Goal: Transaction & Acquisition: Book appointment/travel/reservation

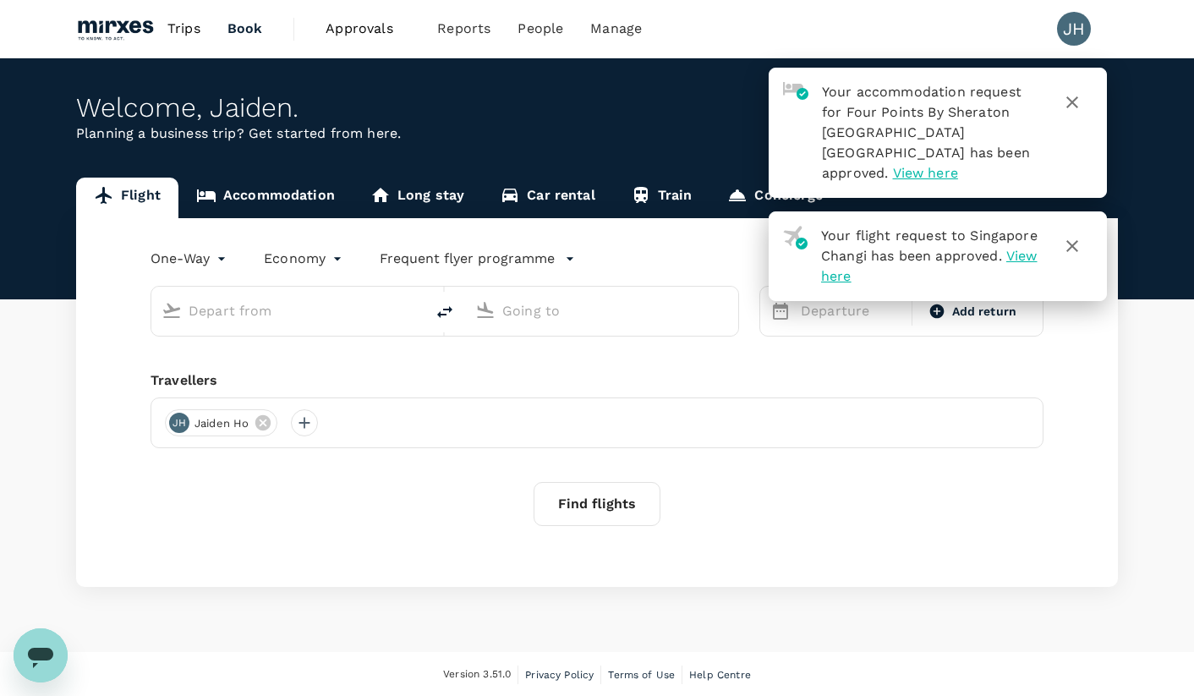
type input "roundtrip"
type input "Singapore, Singapore (any)"
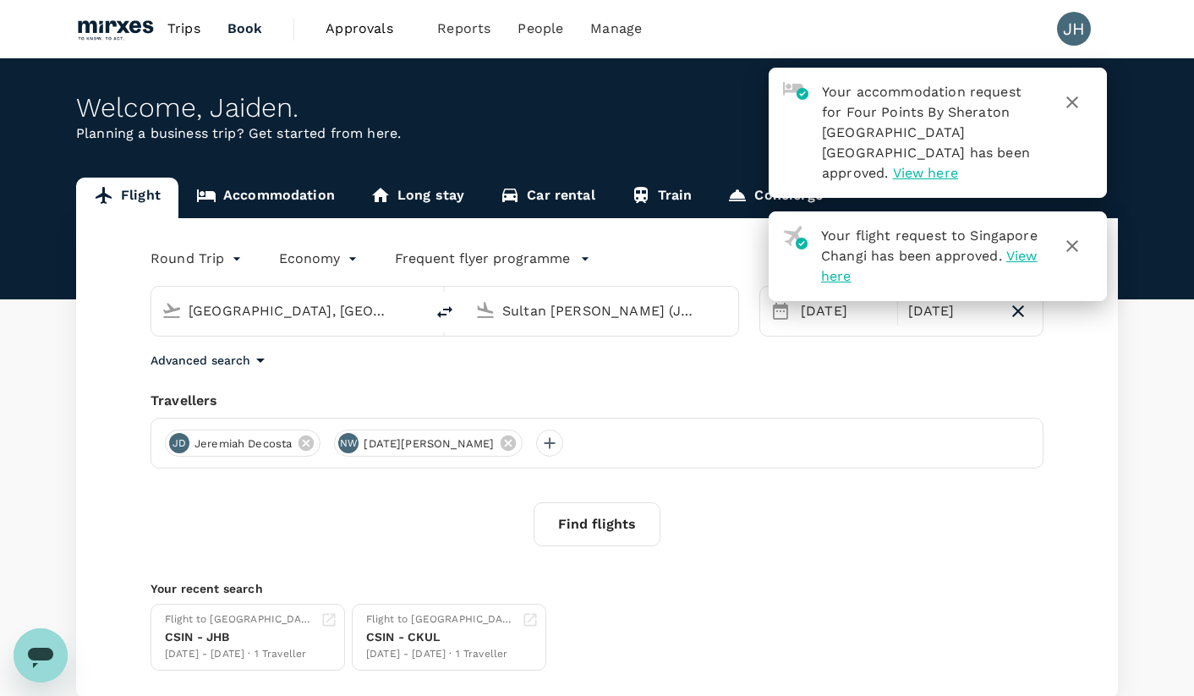
click at [612, 309] on input "Sultan Ismail Intl (JHB)" at bounding box center [602, 311] width 200 height 26
type input "jb"
click at [303, 181] on link "Accommodation" at bounding box center [265, 198] width 174 height 41
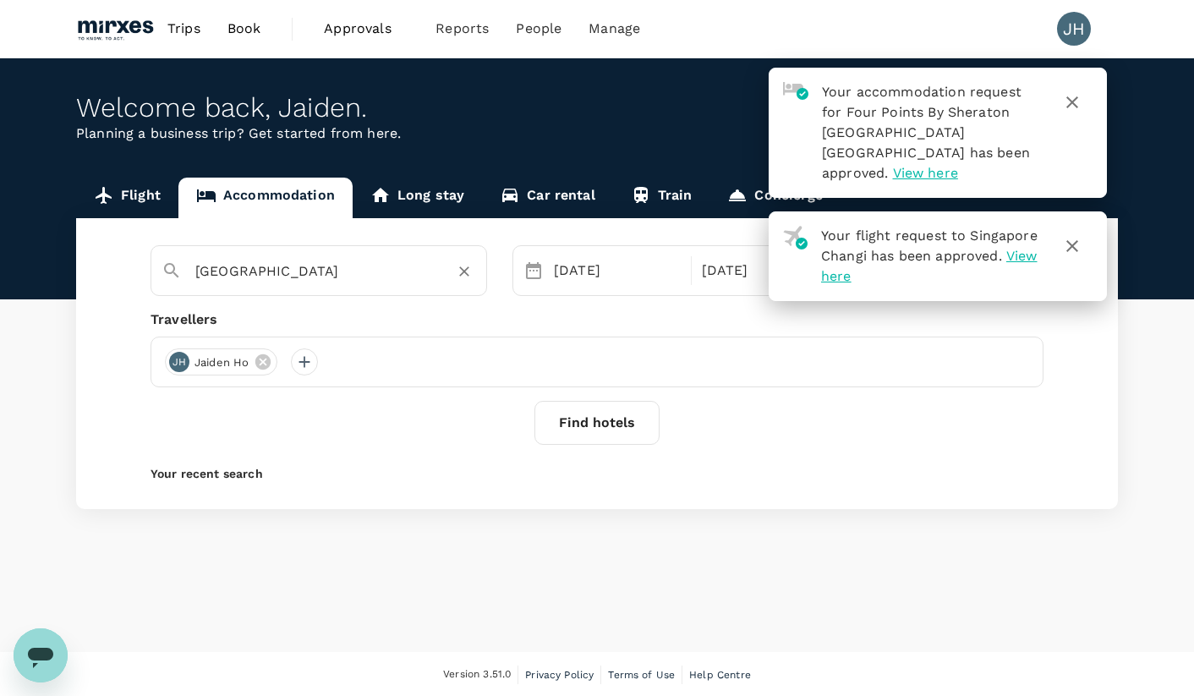
click at [272, 261] on input "Kuala Lumpur" at bounding box center [311, 271] width 233 height 26
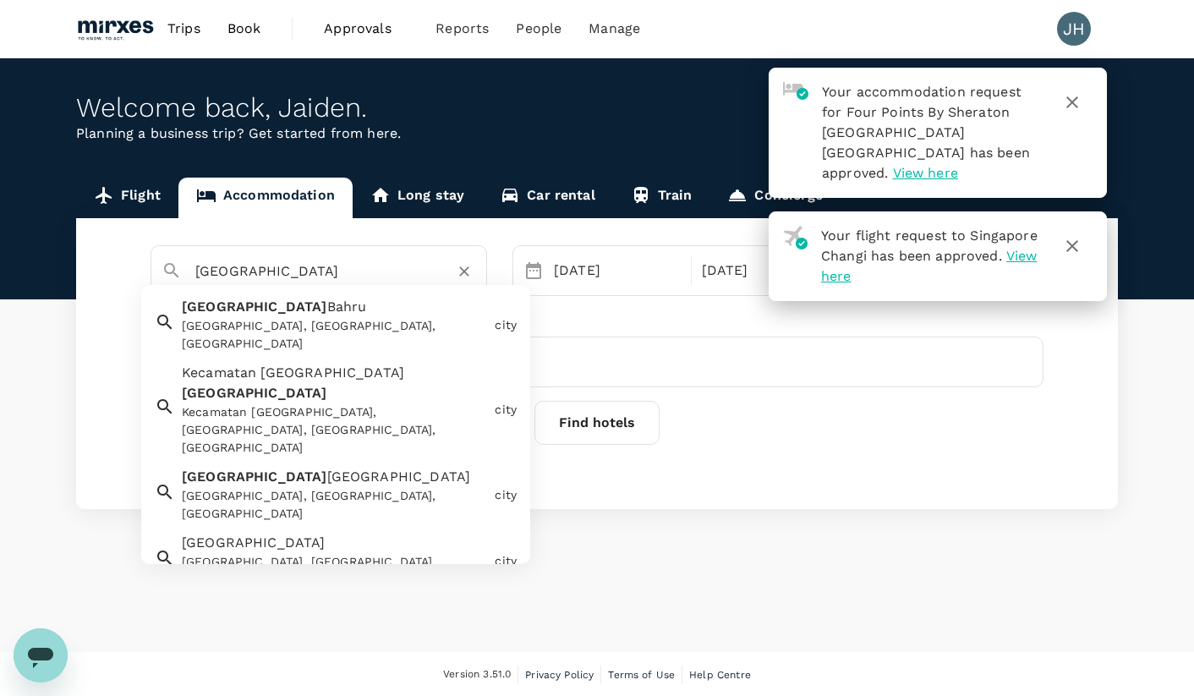
click at [281, 310] on div "Johor Bahru Johor Bahru, Johor, Malaysia" at bounding box center [331, 321] width 313 height 63
type input "Johor Bahru"
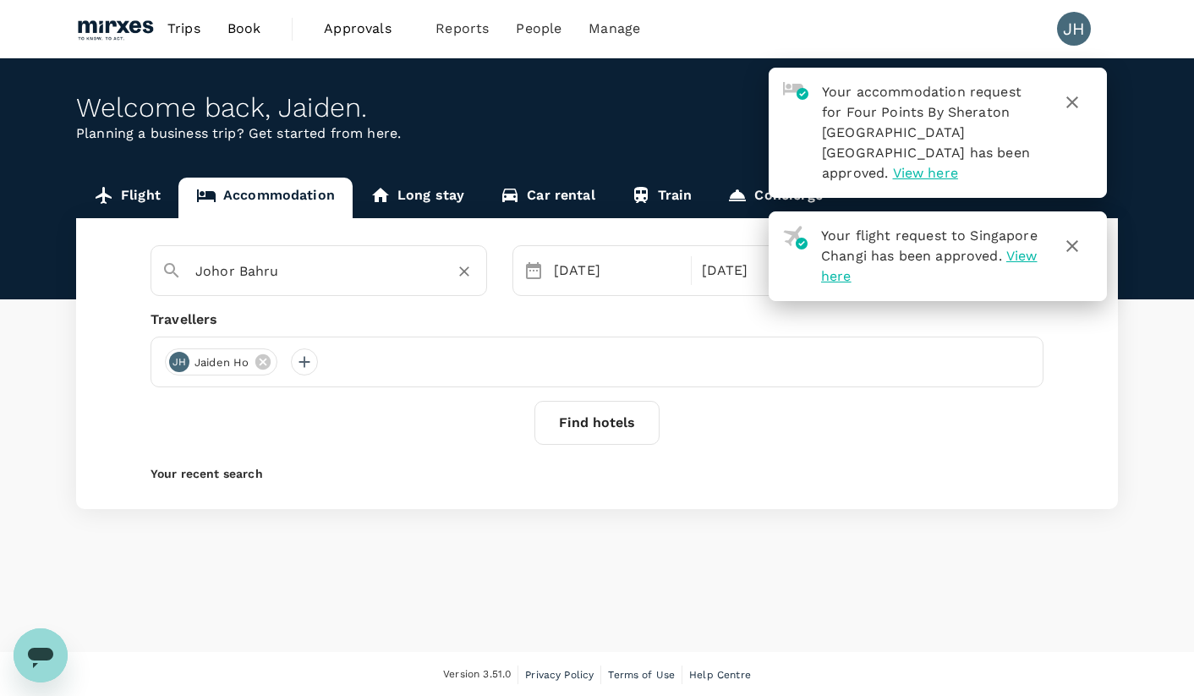
click at [1064, 107] on icon "button" at bounding box center [1072, 102] width 20 height 20
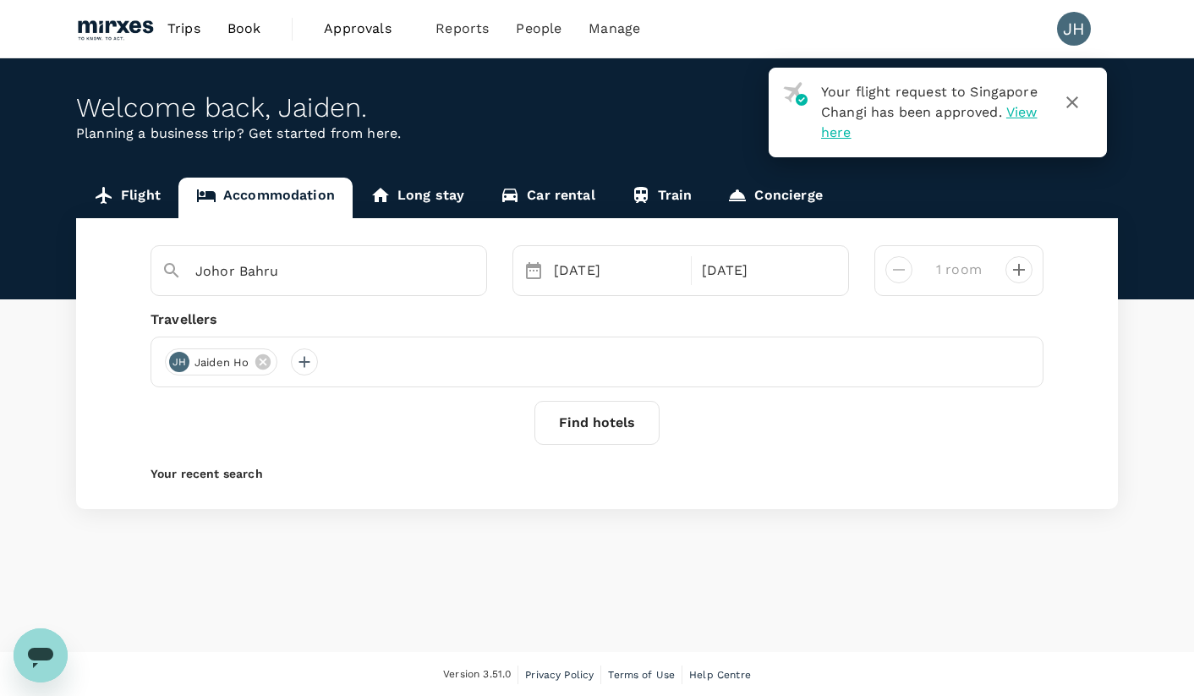
click at [1084, 101] on button "button" at bounding box center [1072, 102] width 41 height 41
click at [597, 283] on div "03 Sep" at bounding box center [617, 271] width 140 height 34
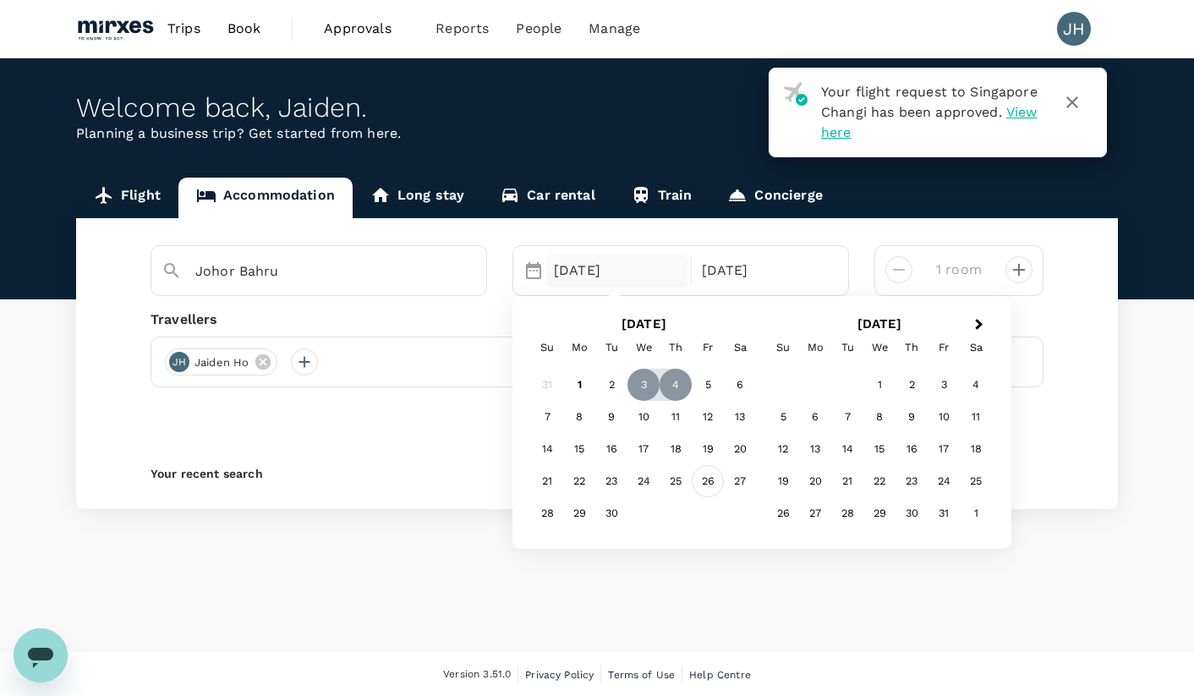
click at [706, 489] on div "26" at bounding box center [708, 482] width 32 height 32
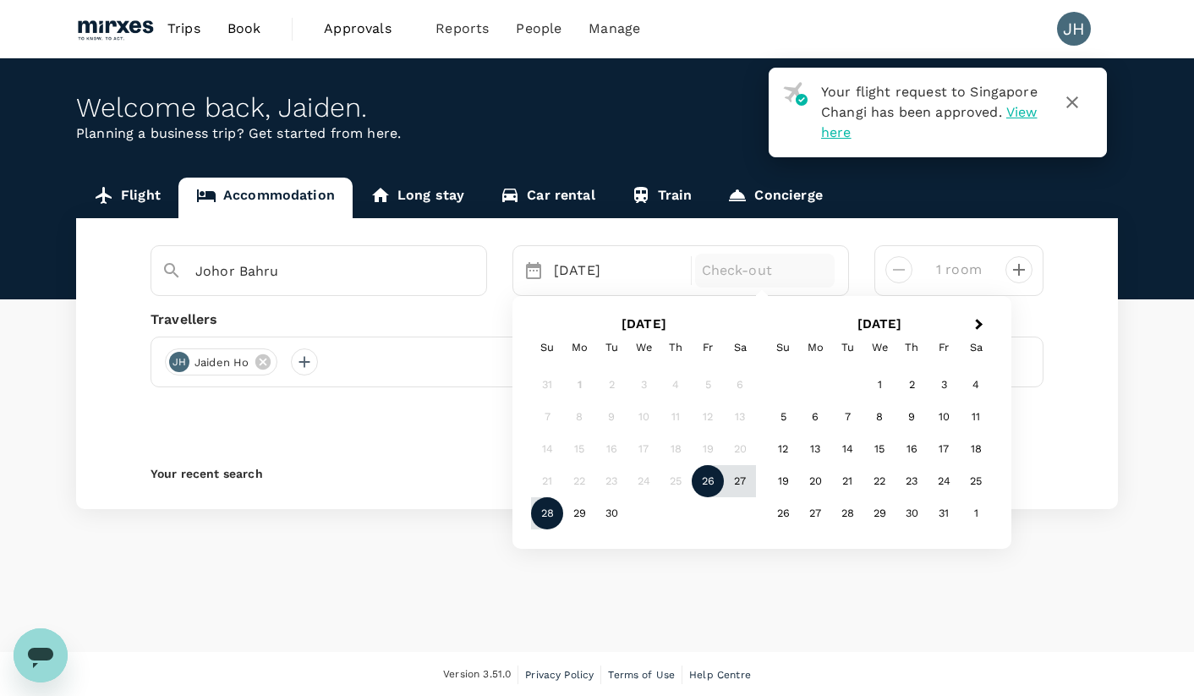
click at [546, 522] on div "28" at bounding box center [547, 514] width 32 height 32
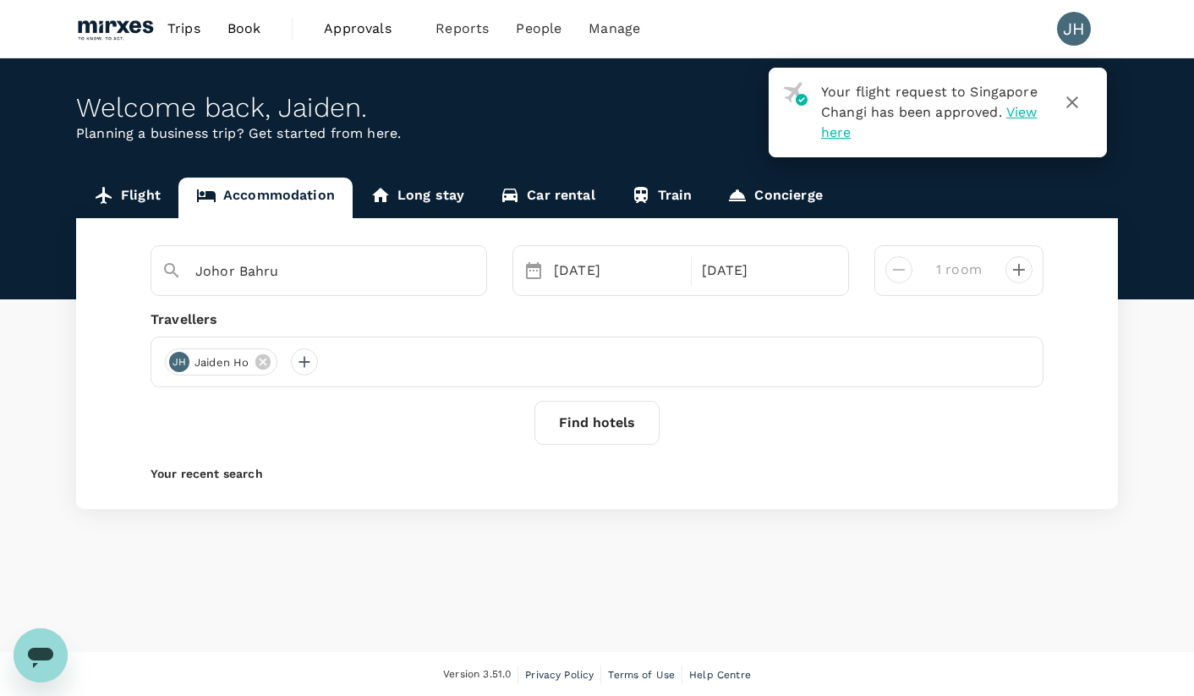
click at [604, 429] on button "Find hotels" at bounding box center [596, 423] width 125 height 44
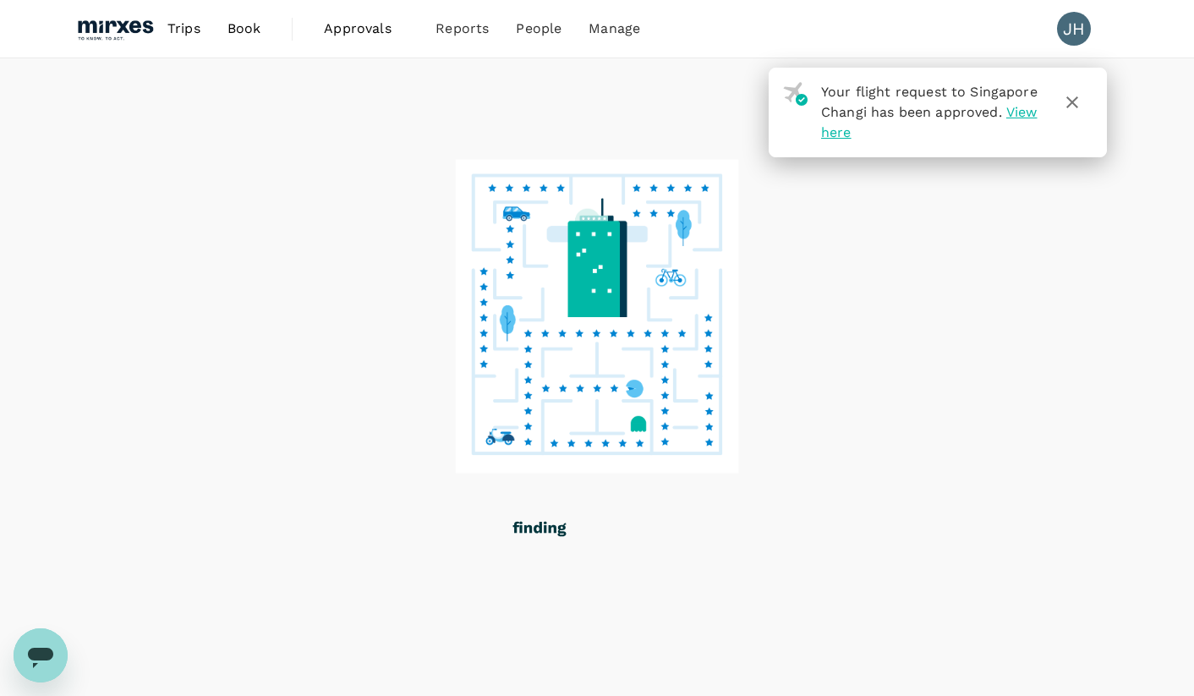
click at [1069, 97] on icon "button" at bounding box center [1072, 102] width 20 height 20
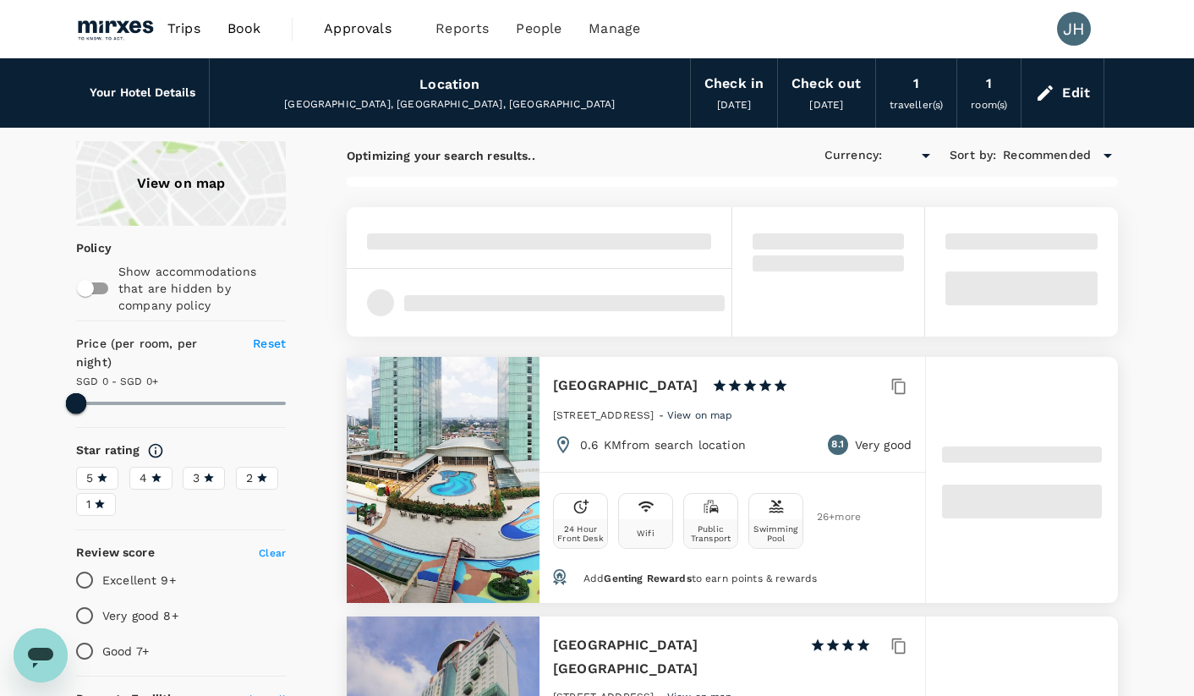
type input "499.23"
type input "SGD"
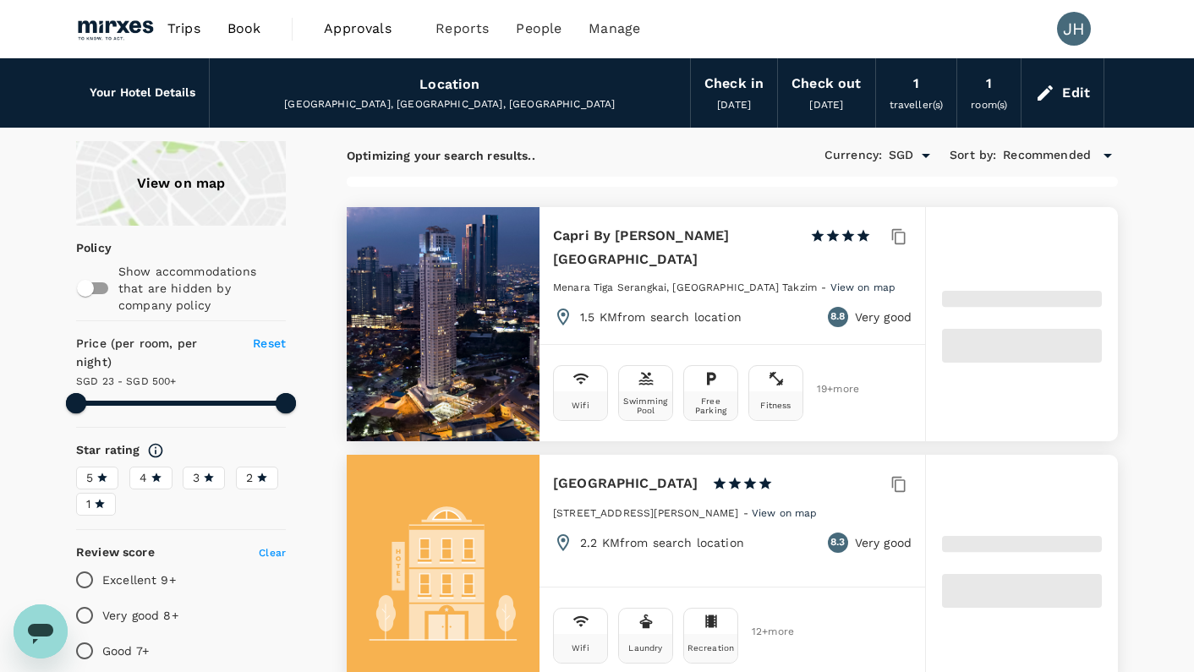
click at [1070, 90] on div "Edit" at bounding box center [1076, 93] width 28 height 24
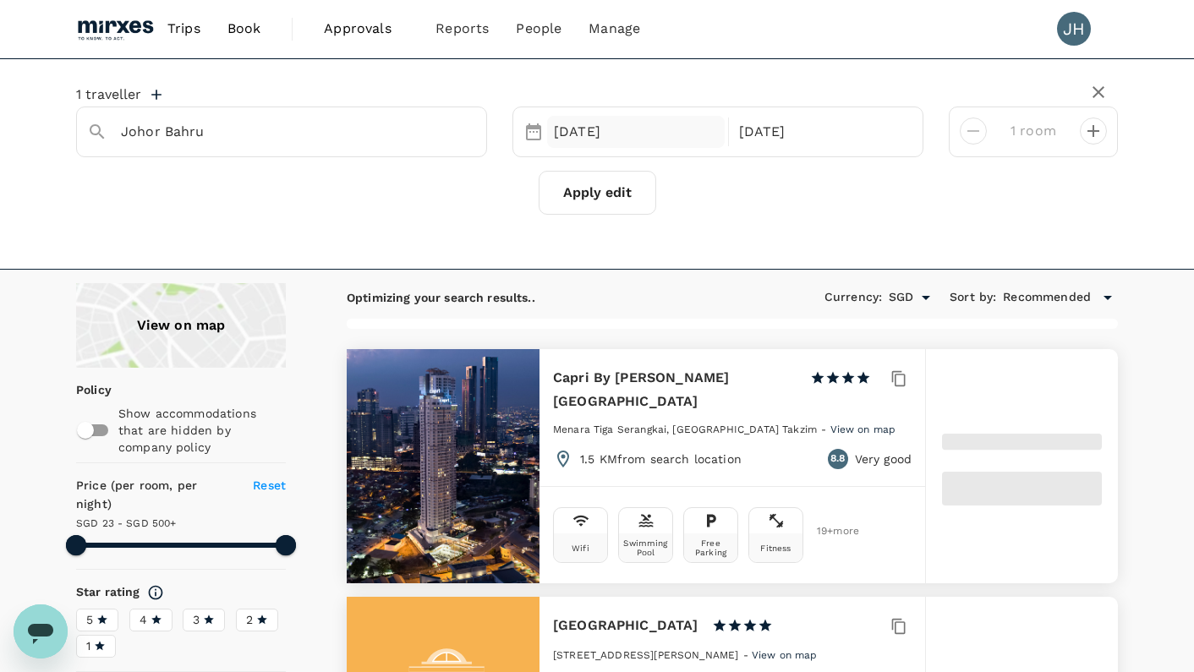
type input "499.59"
type input "22.59"
click at [579, 139] on div "26 Sep" at bounding box center [636, 132] width 178 height 33
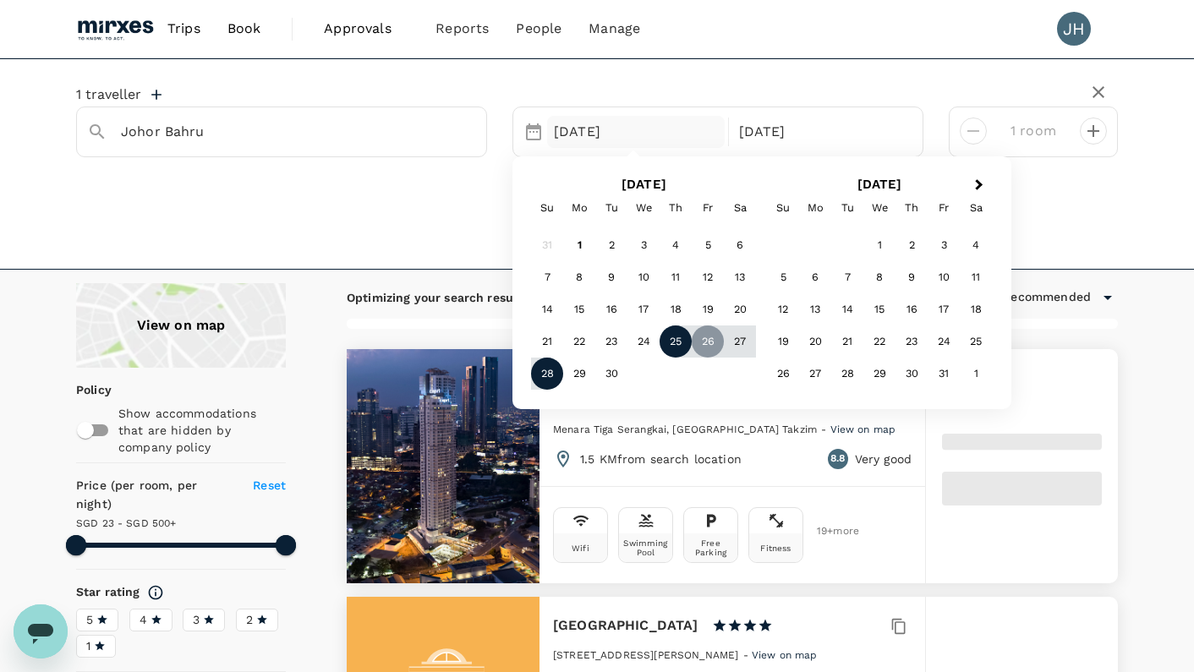
click at [679, 347] on div "25" at bounding box center [675, 341] width 32 height 32
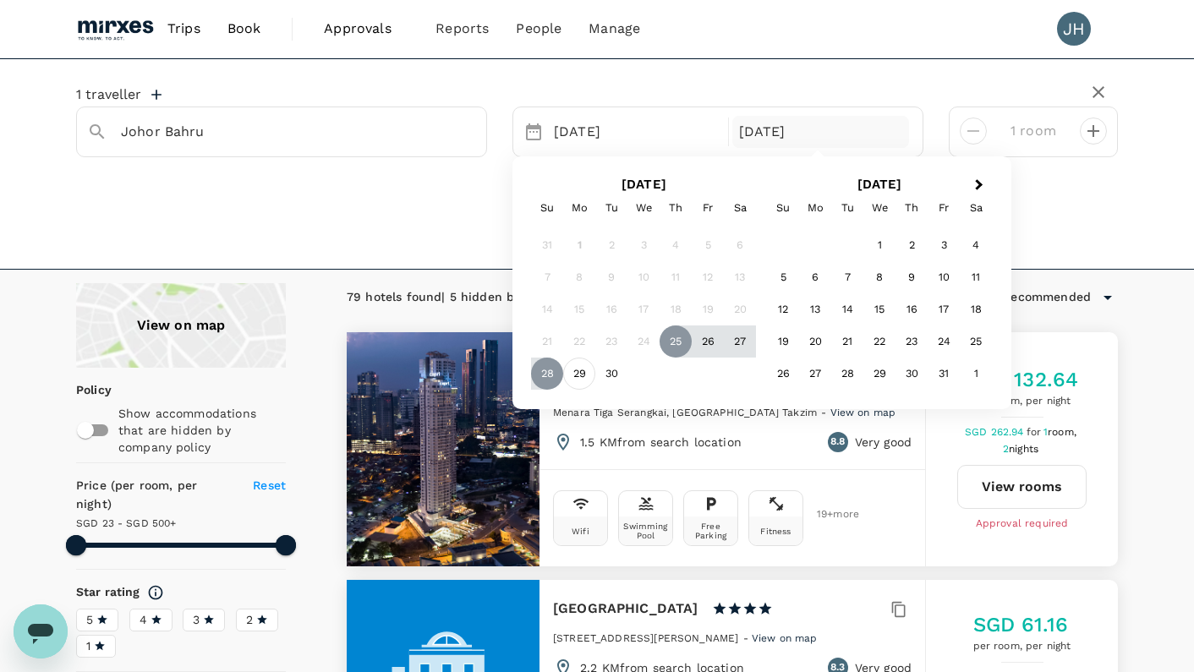
type input "499.59"
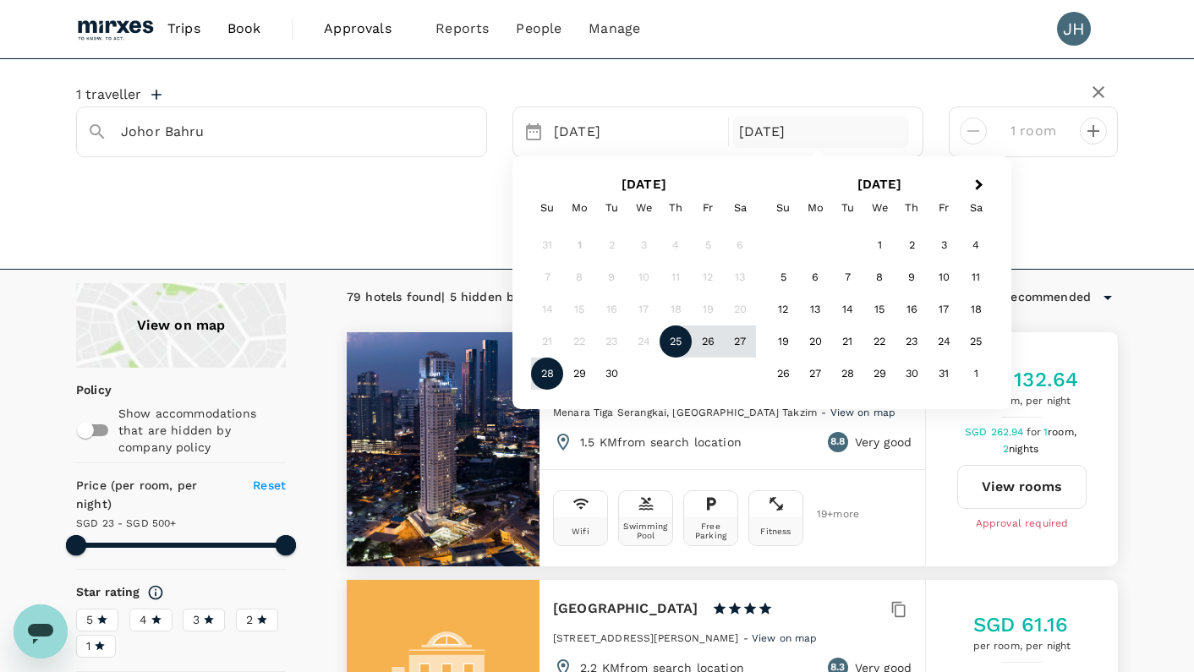
click at [541, 376] on div "28" at bounding box center [547, 374] width 32 height 32
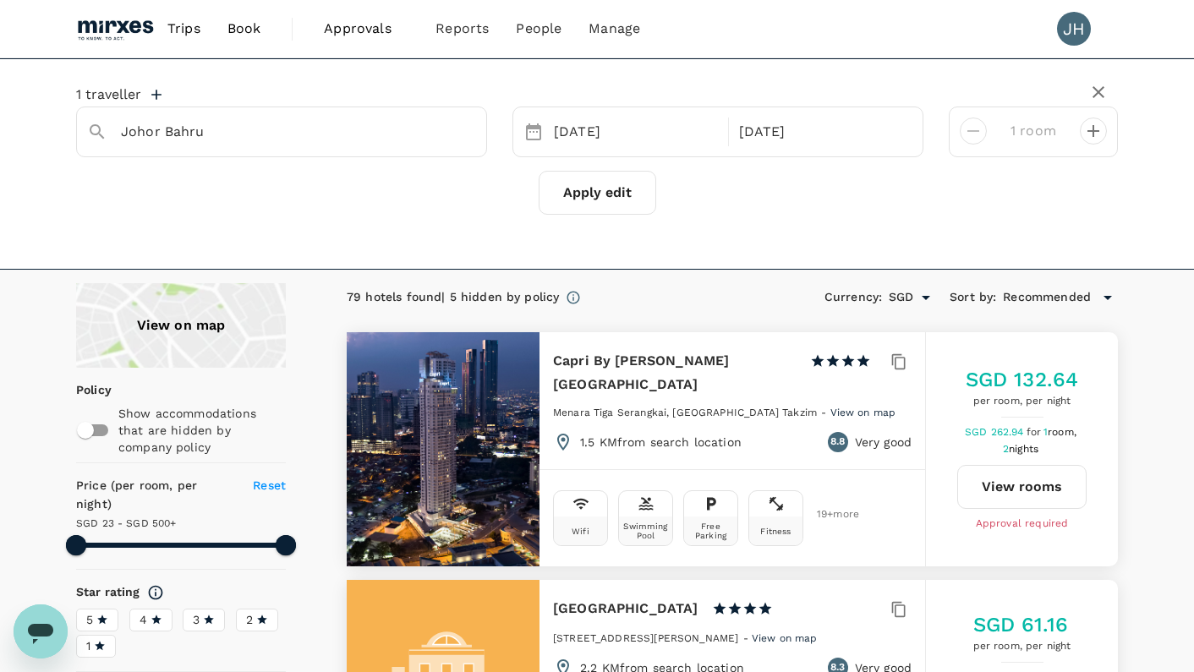
click at [607, 200] on button "Apply edit" at bounding box center [598, 193] width 118 height 44
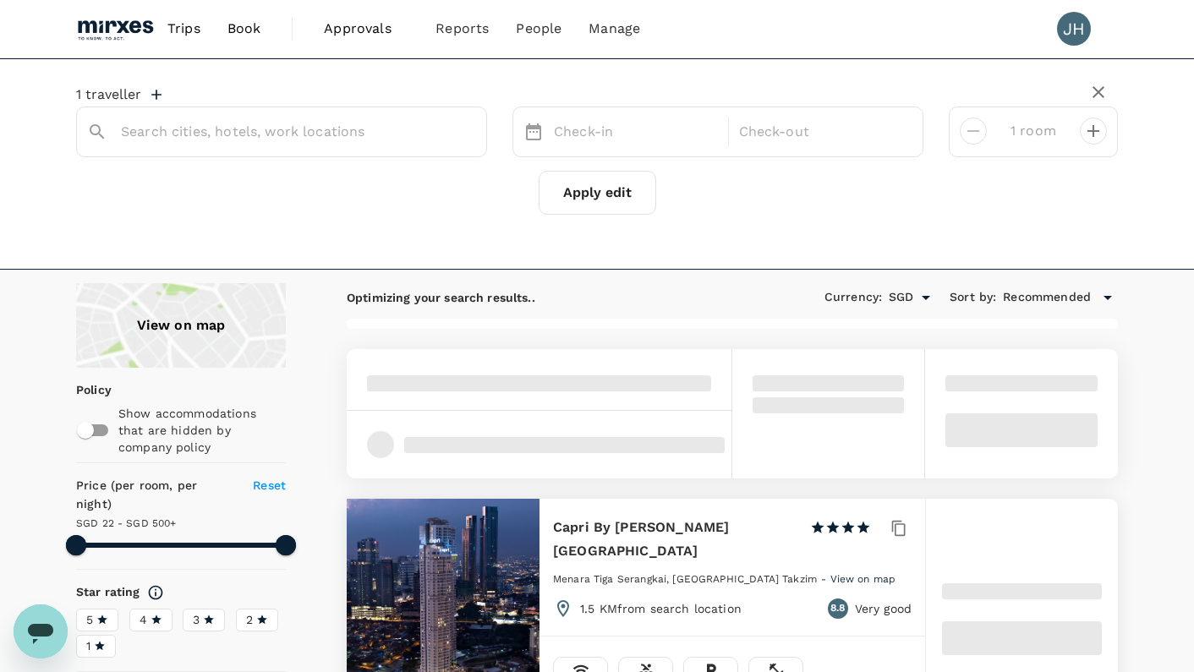
type input "Johor Bahru"
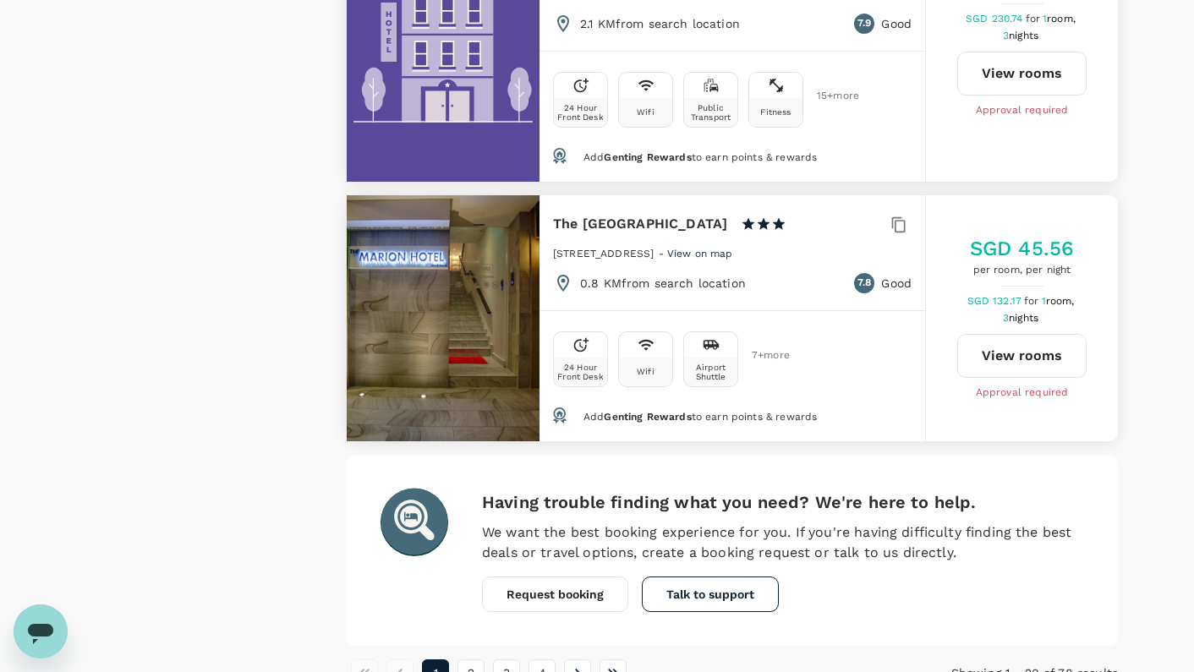
scroll to position [5105, 0]
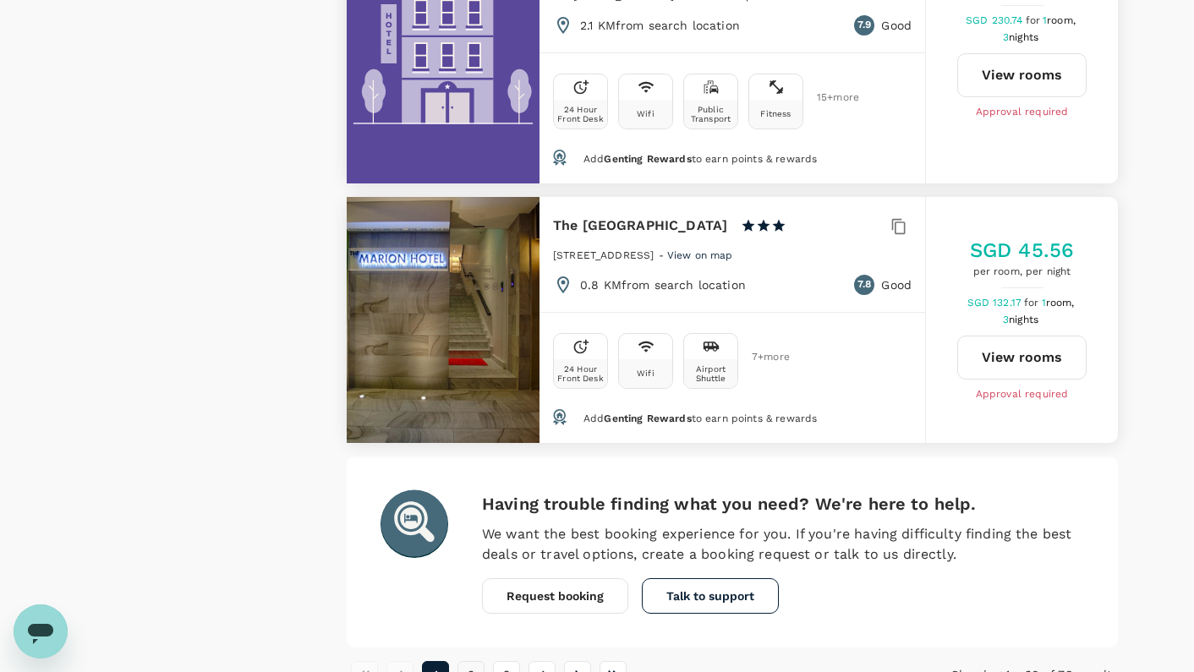
click at [468, 661] on button "2" at bounding box center [470, 674] width 27 height 27
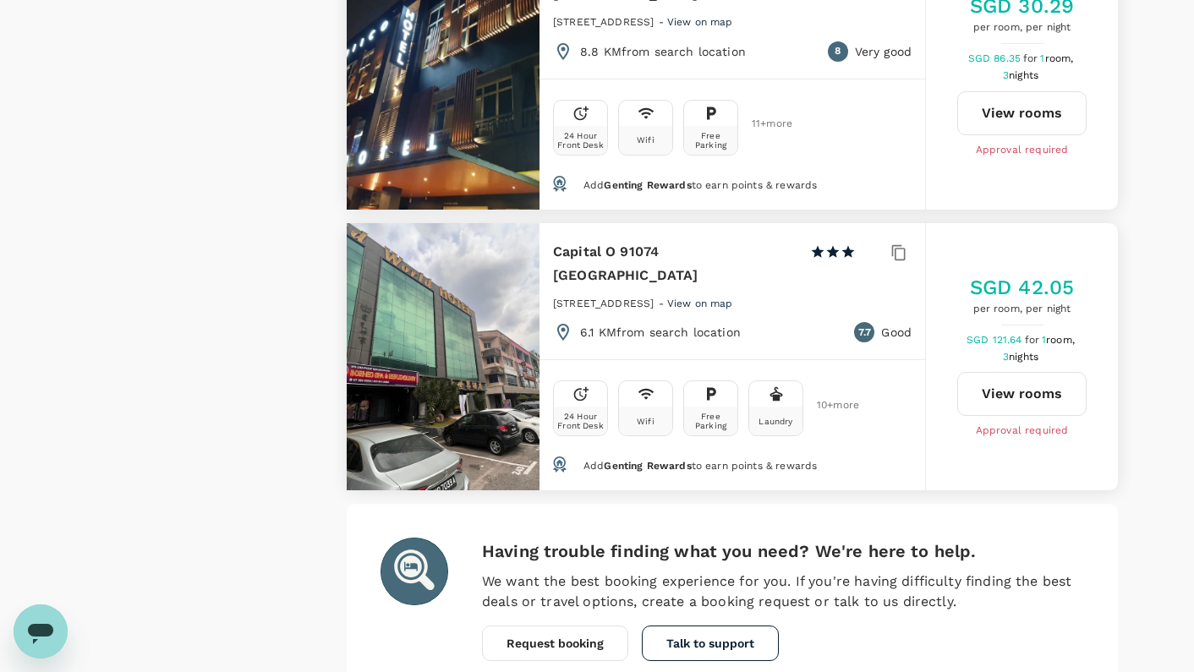
scroll to position [5213, 0]
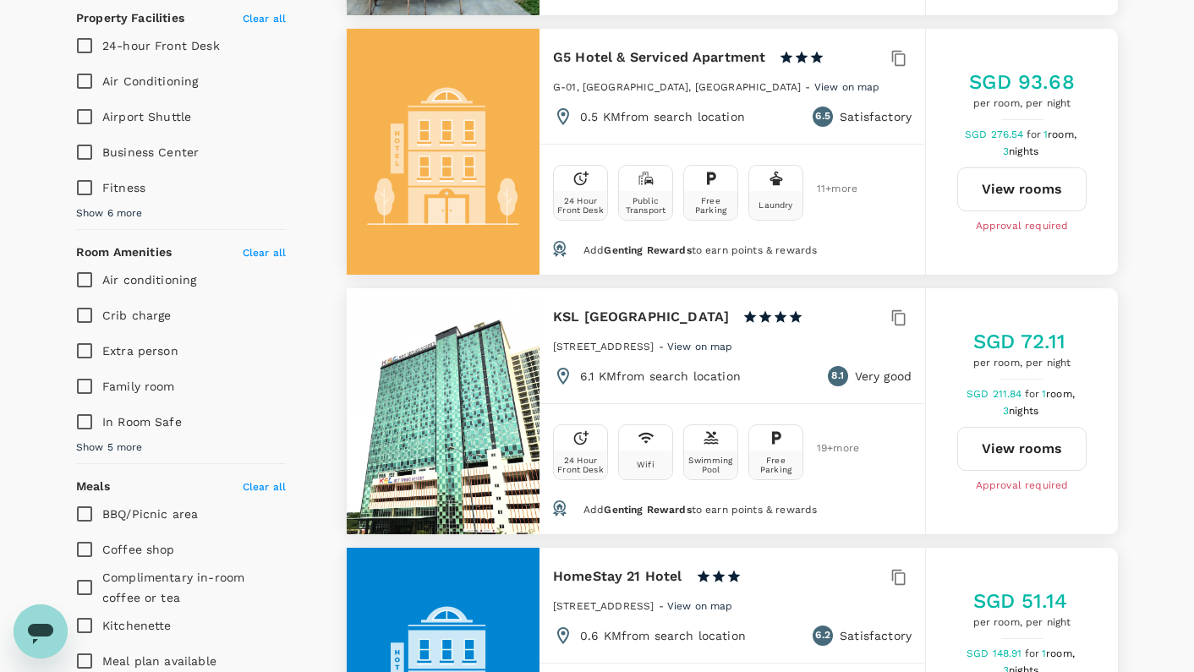
scroll to position [0, 0]
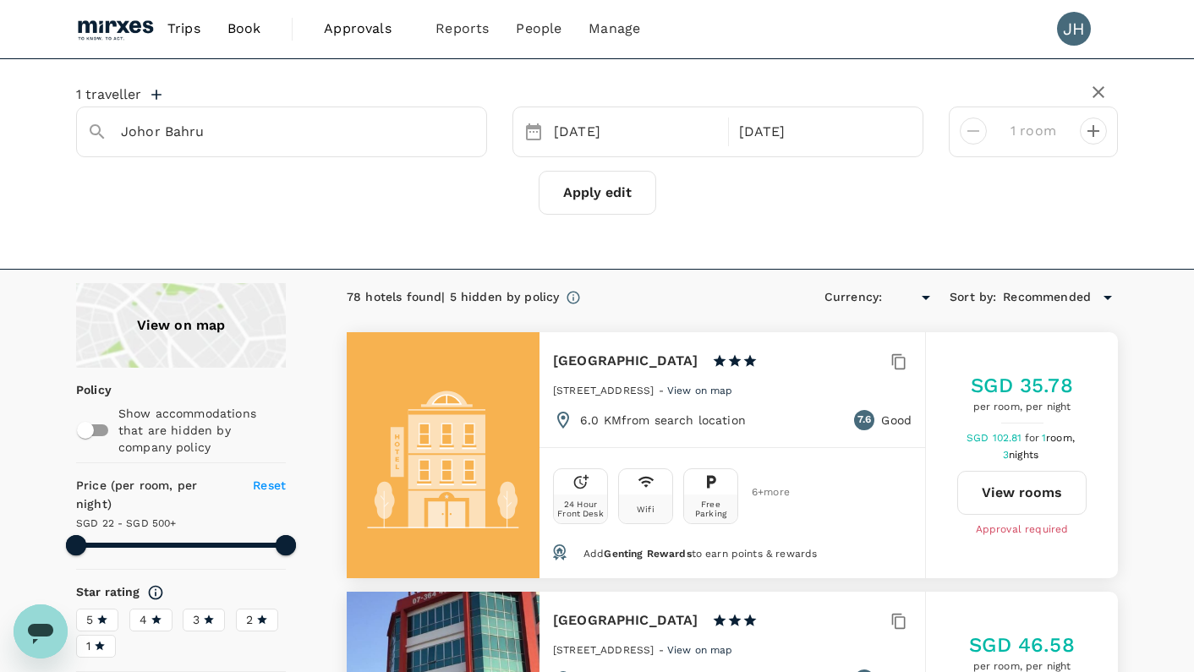
type input "499.12"
type input "SGD"
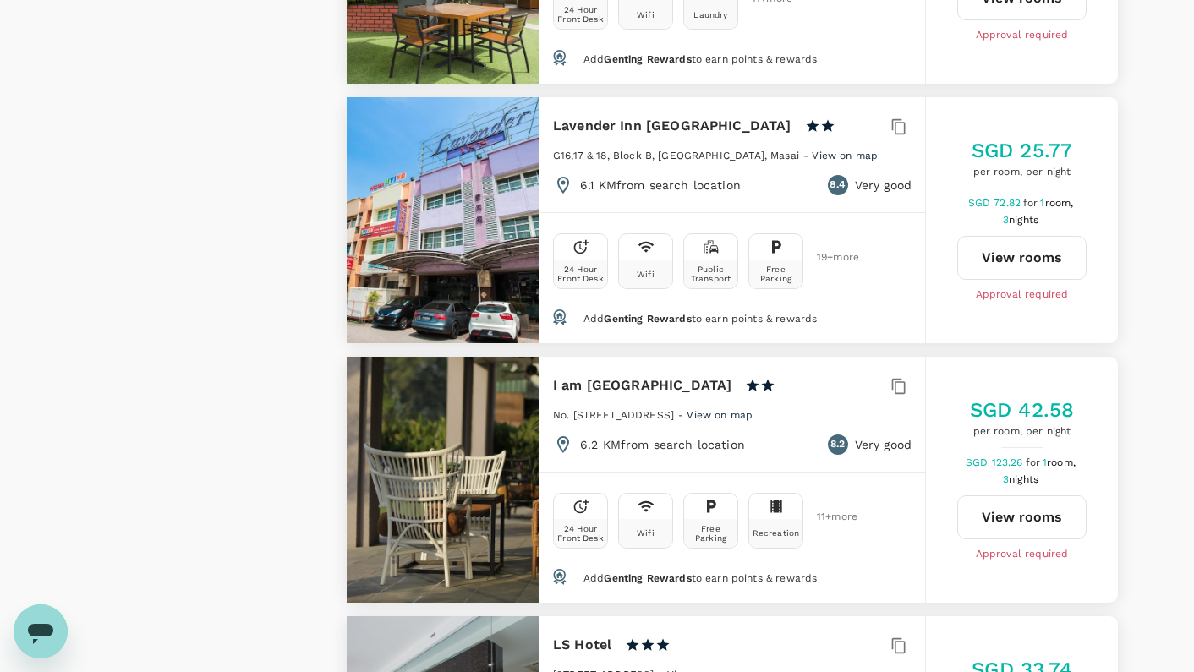
scroll to position [3653, 1]
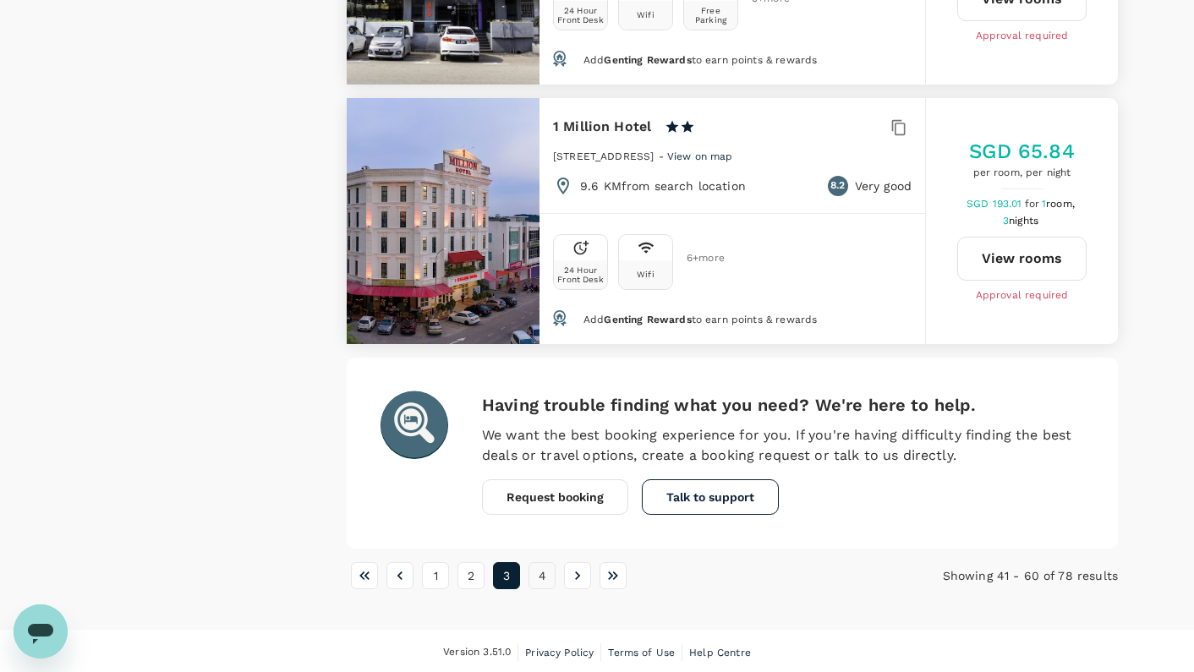
click at [539, 586] on button "4" at bounding box center [541, 575] width 27 height 27
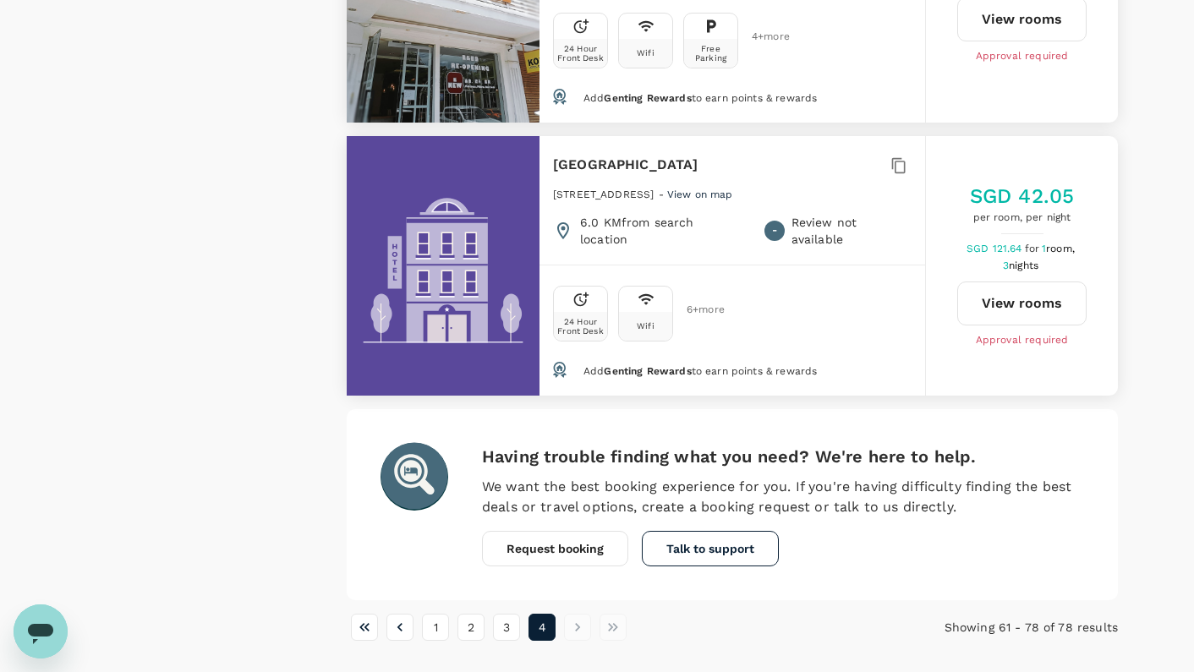
scroll to position [4822, 0]
click at [439, 620] on button "1" at bounding box center [435, 627] width 27 height 27
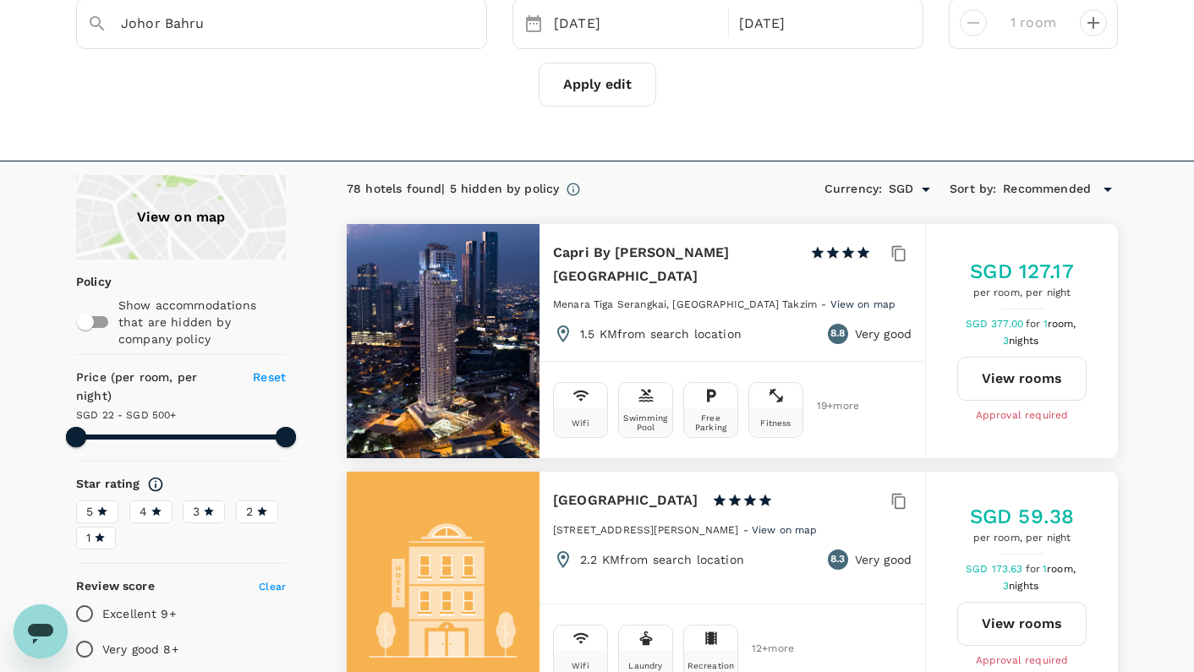
scroll to position [107, 0]
click at [1065, 184] on span "Recommended" at bounding box center [1047, 190] width 88 height 19
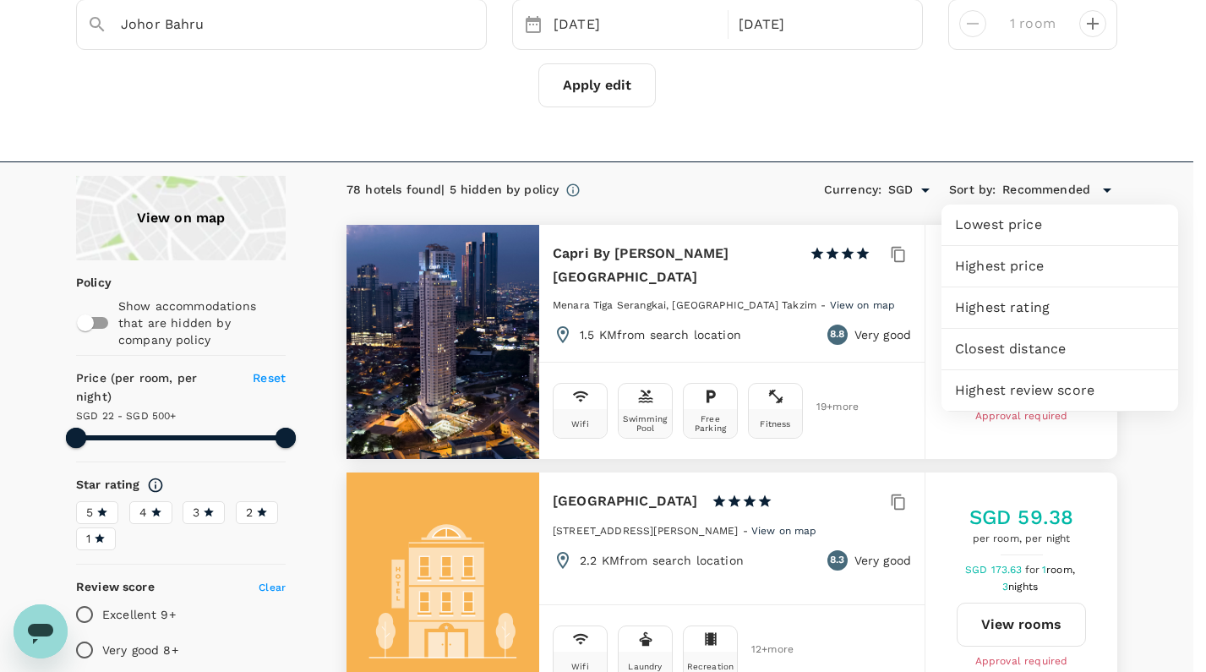
click at [927, 167] on div at bounding box center [603, 336] width 1206 height 672
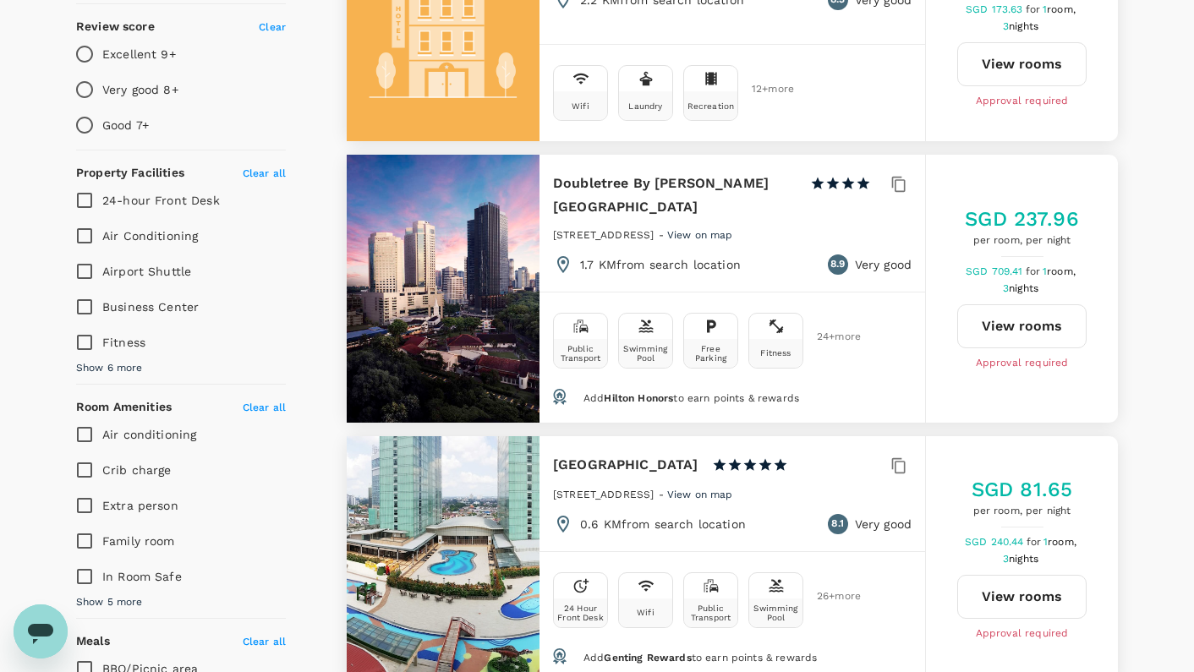
type input "499.12"
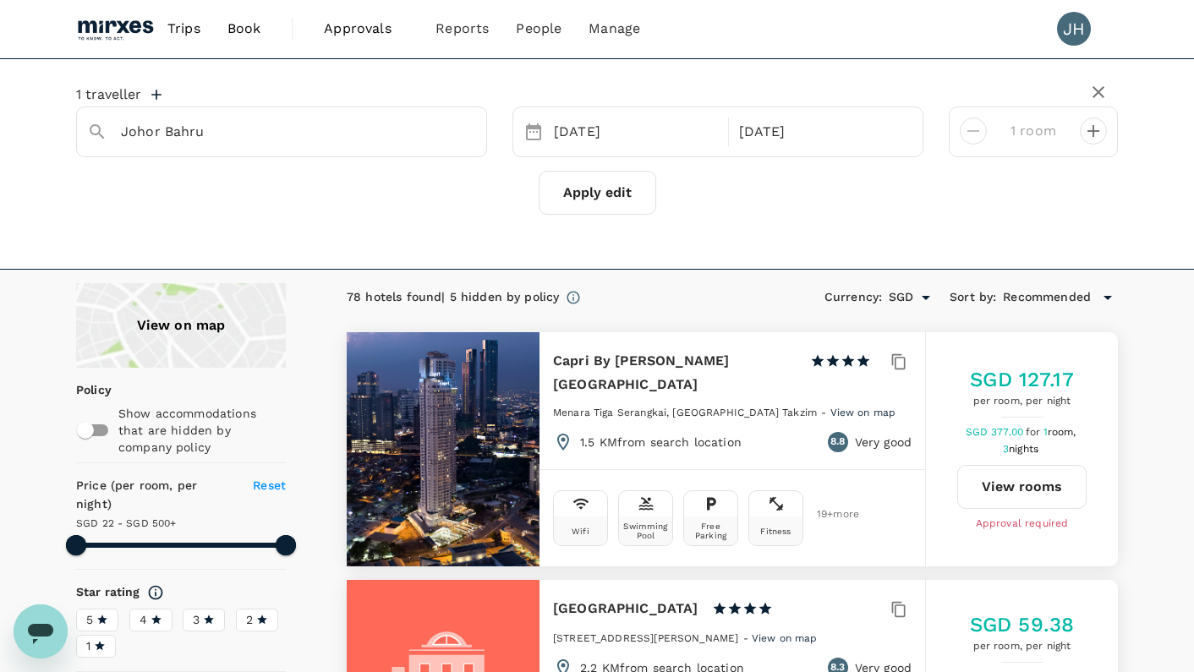
scroll to position [0, 0]
click at [573, 294] on icon at bounding box center [573, 297] width 15 height 15
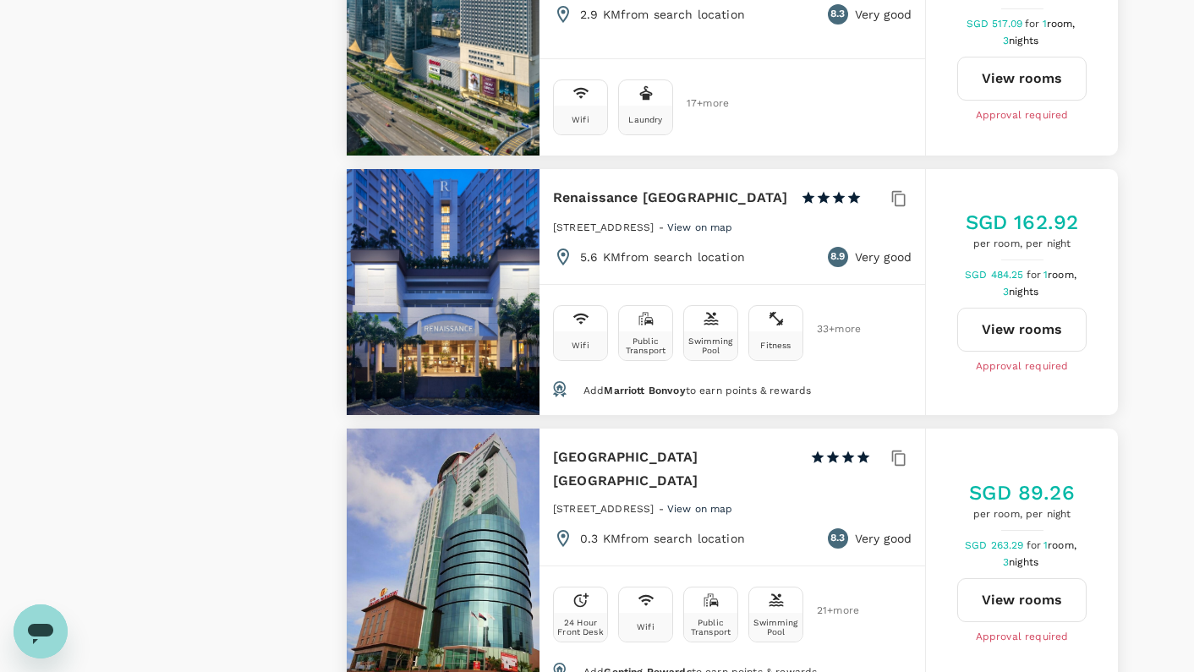
scroll to position [1693, 0]
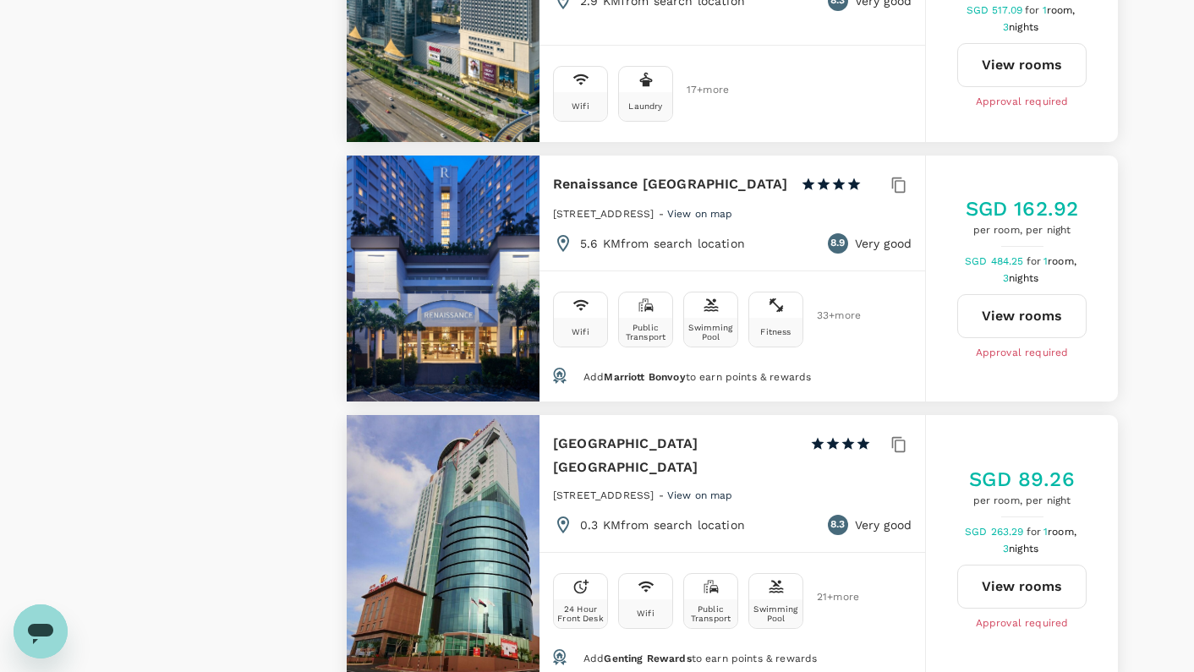
click at [1005, 294] on button "View rooms" at bounding box center [1021, 316] width 129 height 44
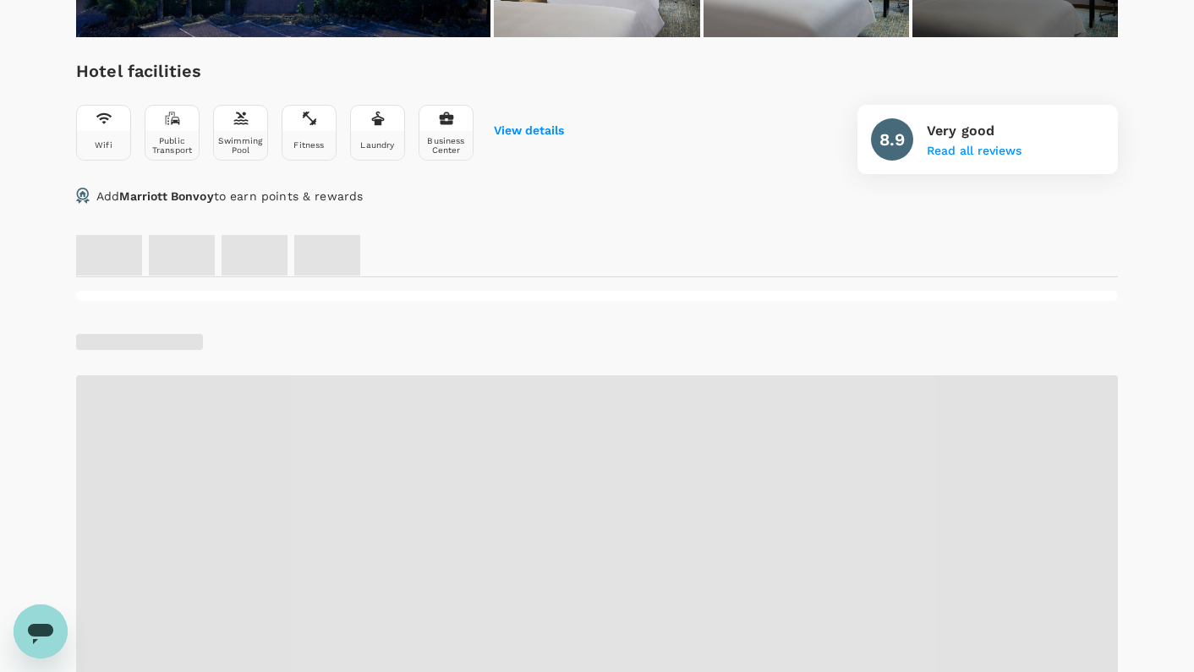
scroll to position [566, 0]
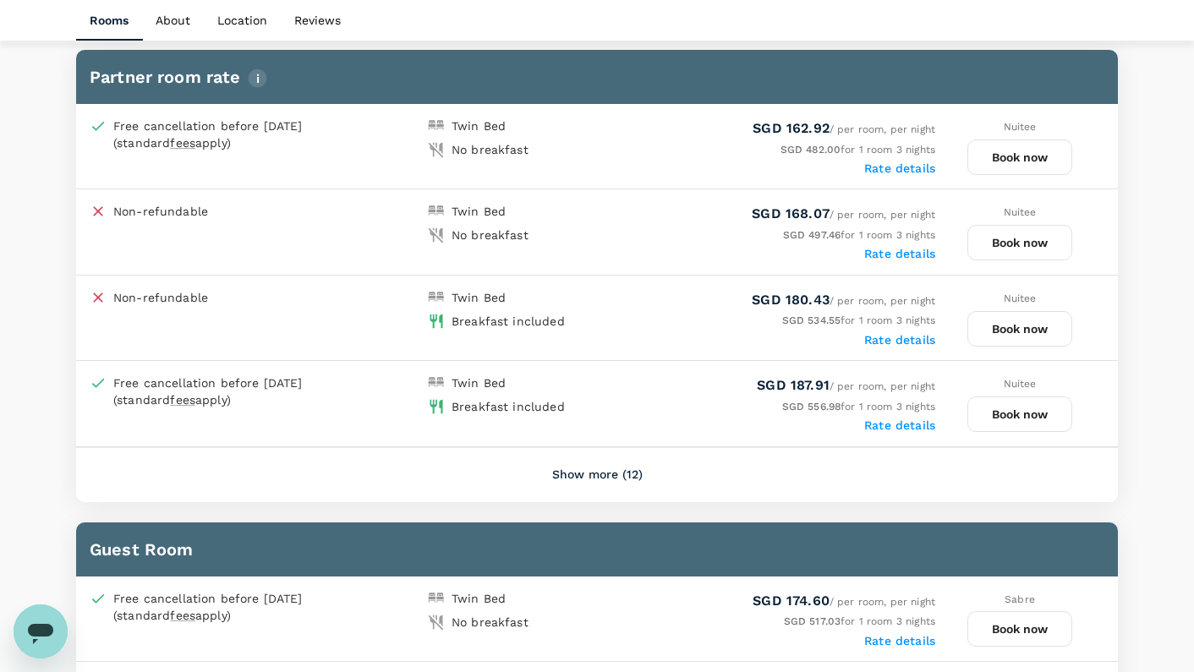
scroll to position [865, 0]
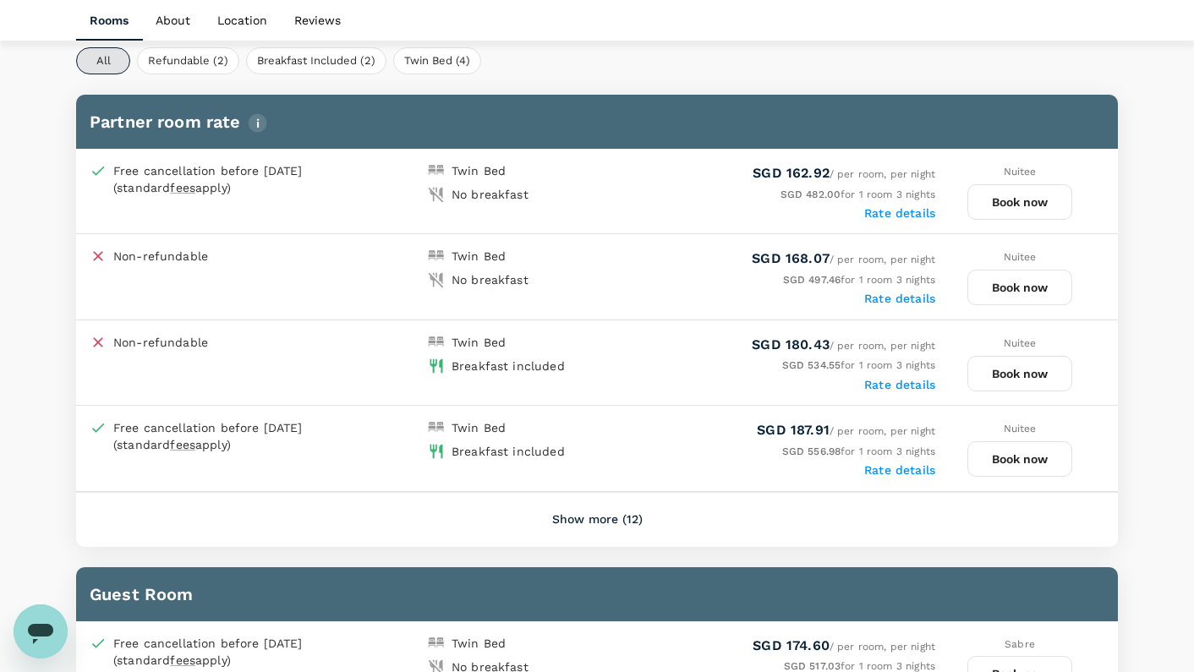
click at [623, 504] on button "Show more (12)" at bounding box center [597, 520] width 138 height 41
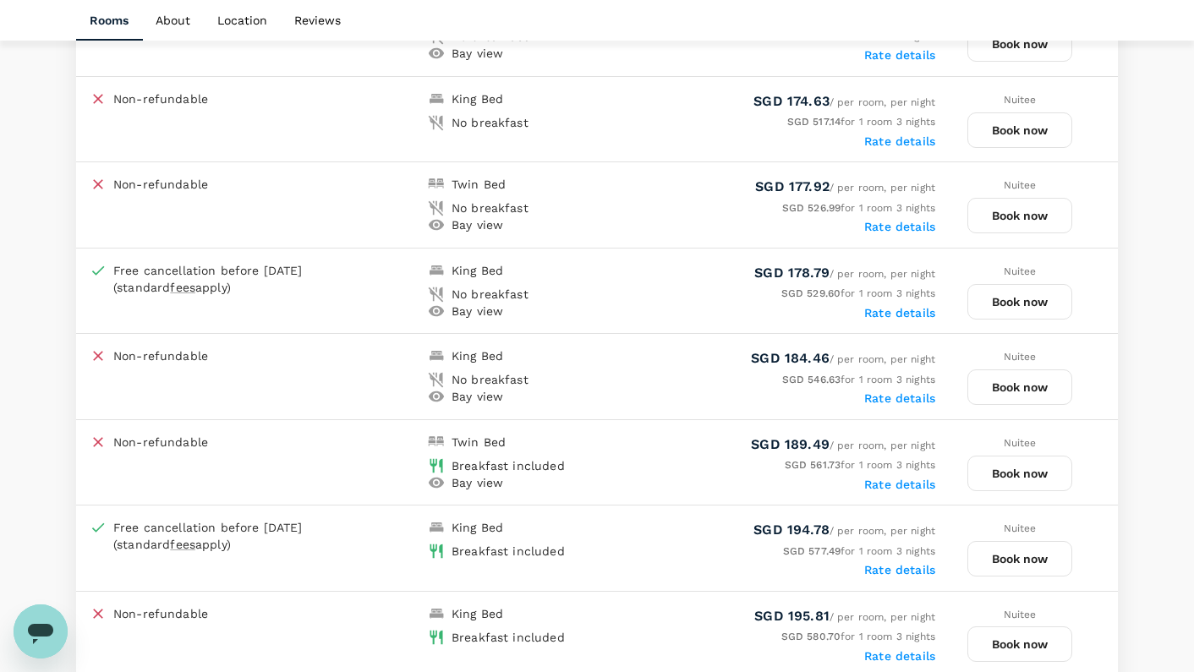
scroll to position [1522, 0]
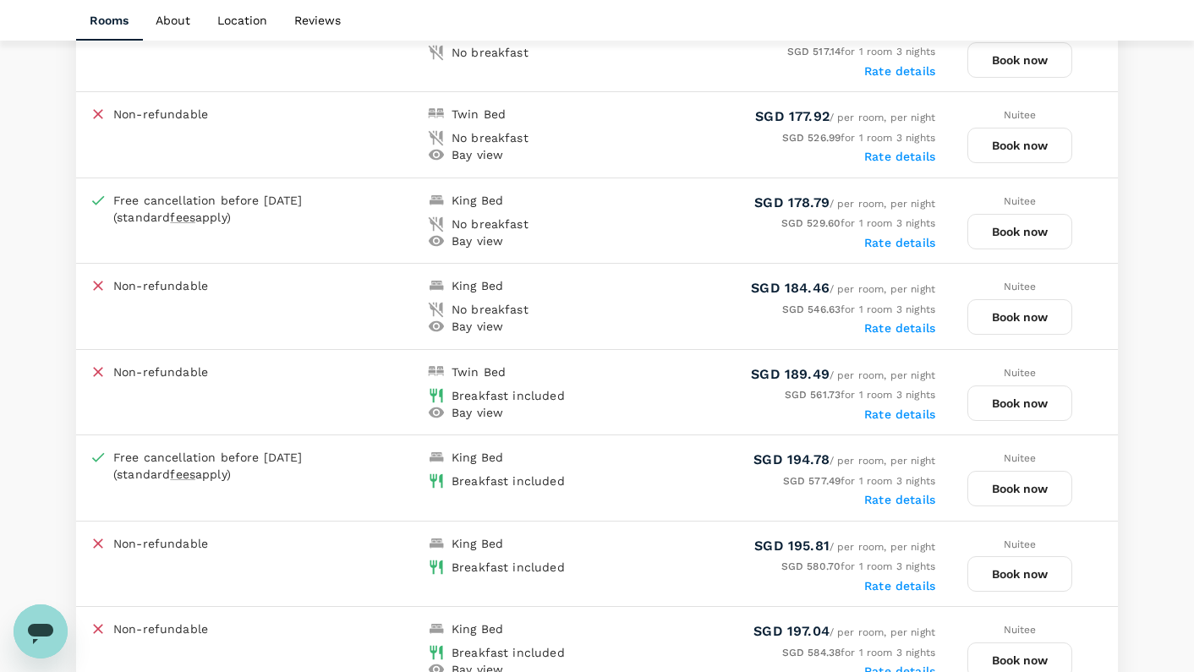
click at [1041, 472] on button "Book now" at bounding box center [1019, 489] width 105 height 36
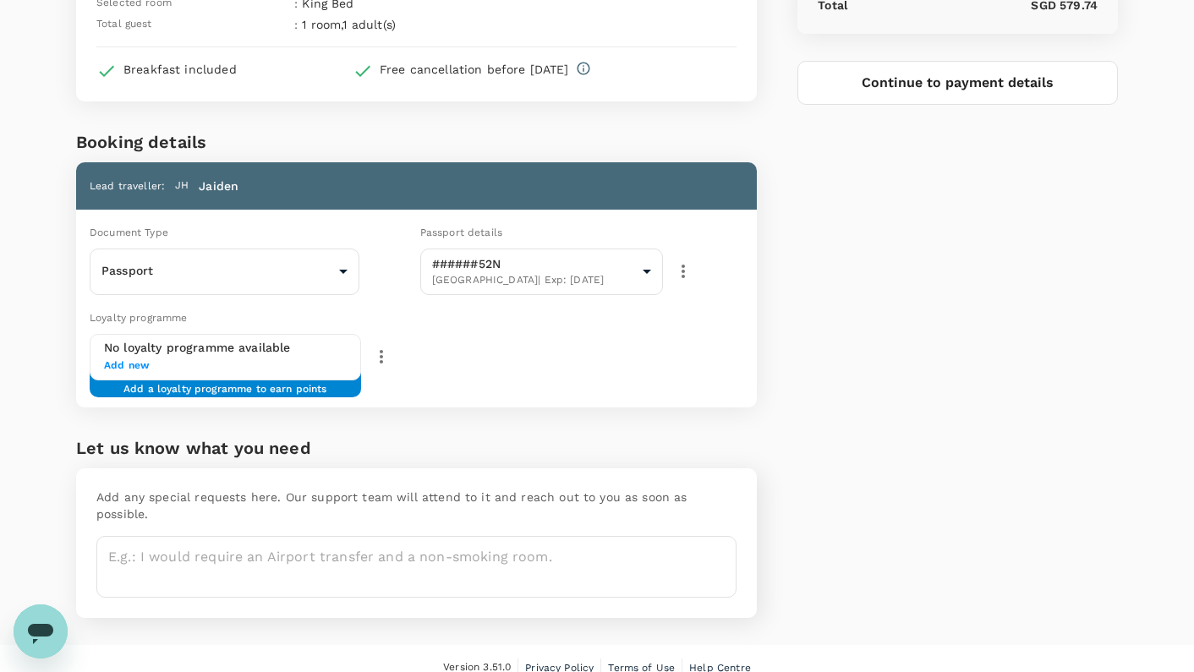
scroll to position [223, 0]
click at [135, 364] on span "Add new" at bounding box center [225, 366] width 243 height 17
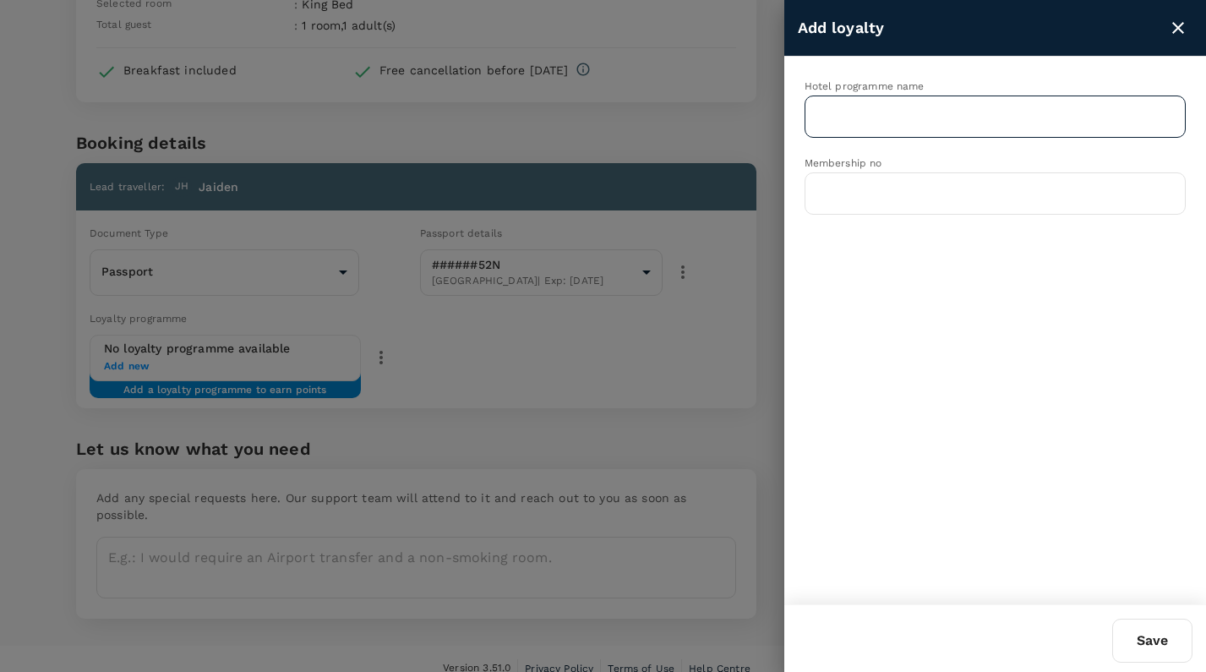
click at [950, 118] on input "text" at bounding box center [982, 117] width 341 height 32
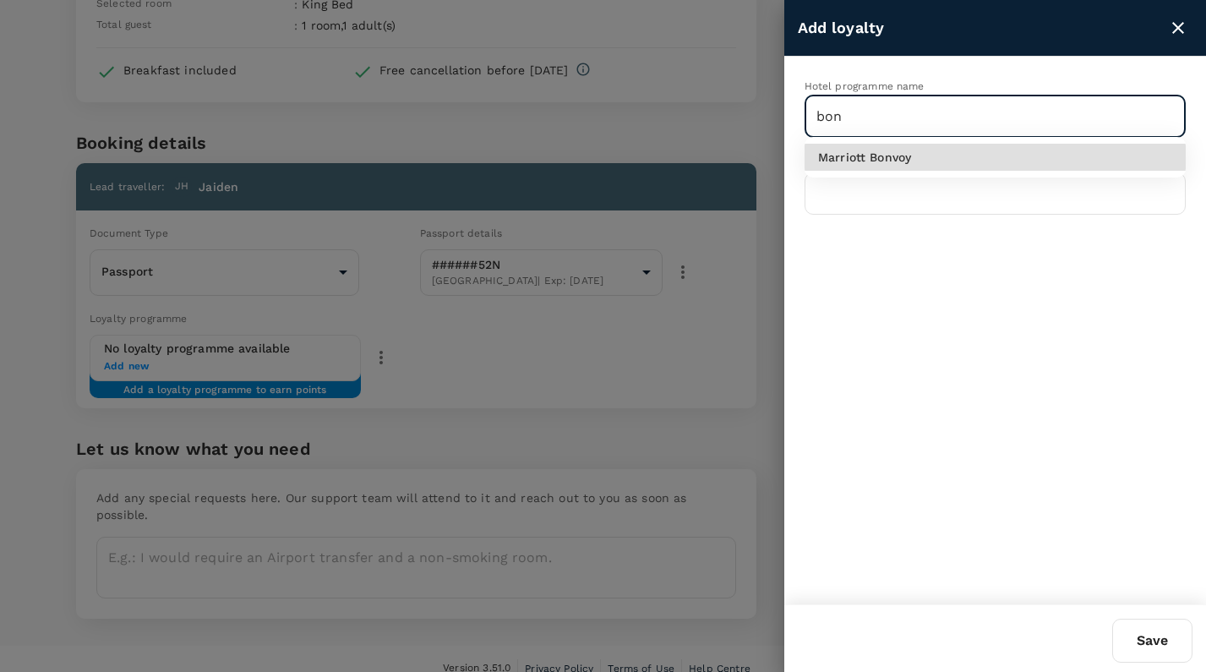
type input "Marriott Bonvoy"
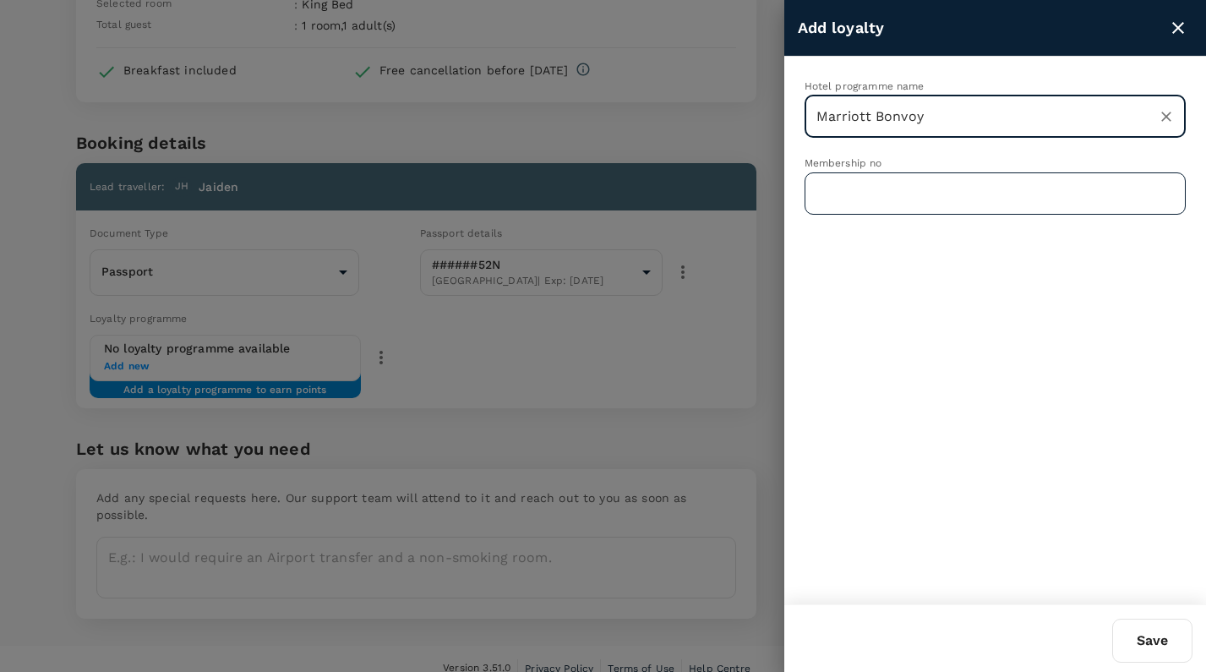
click at [930, 190] on input "text" at bounding box center [995, 193] width 381 height 42
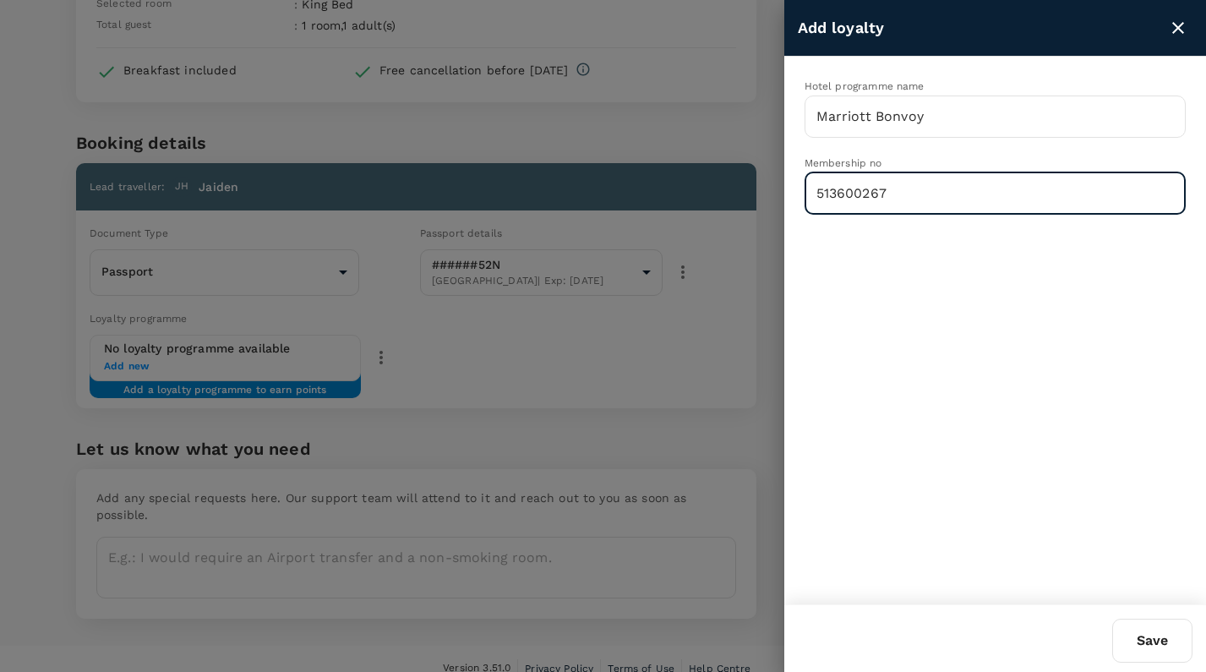
type input "513600267"
click at [1145, 642] on button "Save" at bounding box center [1153, 641] width 80 height 44
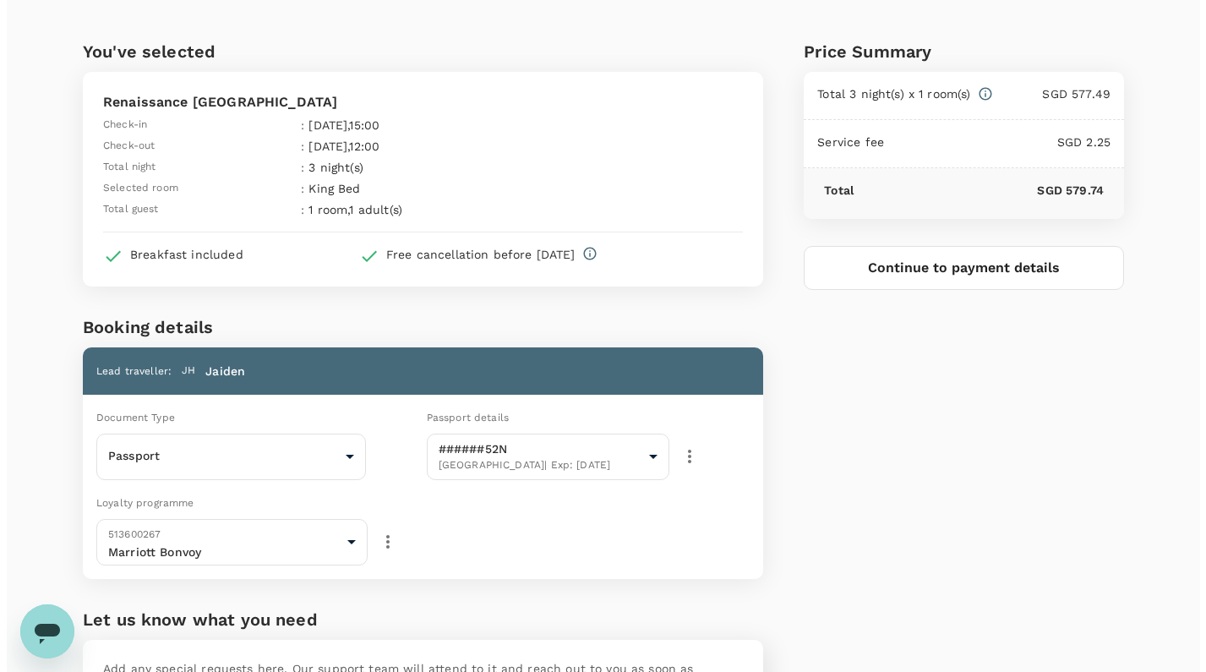
scroll to position [40, 0]
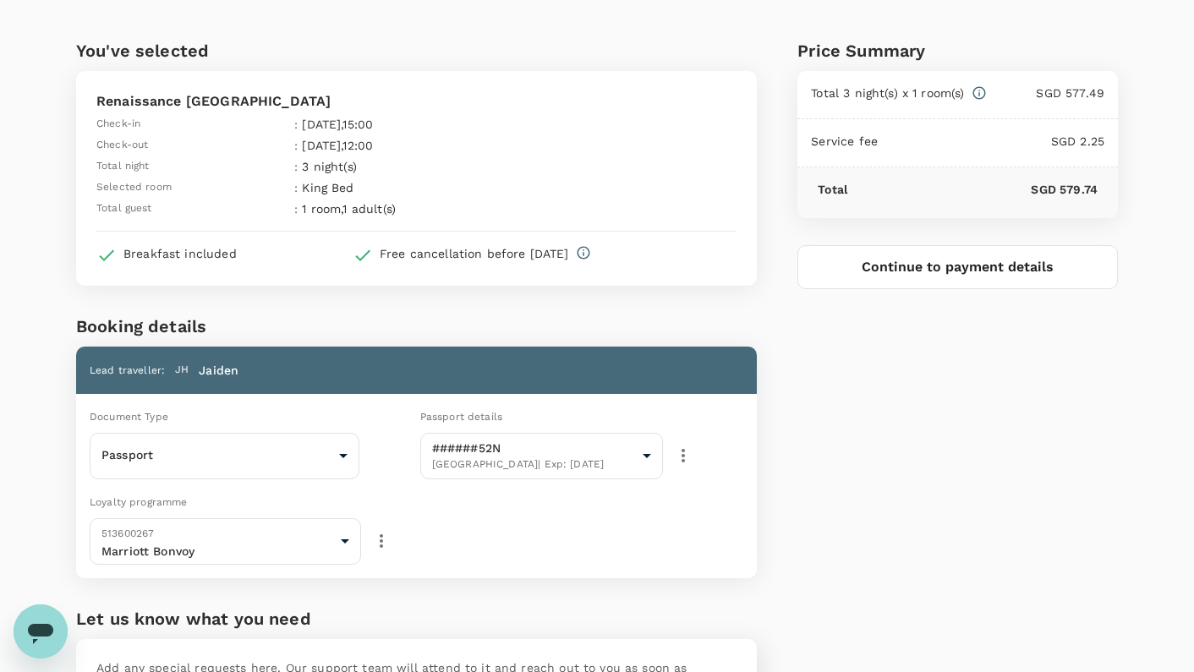
click at [976, 268] on button "Continue to payment details" at bounding box center [957, 267] width 320 height 44
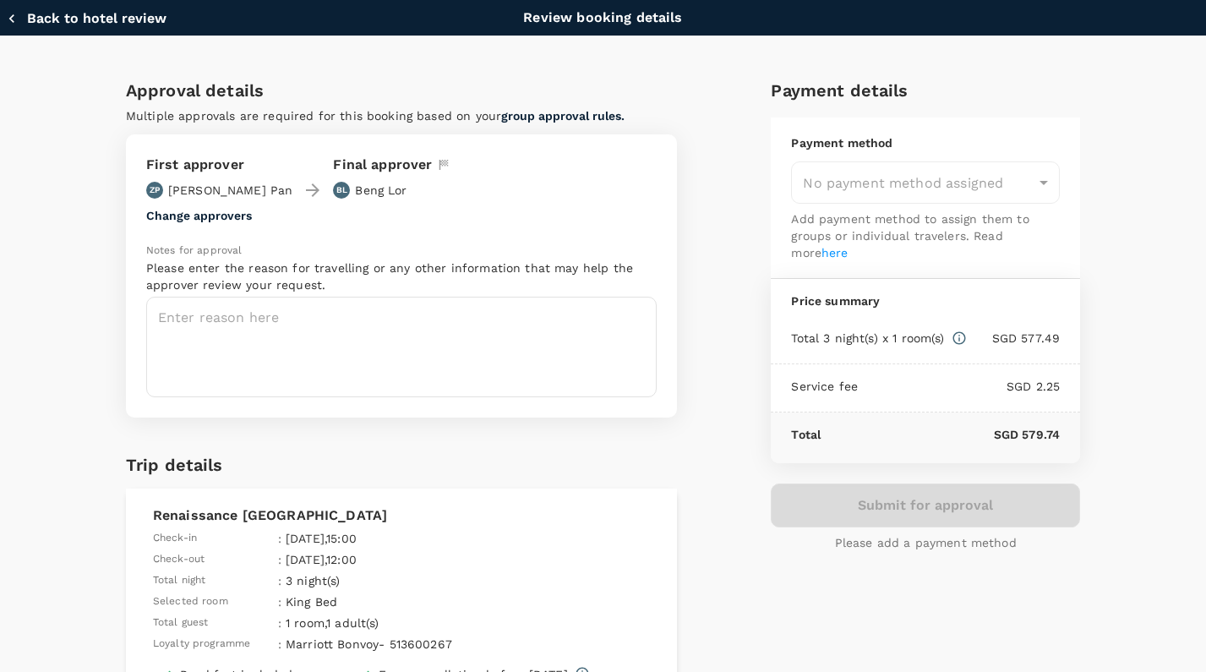
type input "9fbbbe2b-f4ca-495e-a82e-e84c83b30aa5"
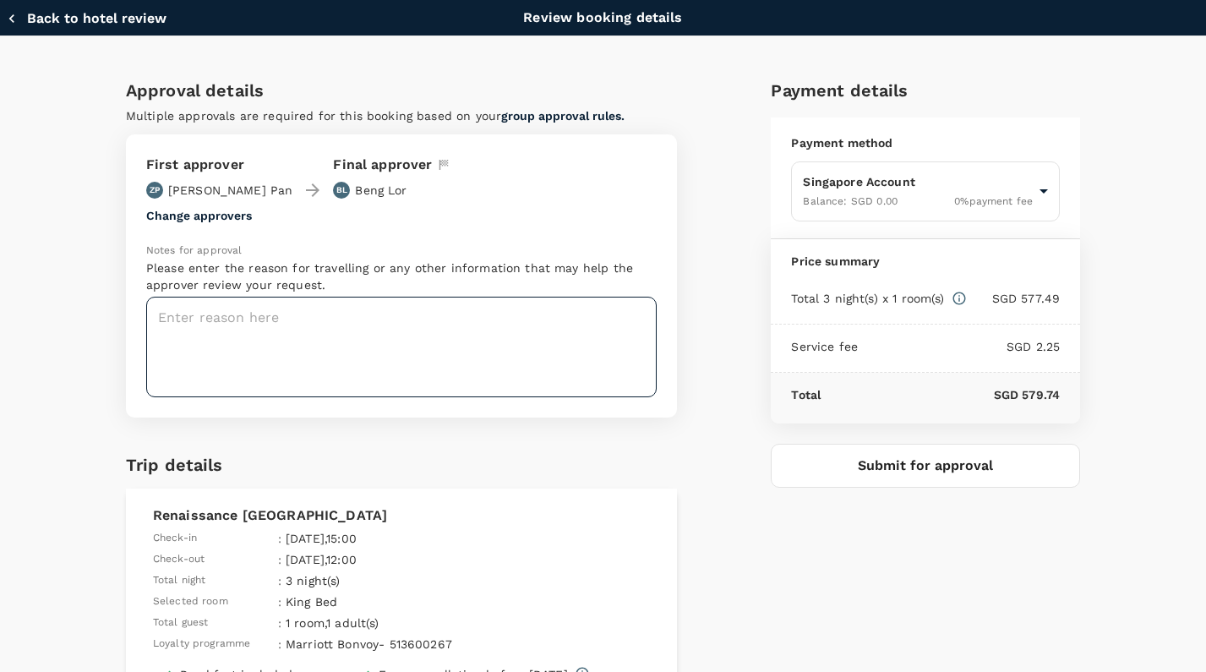
click at [295, 357] on textarea at bounding box center [401, 347] width 511 height 101
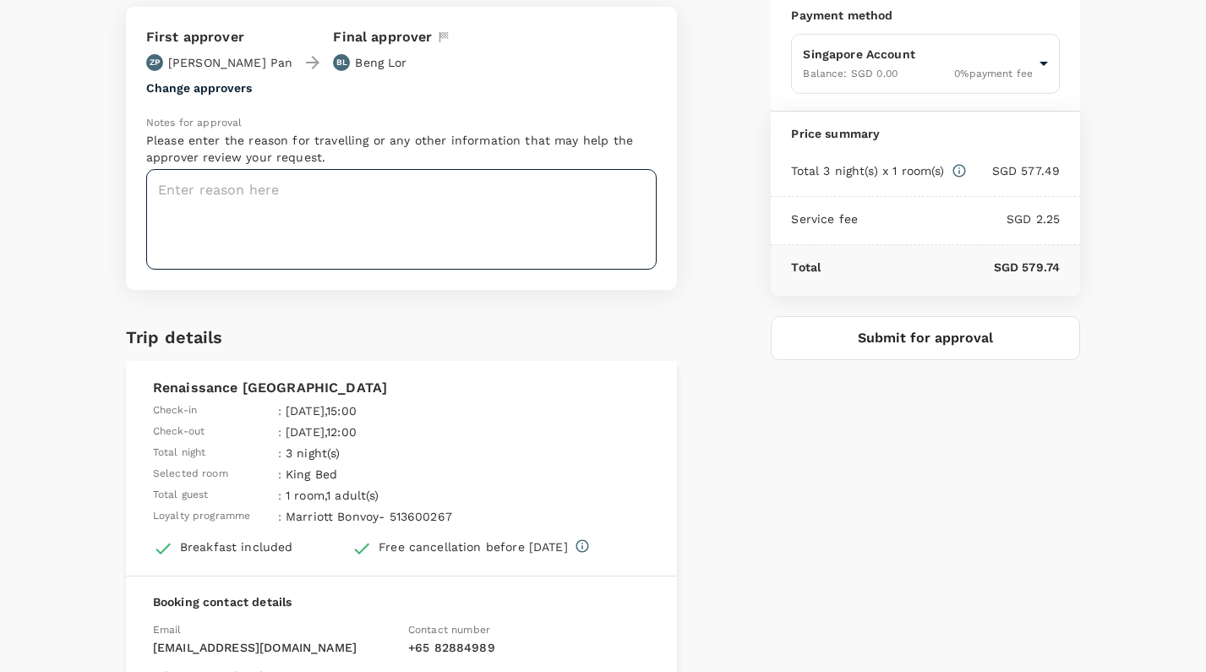
scroll to position [66, 0]
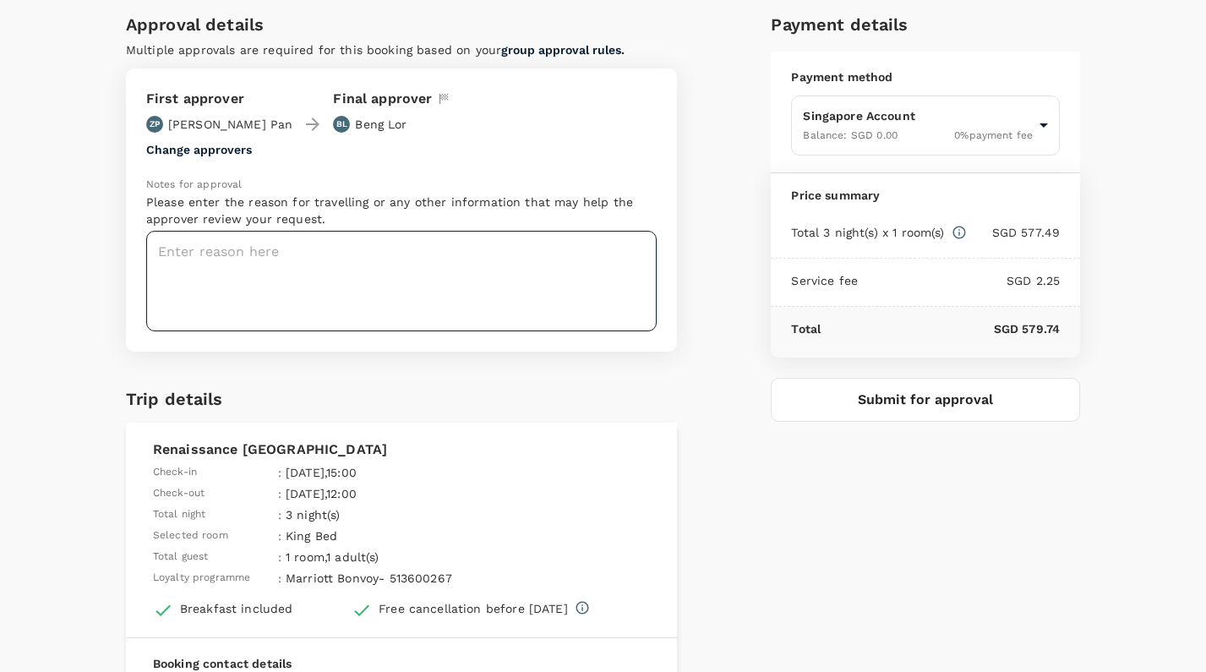
click at [205, 284] on textarea at bounding box center [401, 281] width 511 height 101
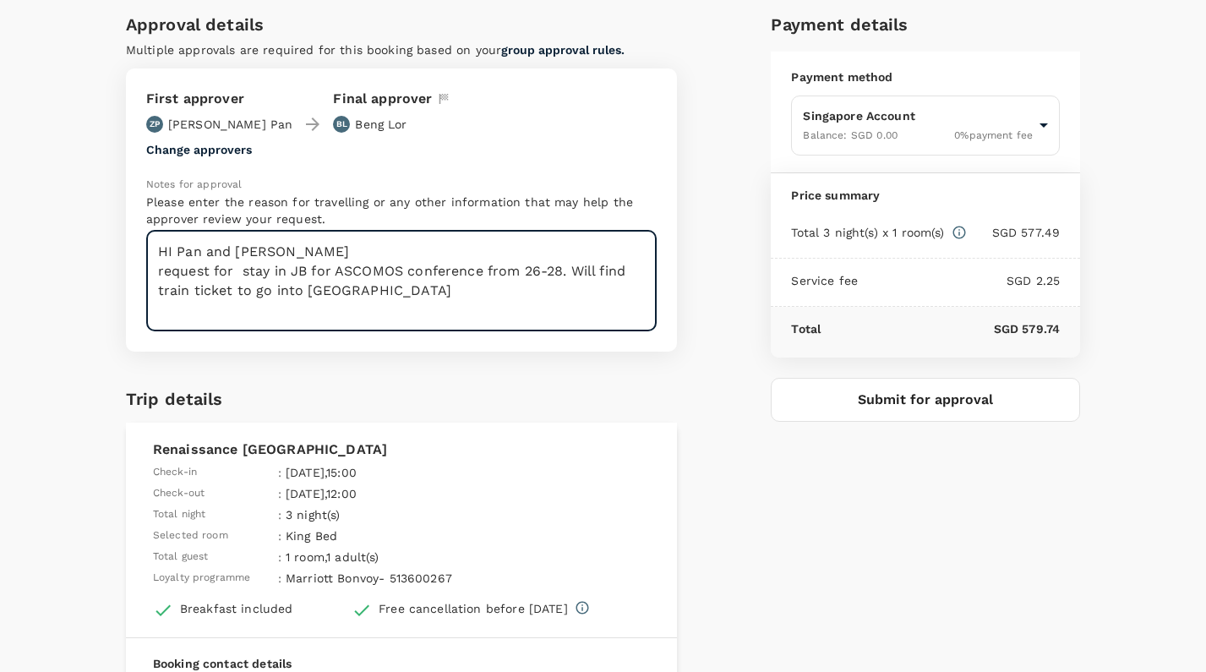
type textarea "HI Pan and Benglor request for stay in JB for ASCOMOS conference from 26-28. Wi…"
click at [900, 392] on button "Submit for approval" at bounding box center [925, 400] width 309 height 44
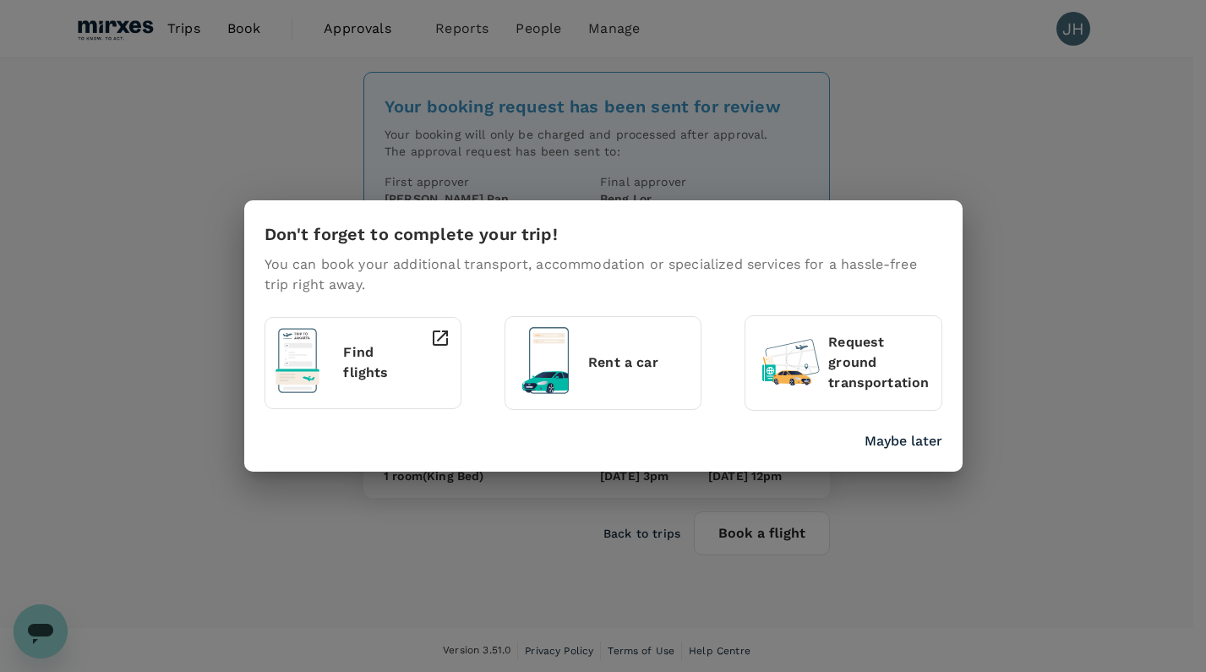
click at [849, 369] on p "Request ground transportation" at bounding box center [880, 362] width 102 height 61
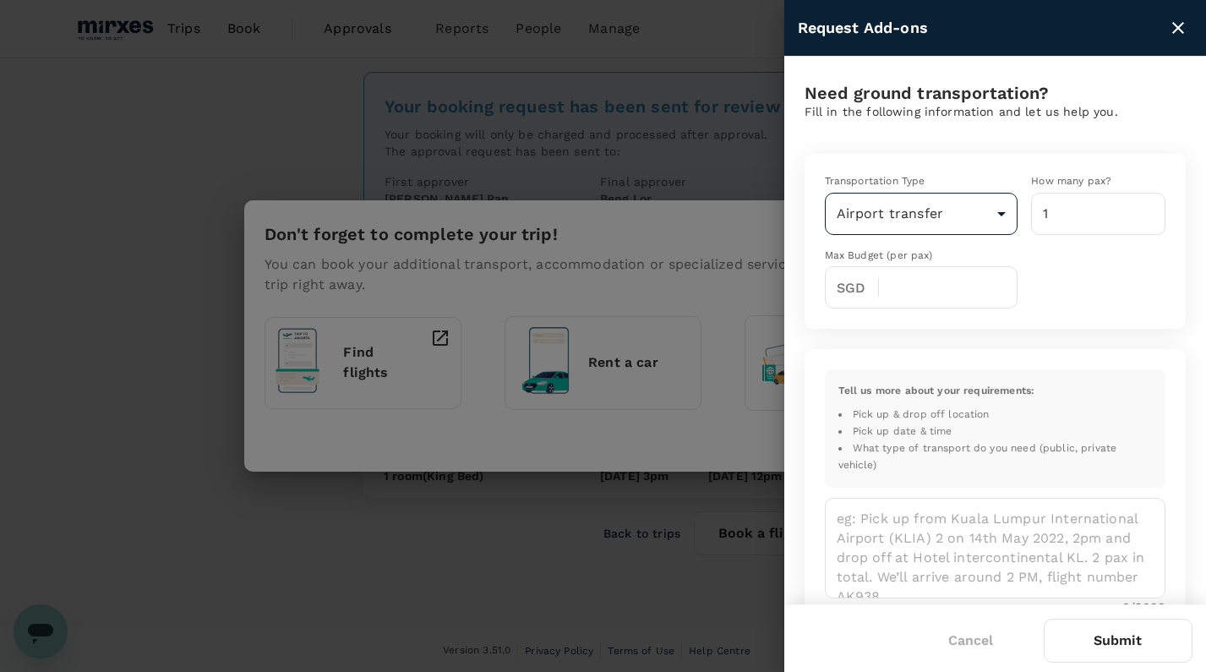
click at [931, 212] on body "Trips Book Approvals 0 Reports People Manage JH Your booking request has been s…" at bounding box center [603, 337] width 1206 height 674
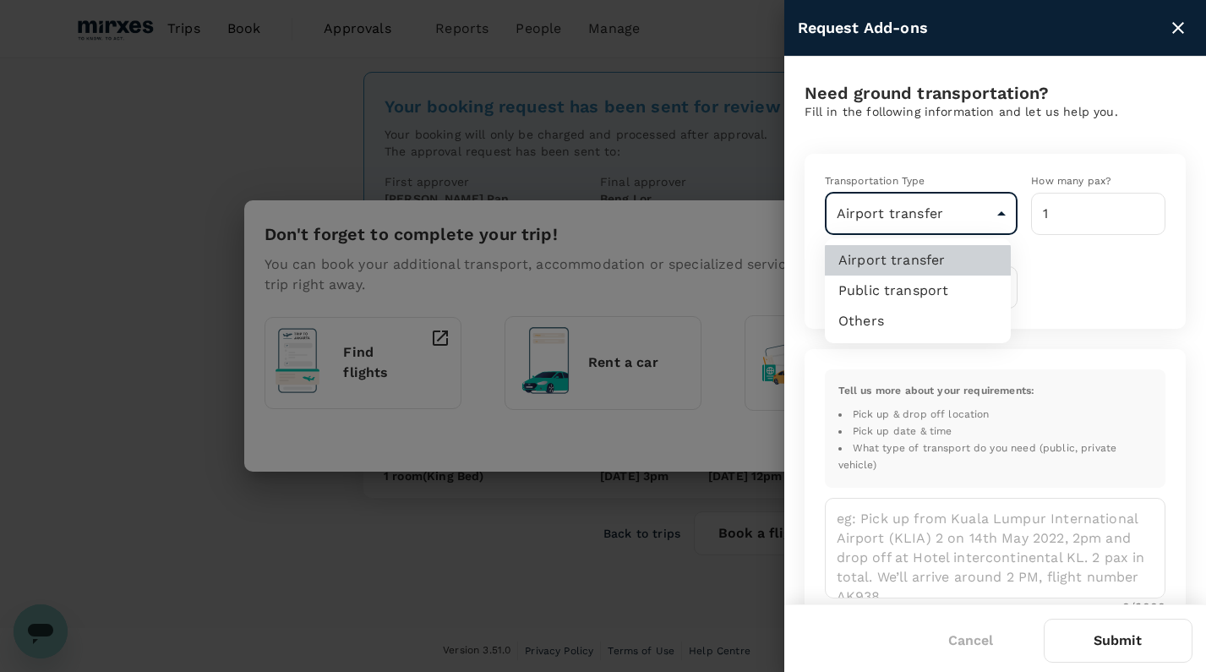
click at [898, 299] on li "Public transport" at bounding box center [918, 291] width 186 height 30
click at [987, 643] on button "Cancel" at bounding box center [971, 641] width 92 height 42
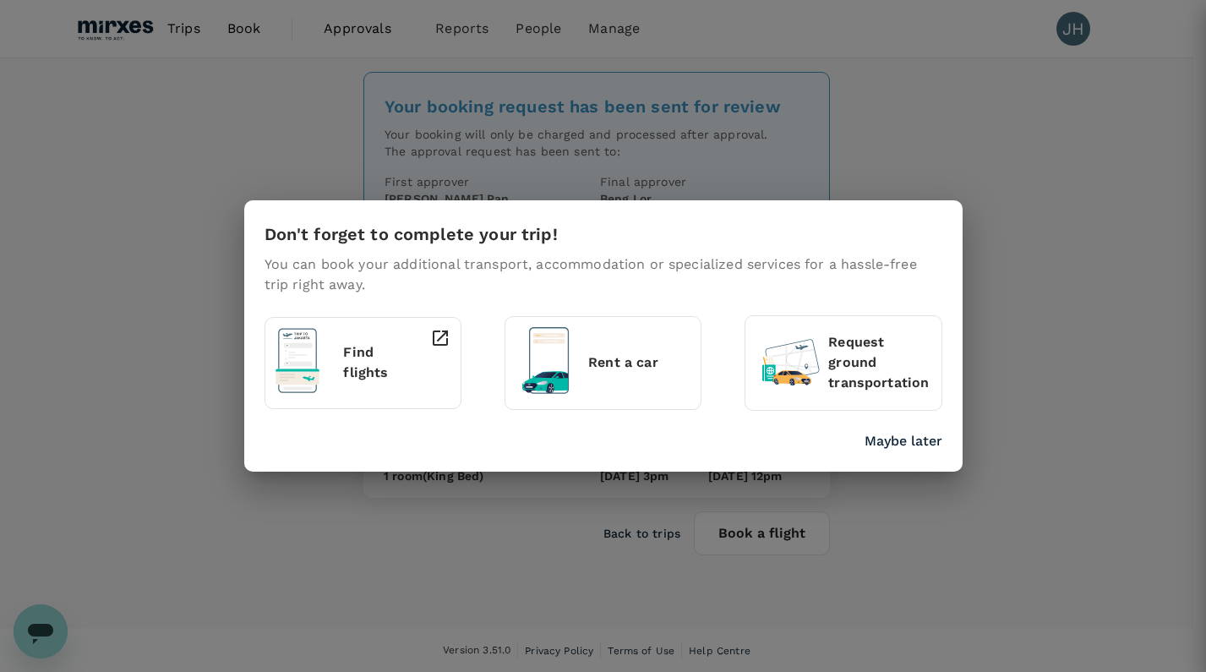
type input "airport-transfer"
click at [922, 444] on p "Maybe later" at bounding box center [904, 441] width 78 height 20
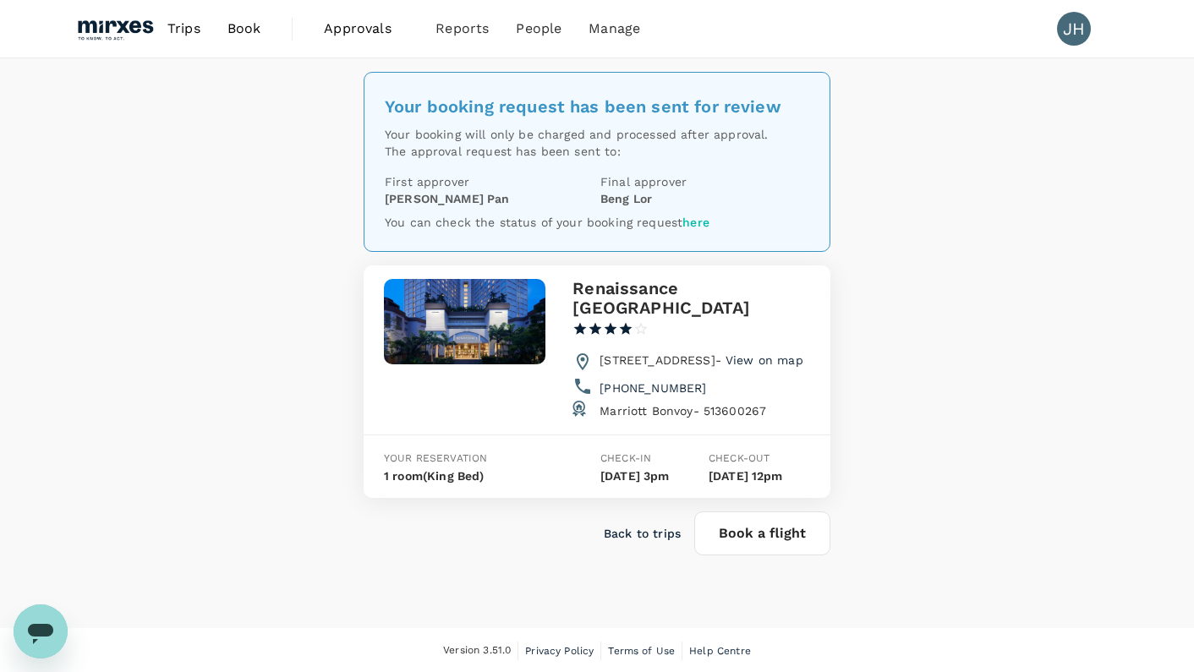
click at [739, 555] on button "Book a flight" at bounding box center [762, 533] width 136 height 44
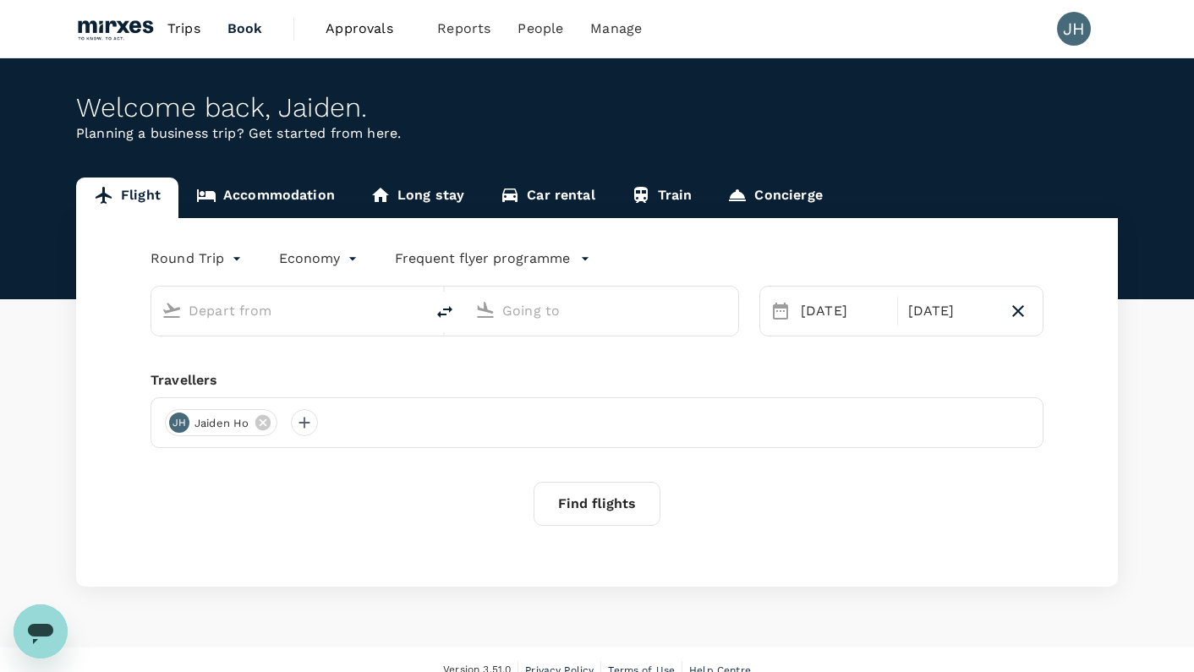
type input "Singapore, Singapore (any)"
type input "Sultan Ismail Intl (JHB)"
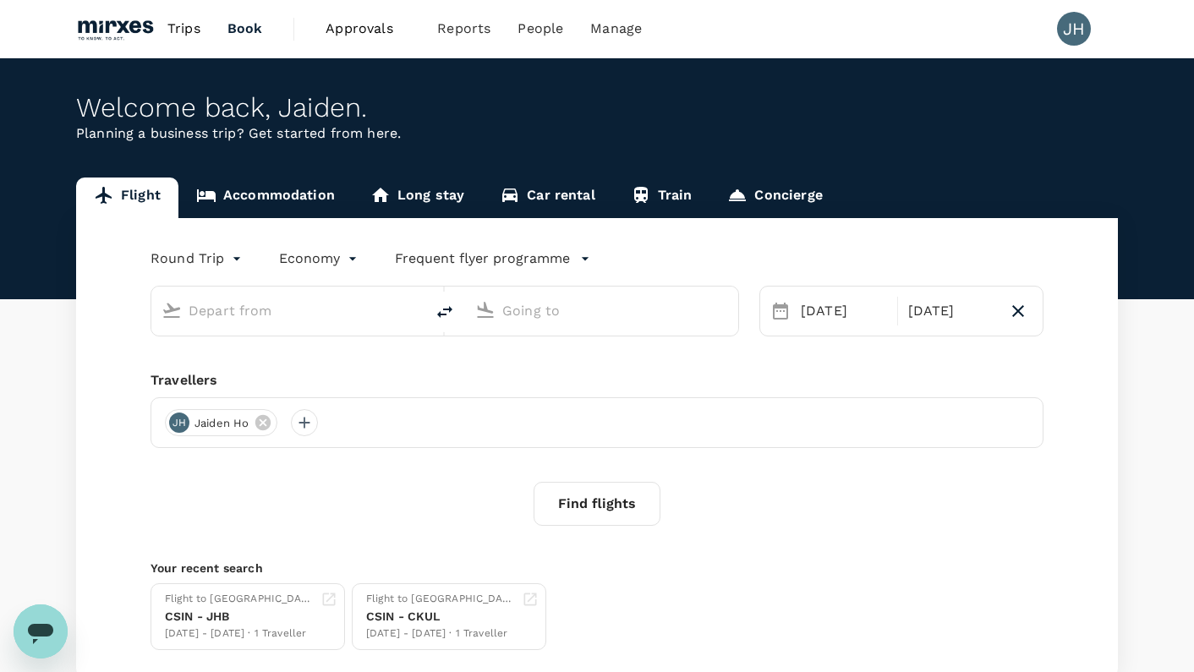
type input "Singapore, Singapore (any)"
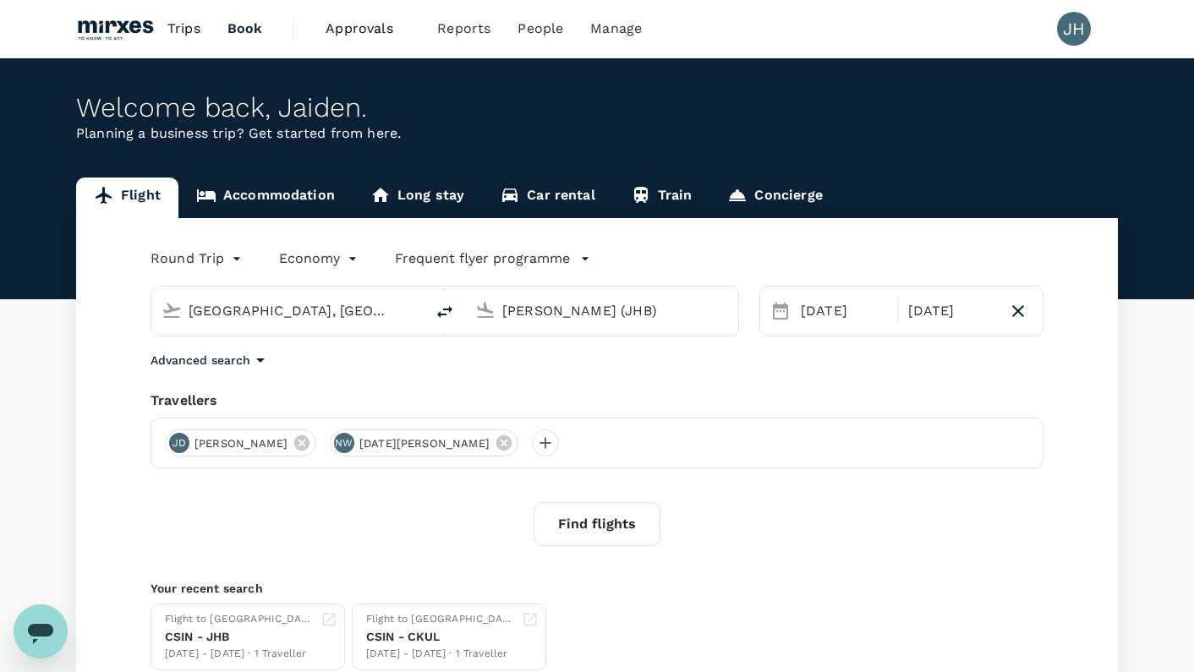
click at [515, 296] on div "Sultan Ismail Intl (JHB)" at bounding box center [611, 308] width 232 height 34
click at [500, 377] on p "Suvarnabhumi Intl" at bounding box center [628, 377] width 298 height 17
type input "Suvarnabhumi Intl (BKK)"
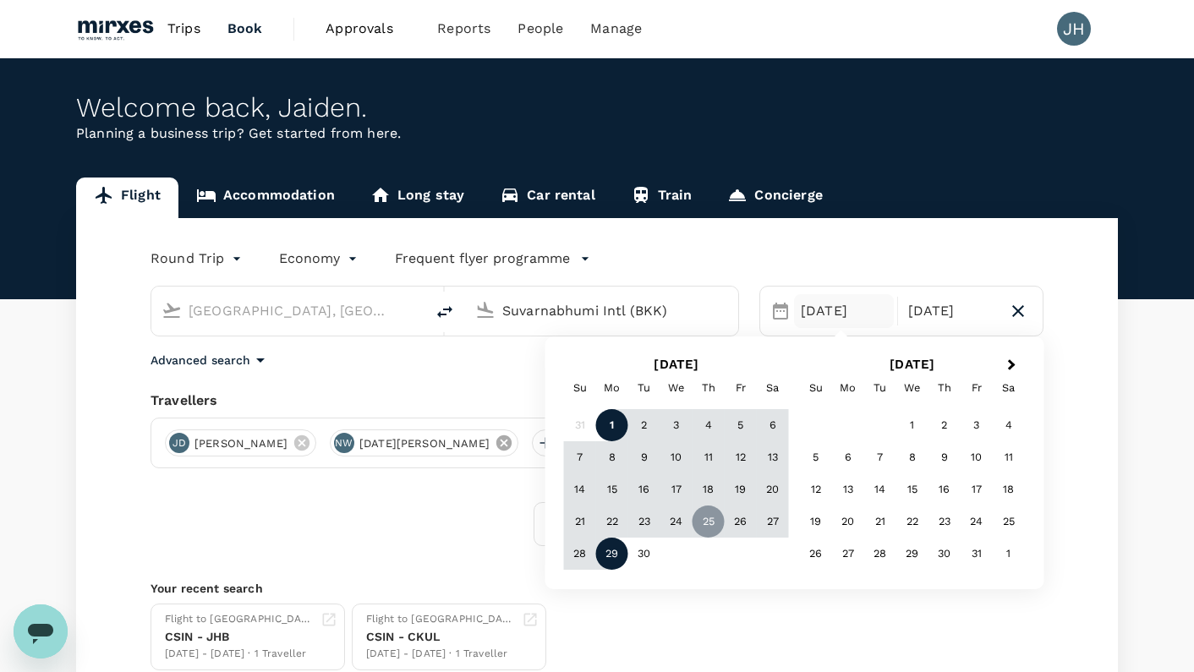
click at [495, 451] on icon at bounding box center [504, 443] width 19 height 19
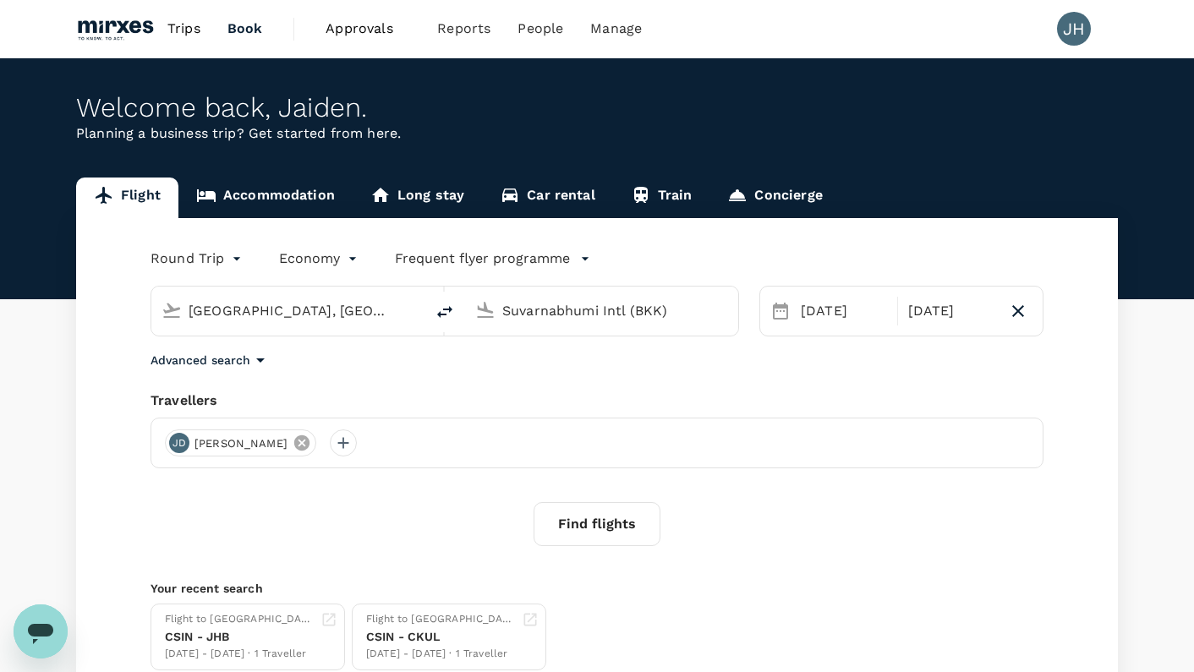
click at [302, 449] on icon at bounding box center [302, 443] width 19 height 19
click at [799, 305] on div "25 Sep" at bounding box center [844, 311] width 100 height 34
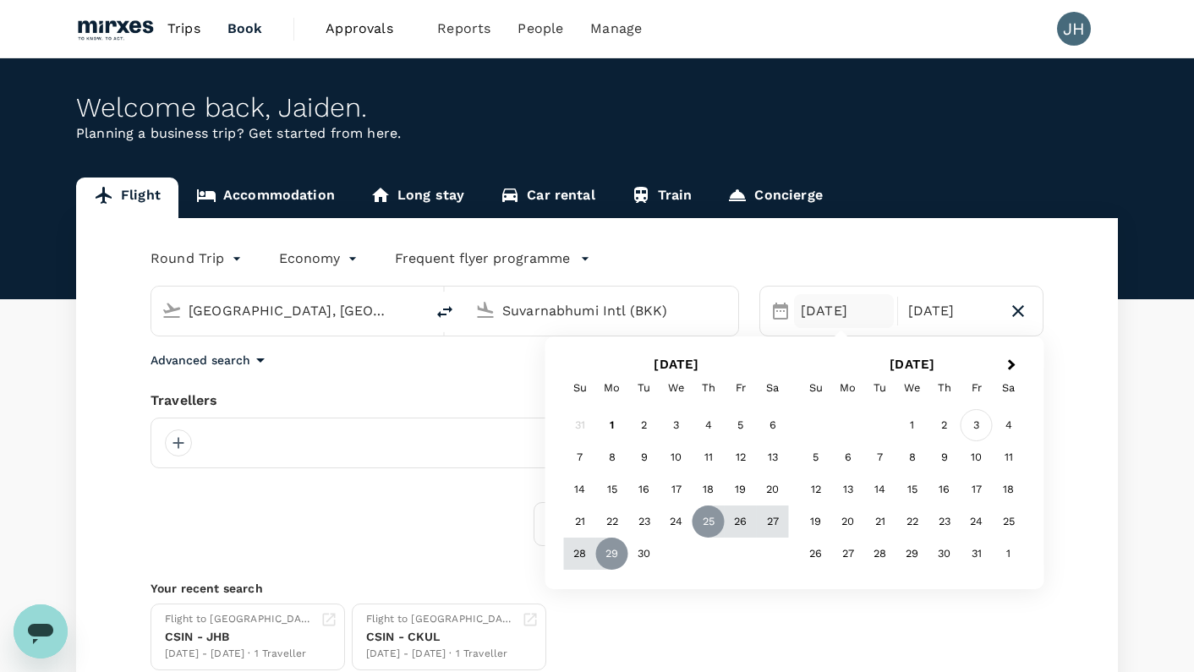
click at [984, 425] on div "3" at bounding box center [976, 425] width 32 height 32
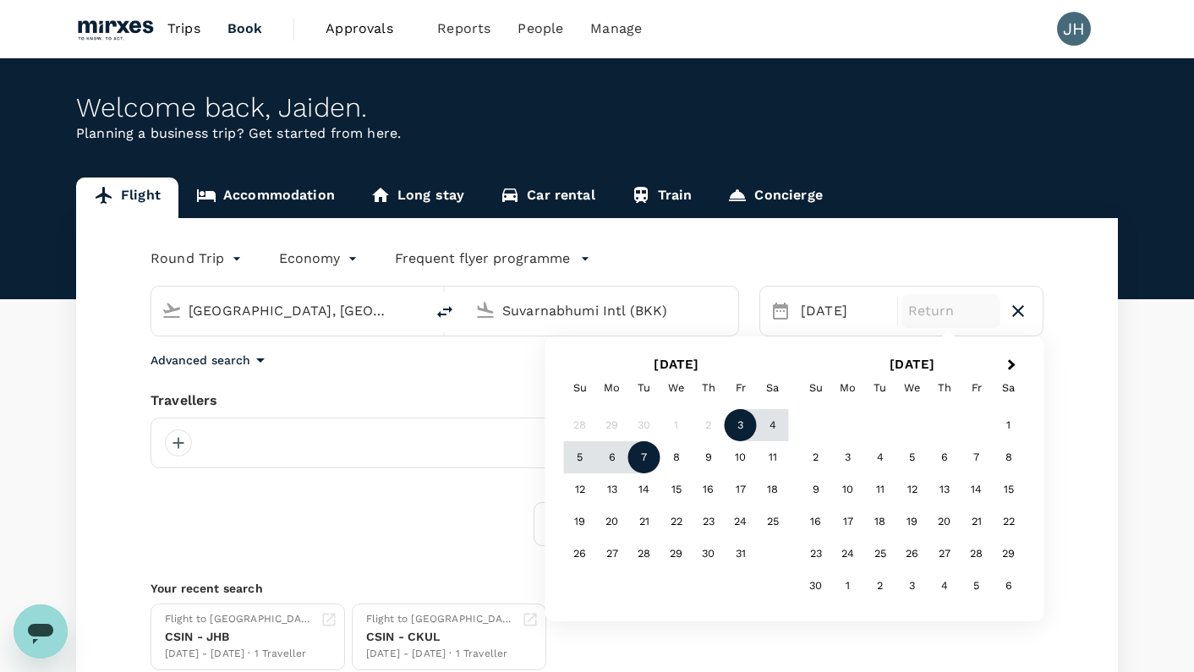
click at [640, 468] on div "7" at bounding box center [644, 457] width 32 height 32
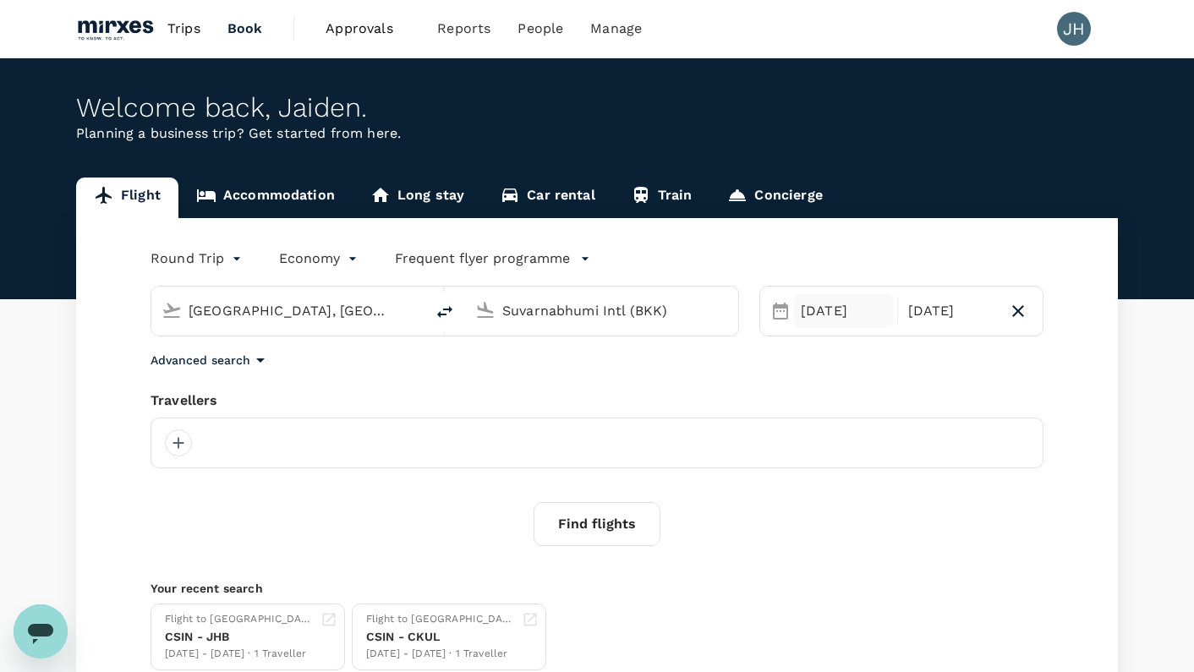
click at [818, 304] on div "03 Oct" at bounding box center [844, 311] width 100 height 34
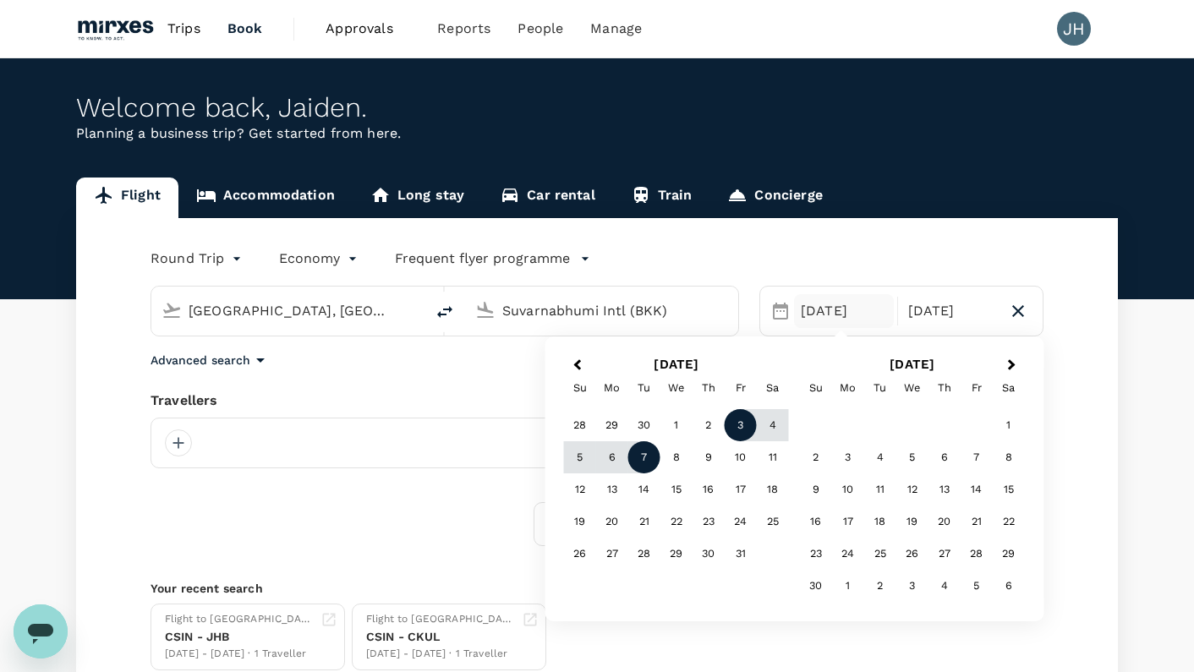
click at [387, 538] on div "Find flights" at bounding box center [596, 524] width 893 height 44
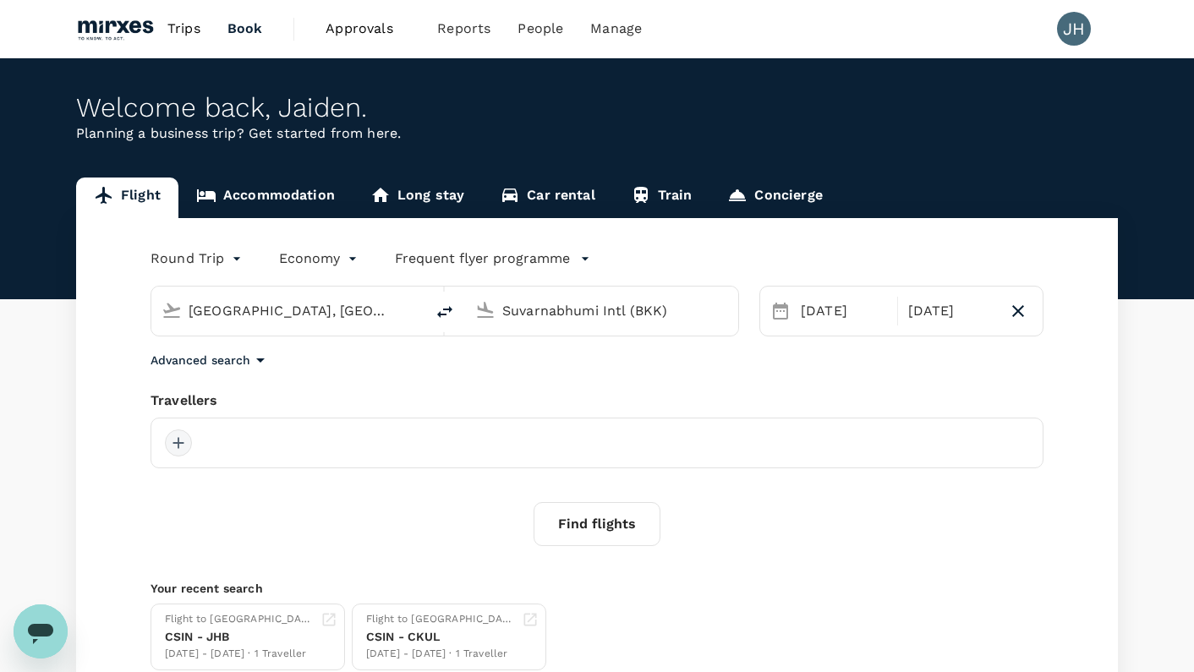
click at [166, 436] on div at bounding box center [178, 442] width 27 height 27
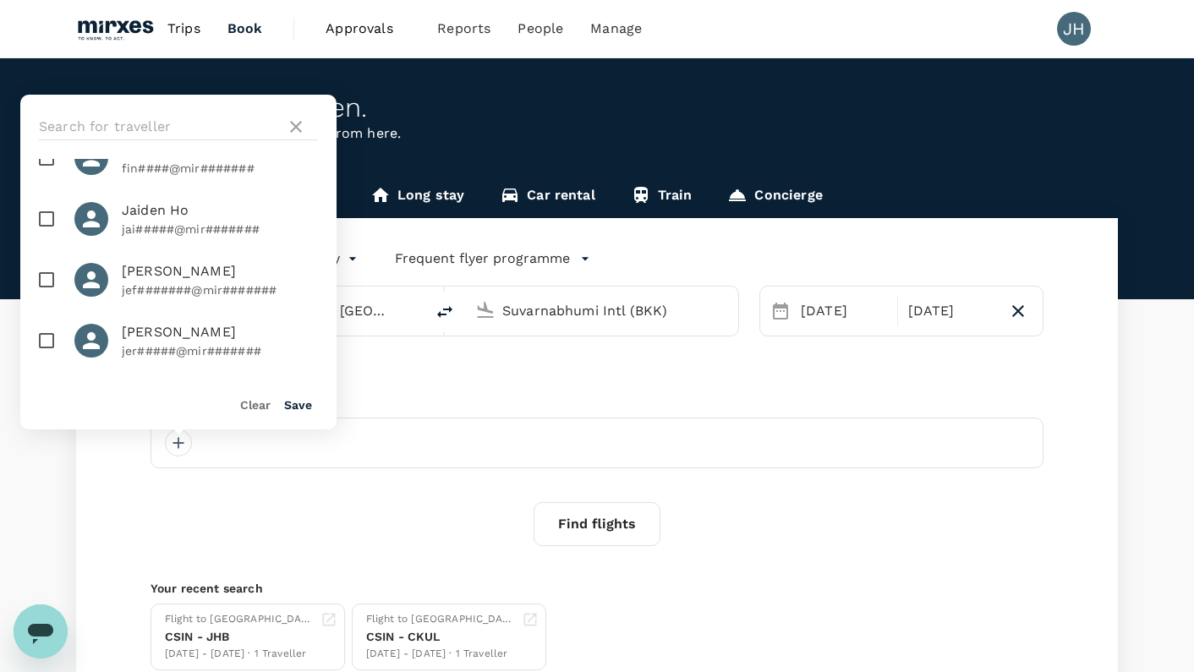
scroll to position [161, 0]
click at [52, 216] on input "checkbox" at bounding box center [47, 218] width 36 height 36
click at [266, 403] on button "Clear" at bounding box center [255, 405] width 30 height 14
checkbox input "false"
click at [304, 120] on icon at bounding box center [296, 127] width 20 height 20
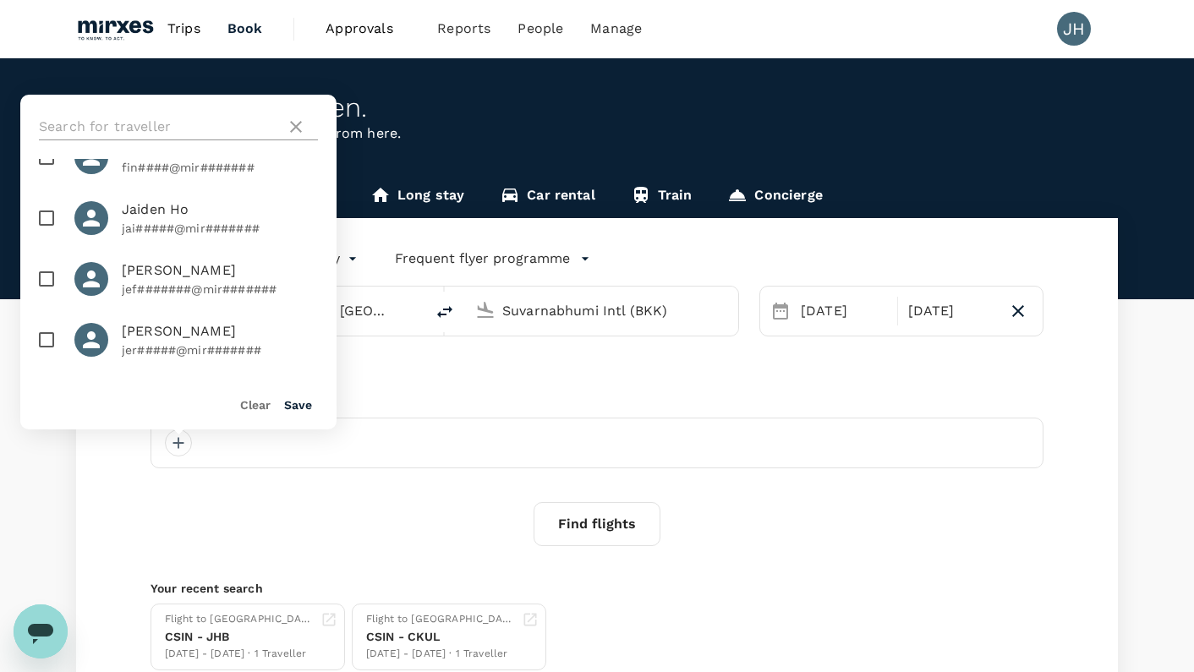
scroll to position [0, 0]
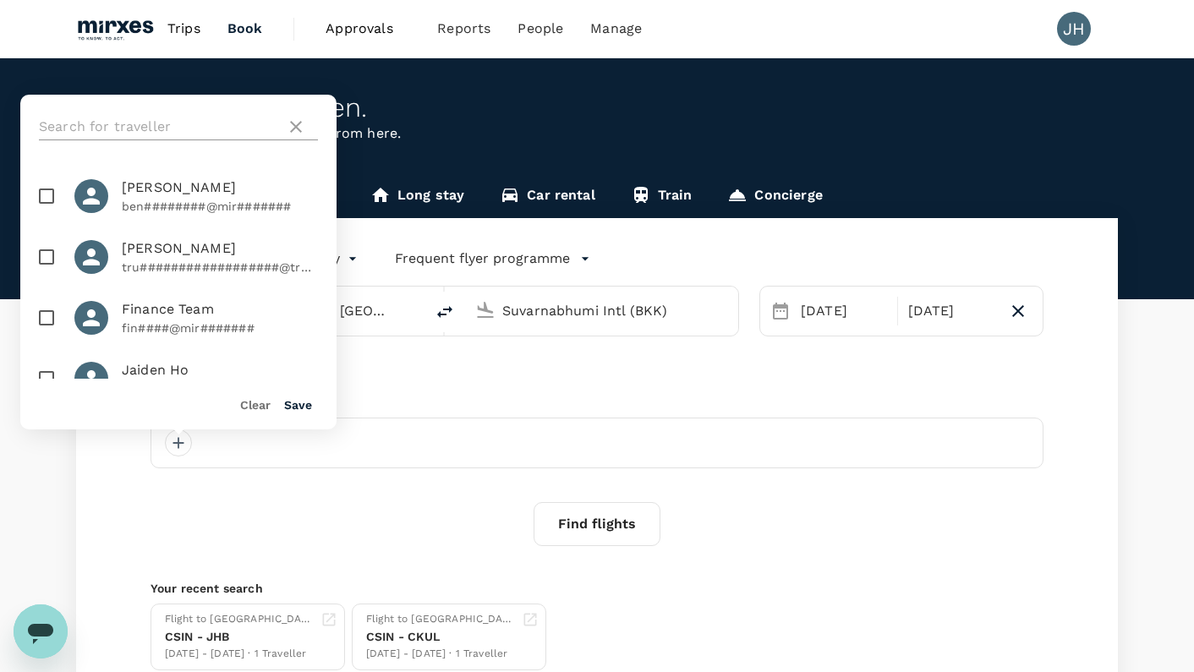
click at [293, 129] on icon at bounding box center [296, 127] width 12 height 12
click at [258, 405] on button "Clear" at bounding box center [255, 405] width 30 height 14
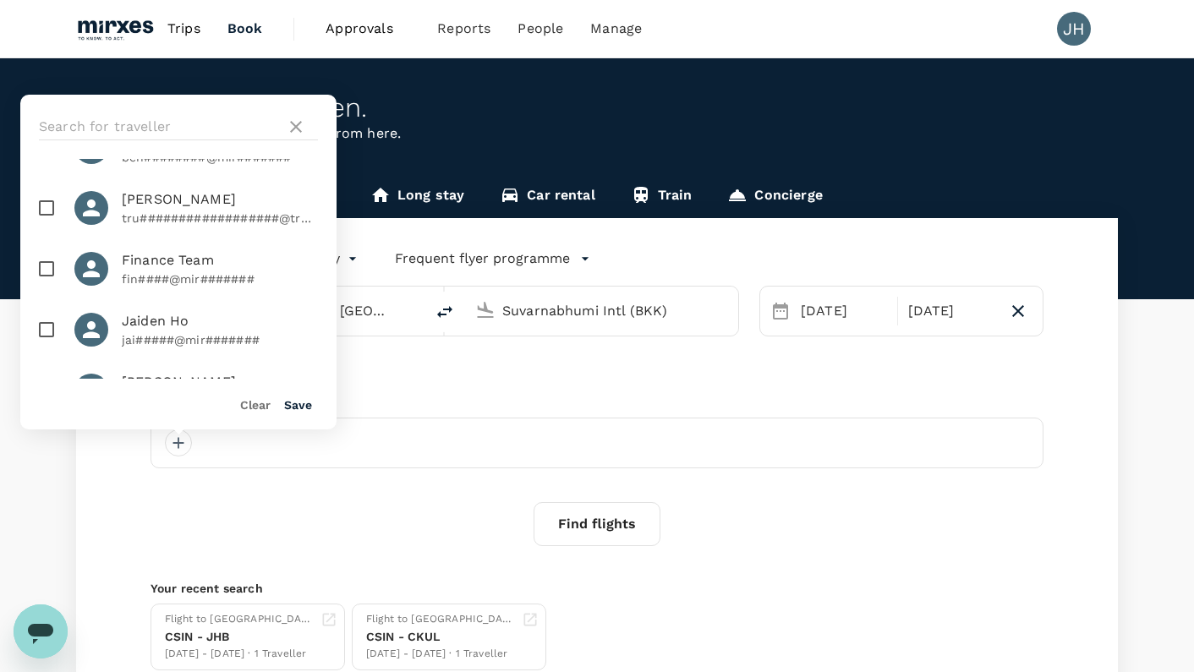
scroll to position [76, 0]
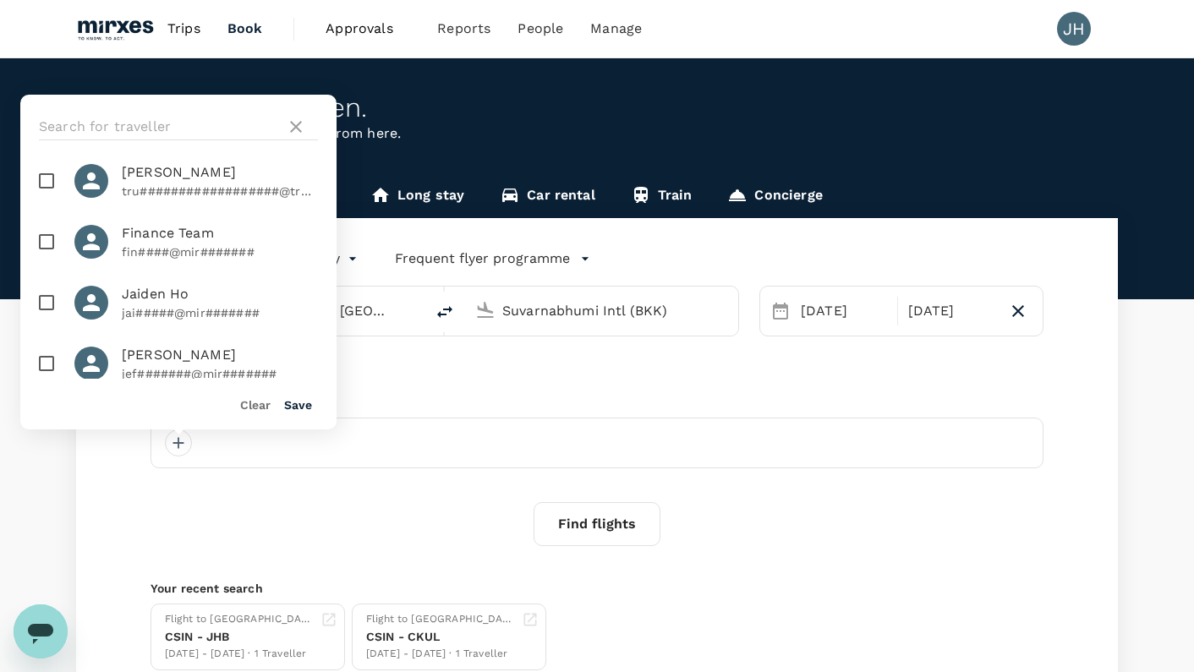
click at [168, 311] on p "jai#####@mir#######" at bounding box center [220, 312] width 196 height 17
checkbox input "true"
click at [308, 403] on button "Save" at bounding box center [298, 405] width 28 height 14
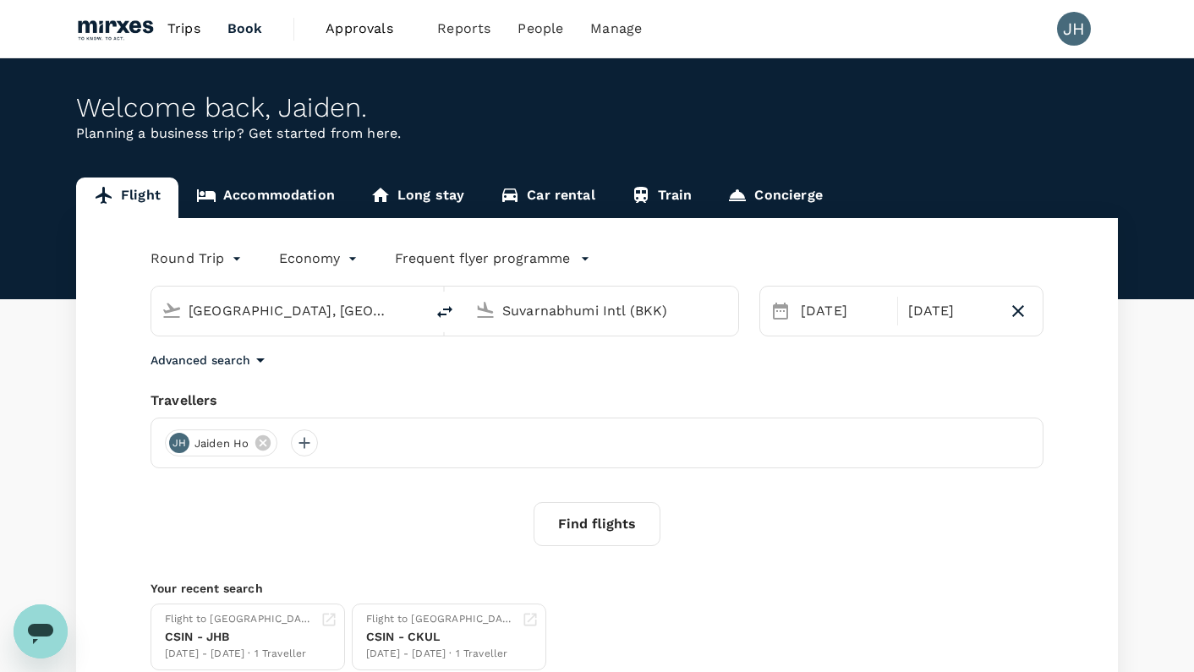
click at [582, 533] on button "Find flights" at bounding box center [596, 524] width 127 height 44
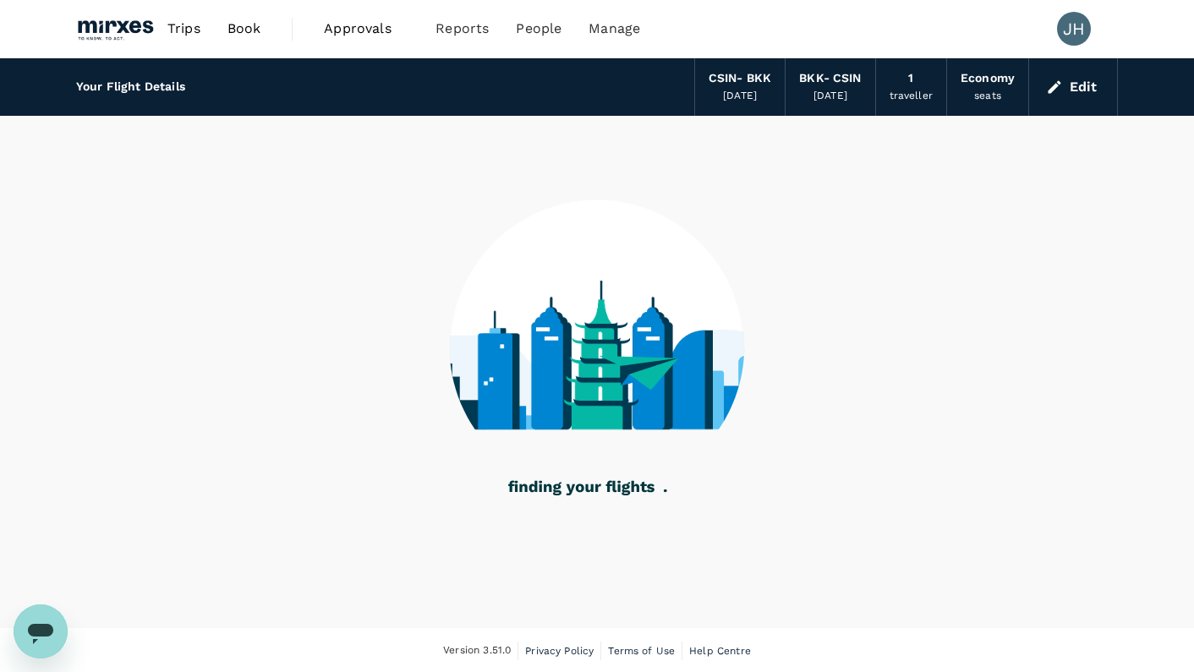
click at [1074, 87] on button "Edit" at bounding box center [1072, 87] width 61 height 27
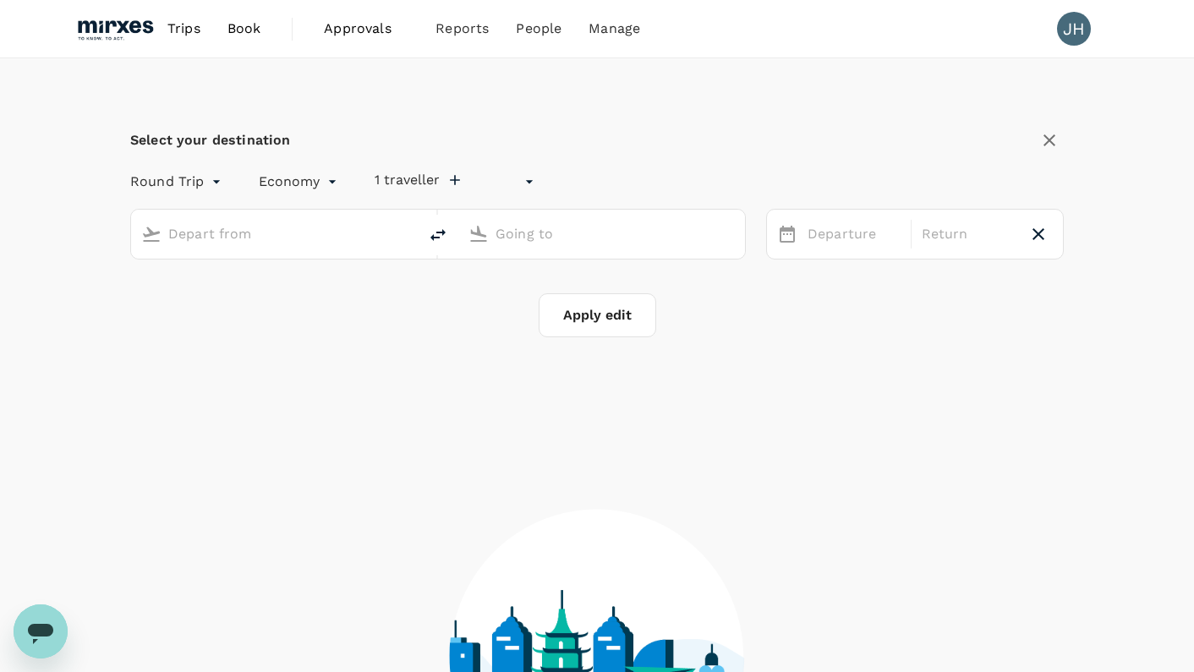
type input "undefined, undefined (any)"
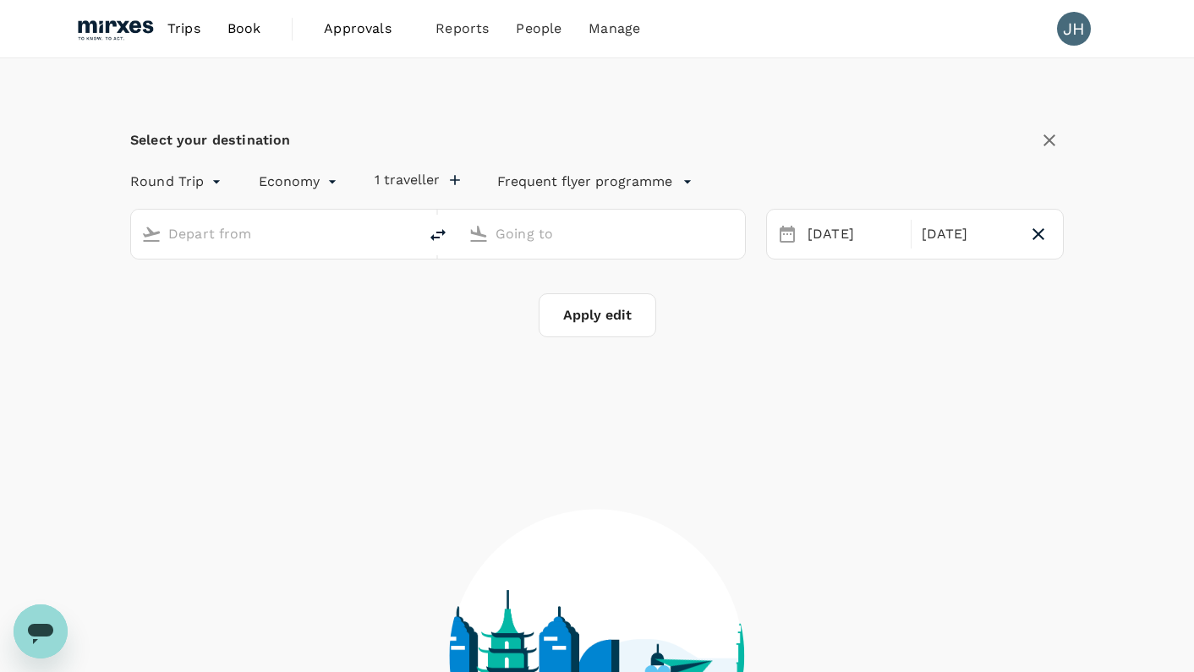
type input "Singapore, Singapore (any)"
type input "Suvarnabhumi Intl (BKK)"
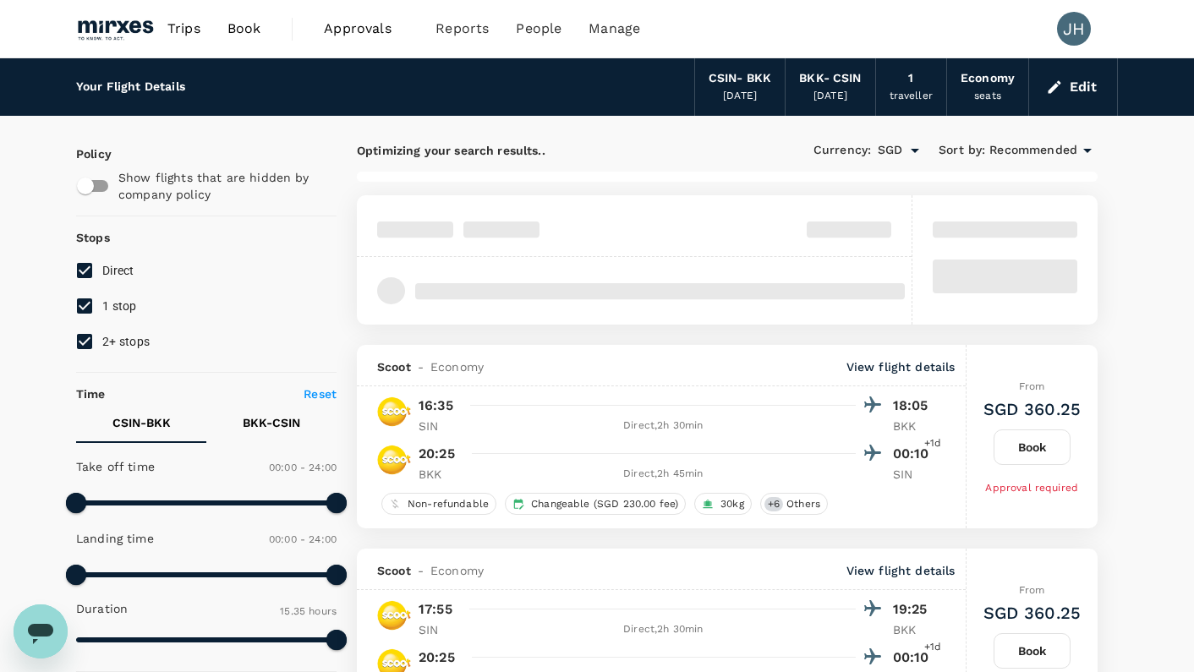
click at [250, 35] on span "Book" at bounding box center [244, 29] width 34 height 20
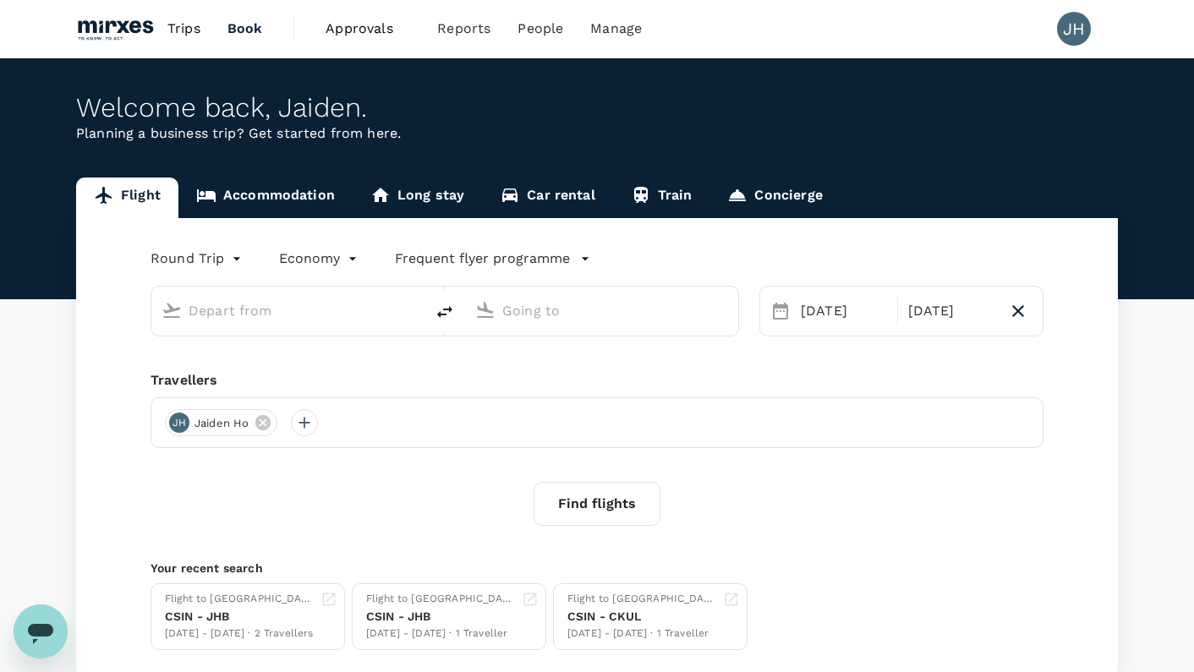
type input "Singapore, Singapore (any)"
type input "Suvarnabhumi Intl (BKK)"
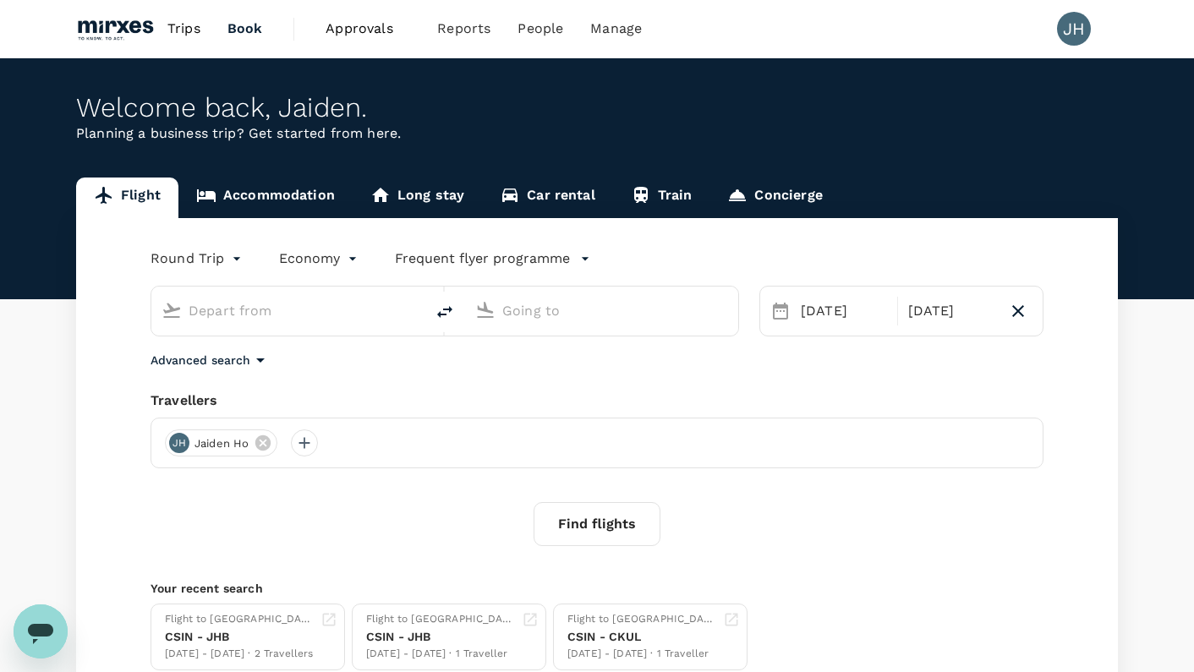
type input "Singapore, Singapore (any)"
type input "Suvarnabhumi Intl (BKK)"
click at [296, 207] on link "Accommodation" at bounding box center [265, 198] width 174 height 41
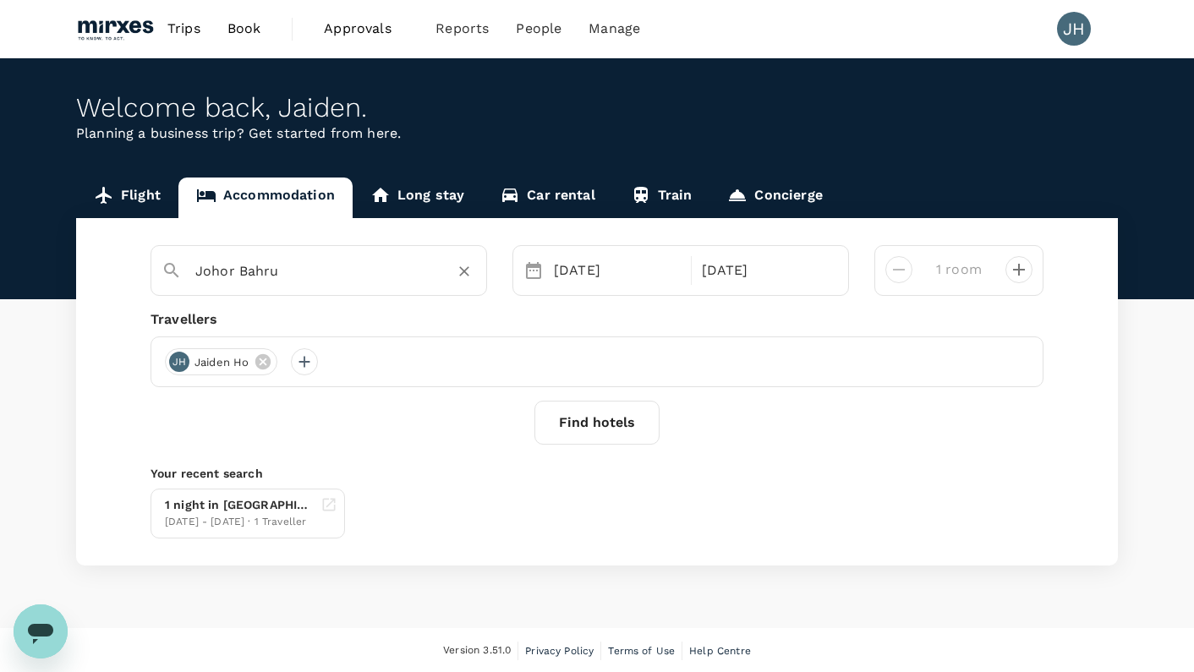
click at [297, 277] on input "Johor Bahru" at bounding box center [311, 271] width 233 height 26
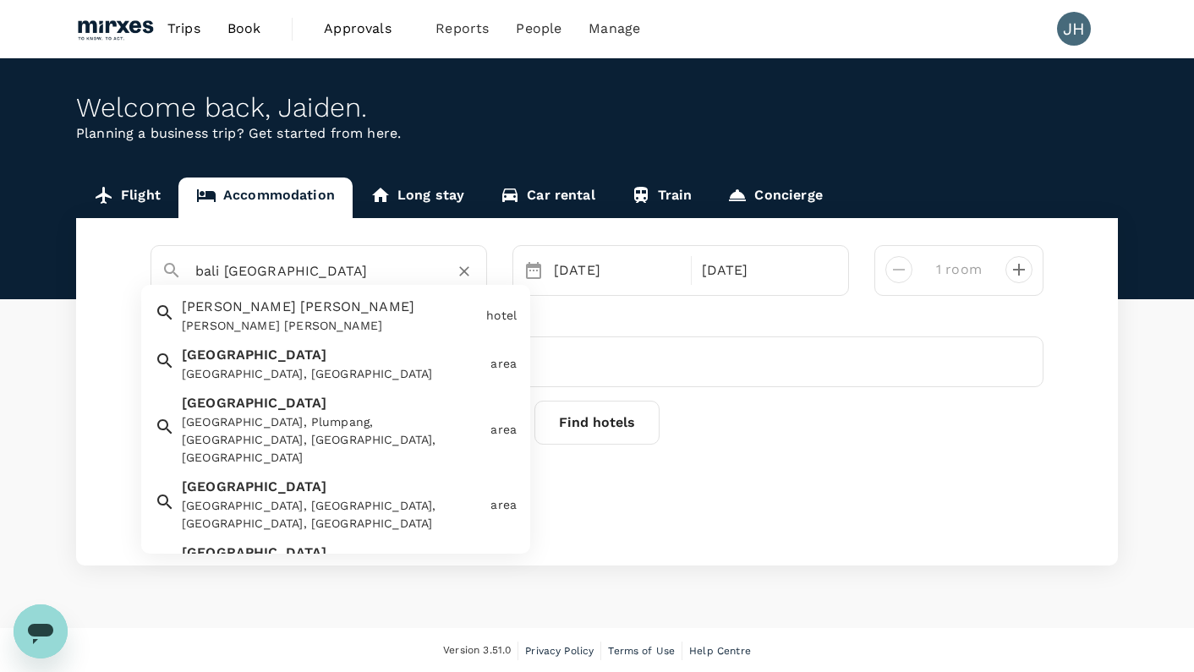
click at [232, 362] on div "Bali Bali, Indonesia" at bounding box center [329, 360] width 309 height 45
type input "[GEOGRAPHIC_DATA]"
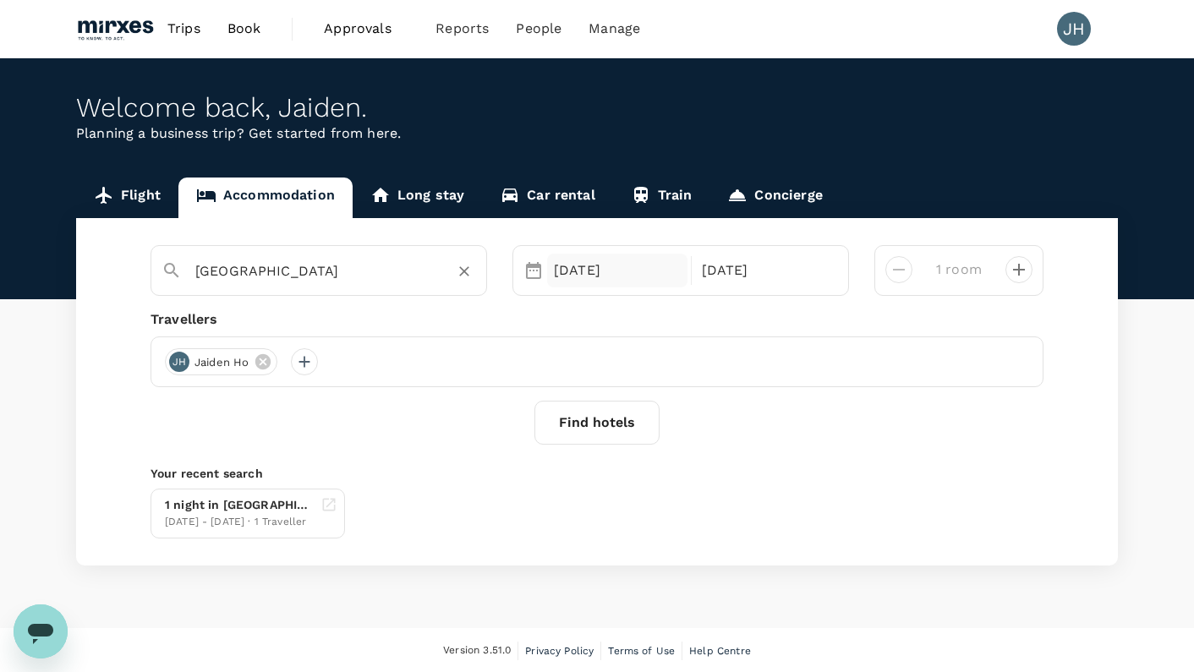
click at [615, 272] on div "25 Sep" at bounding box center [617, 271] width 140 height 34
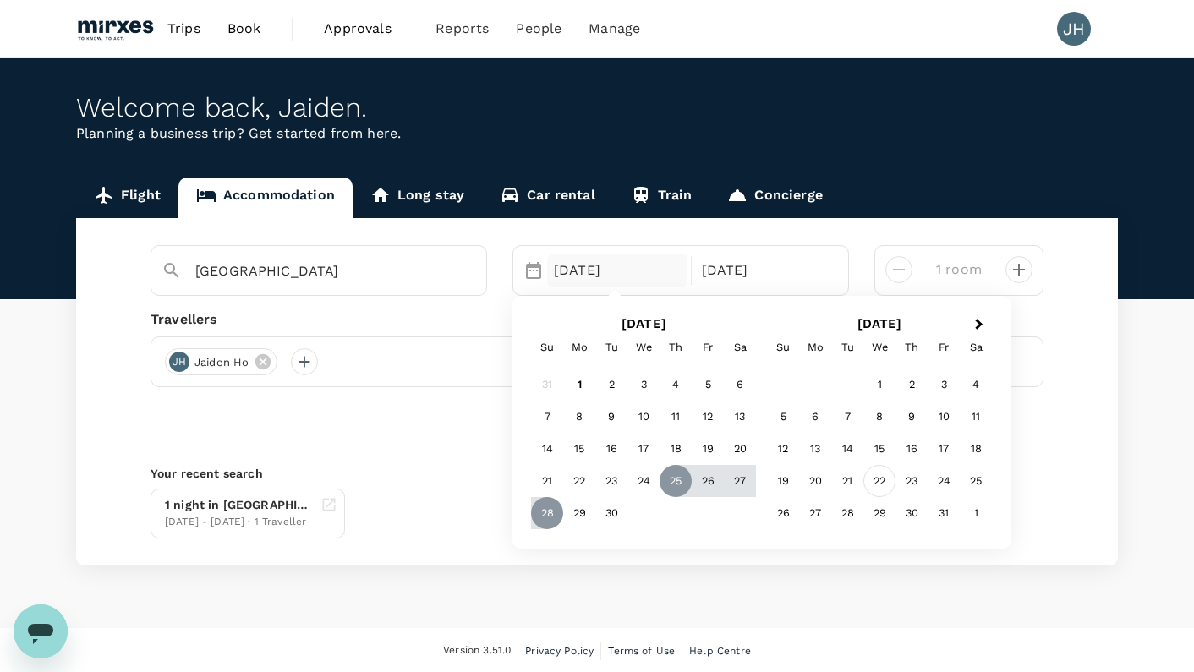
click at [884, 486] on div "22" at bounding box center [879, 482] width 32 height 32
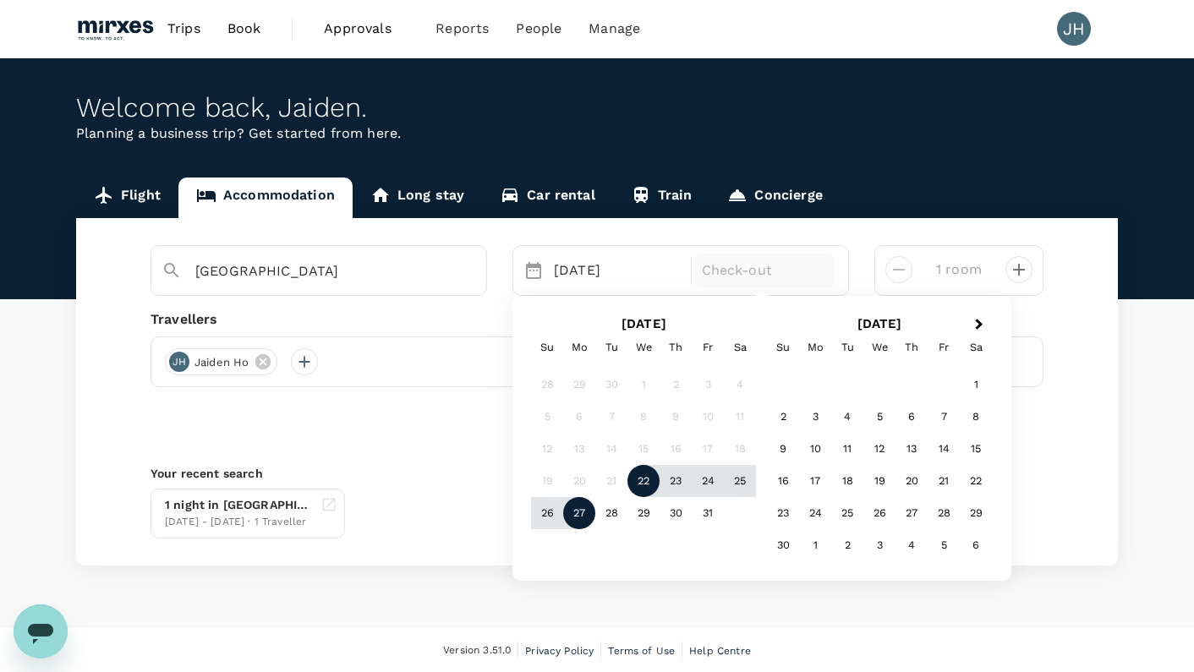
click at [567, 521] on div "27" at bounding box center [579, 514] width 32 height 32
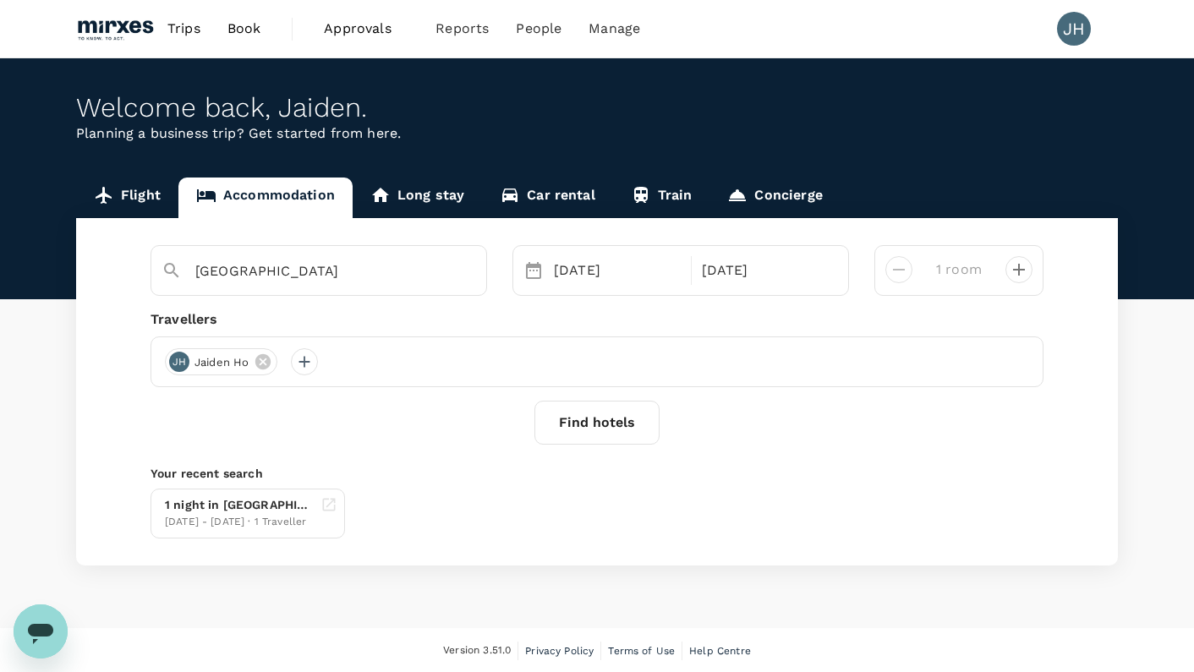
click at [630, 429] on button "Find hotels" at bounding box center [596, 423] width 125 height 44
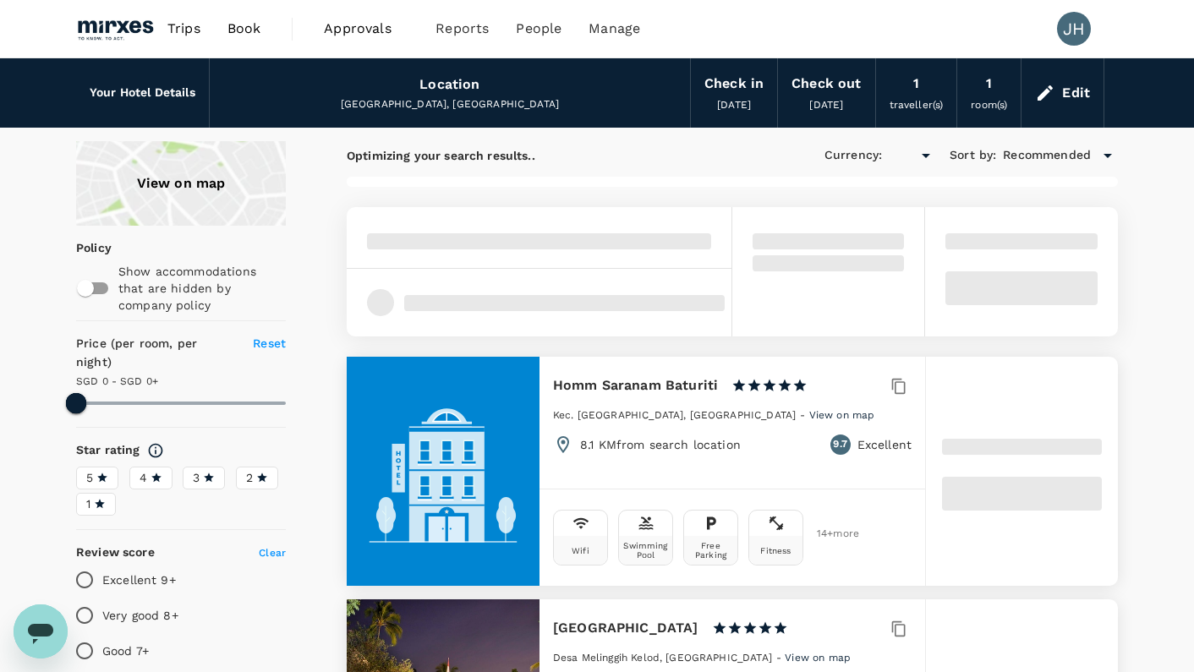
type input "499.47"
type input "SGD"
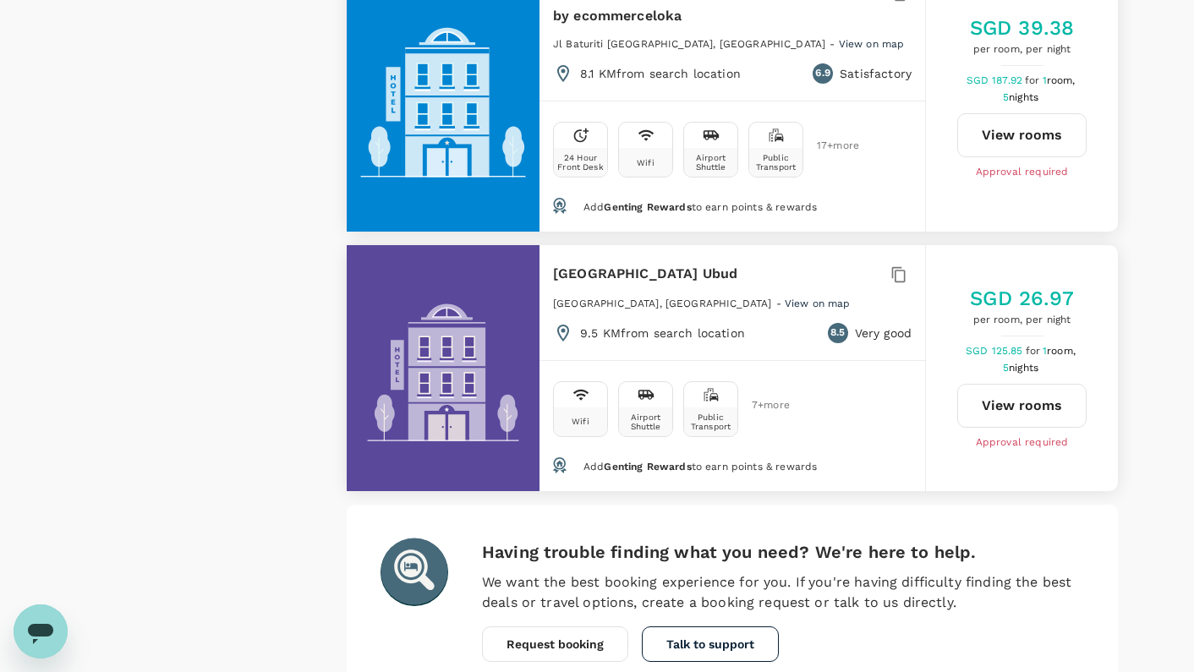
scroll to position [5036, 0]
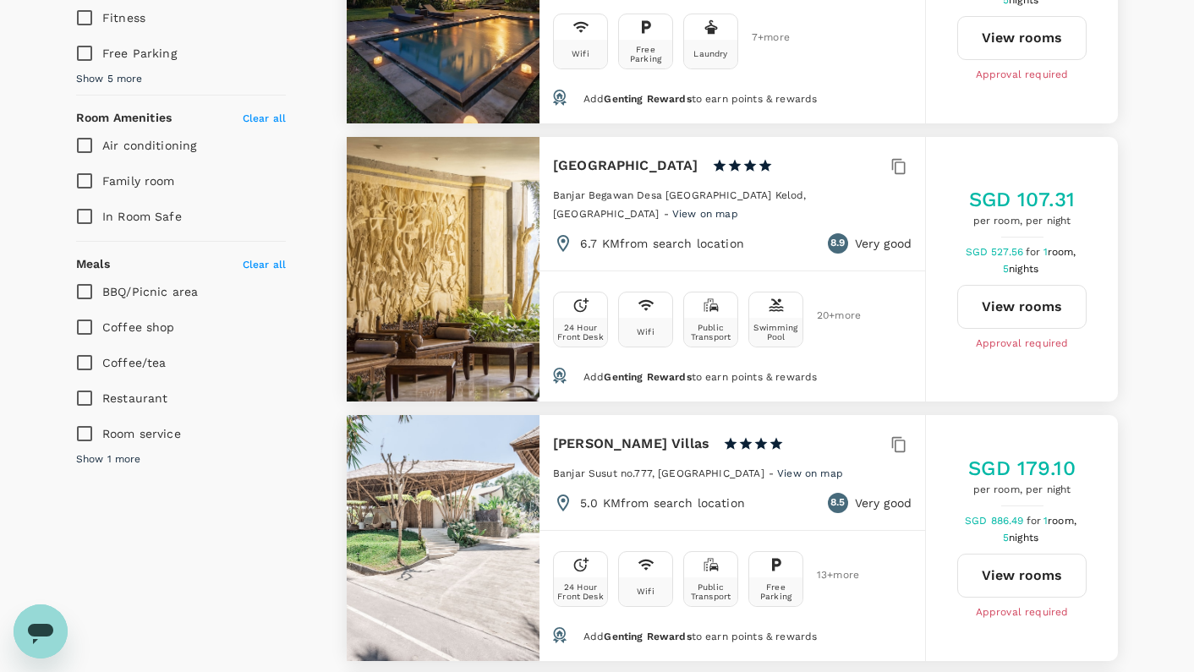
scroll to position [0, 0]
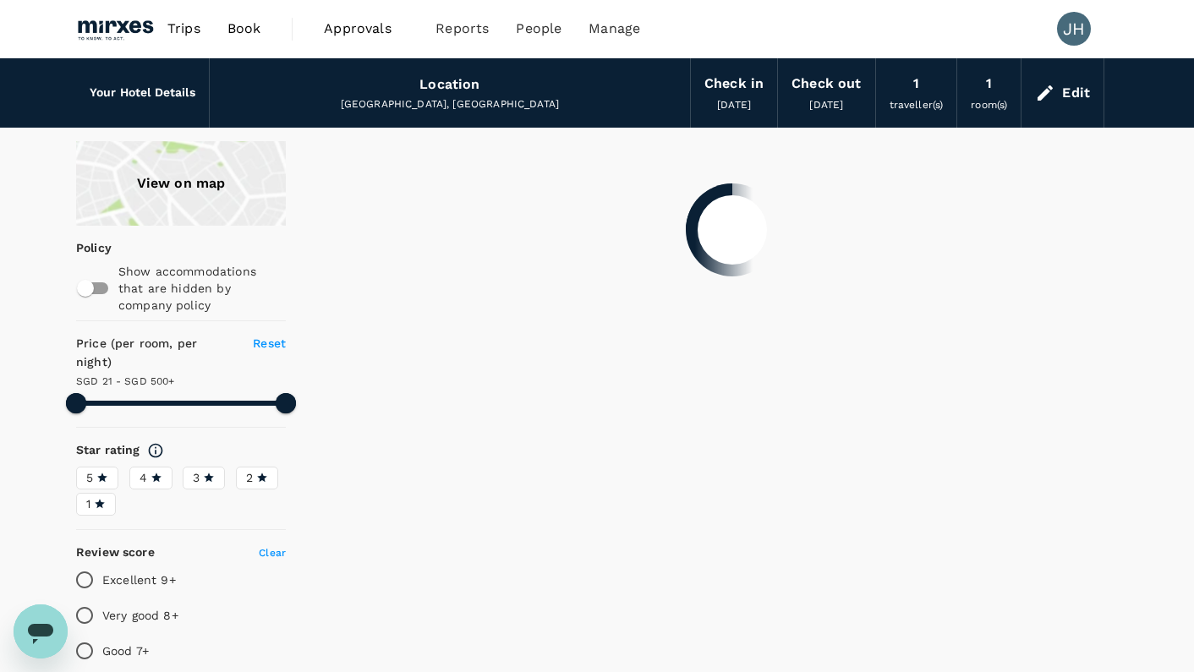
type input "499.47"
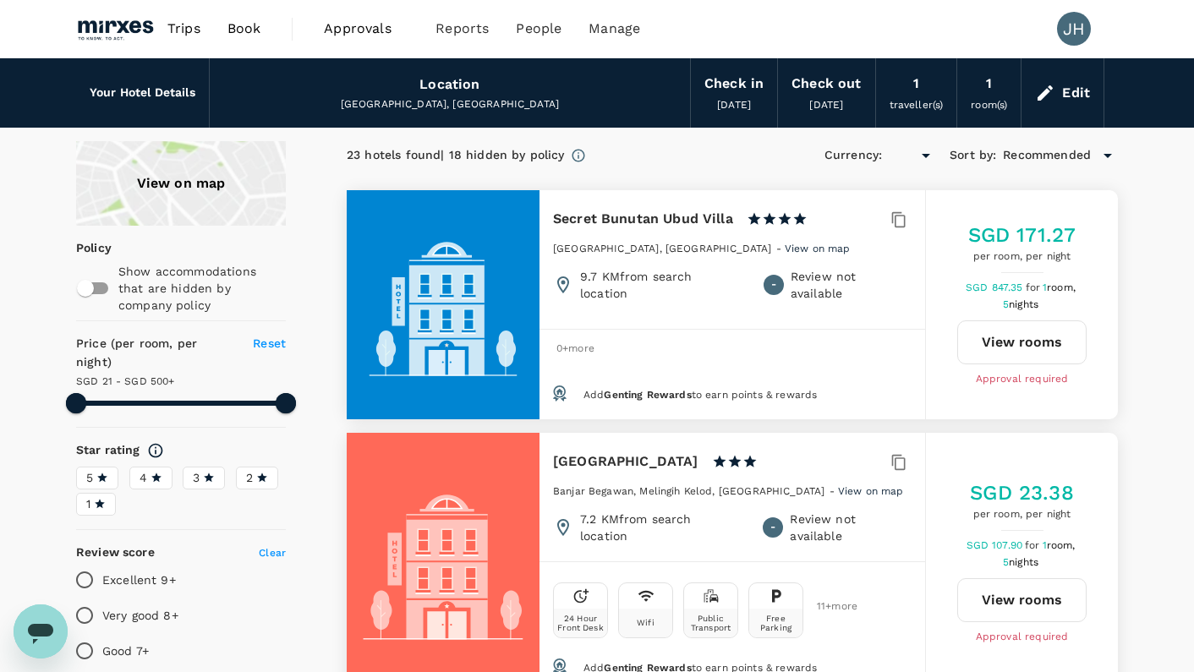
type input "SGD"
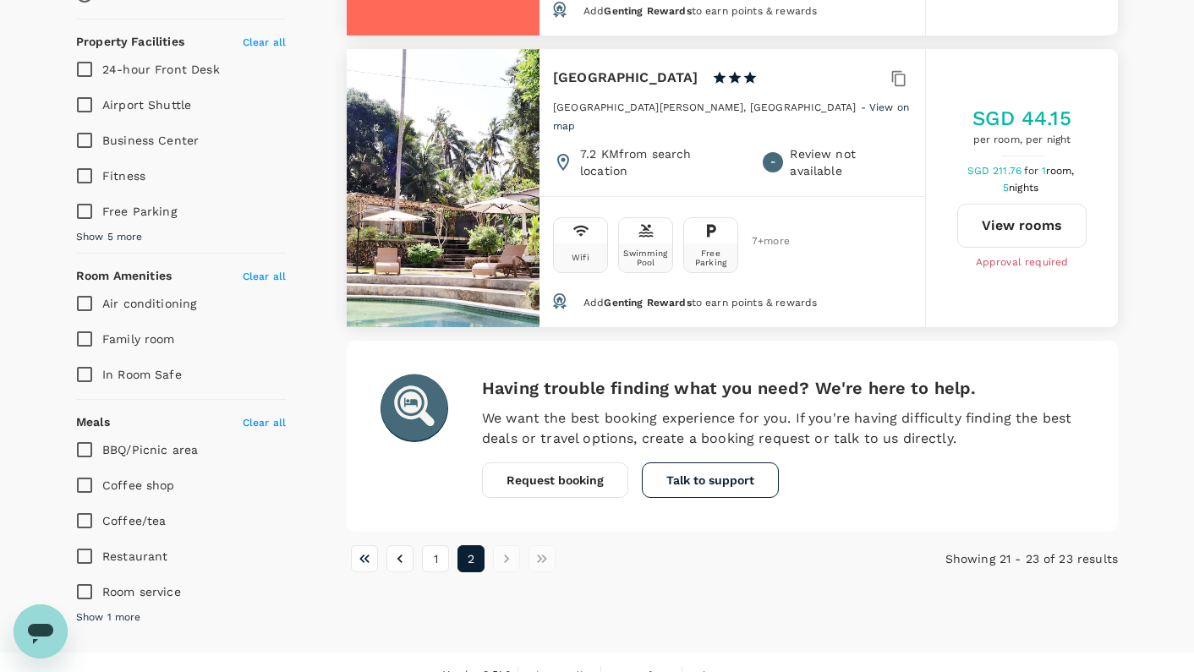
scroll to position [656, 0]
click at [421, 546] on li "1" at bounding box center [436, 559] width 36 height 27
click at [437, 546] on button "1" at bounding box center [435, 559] width 27 height 27
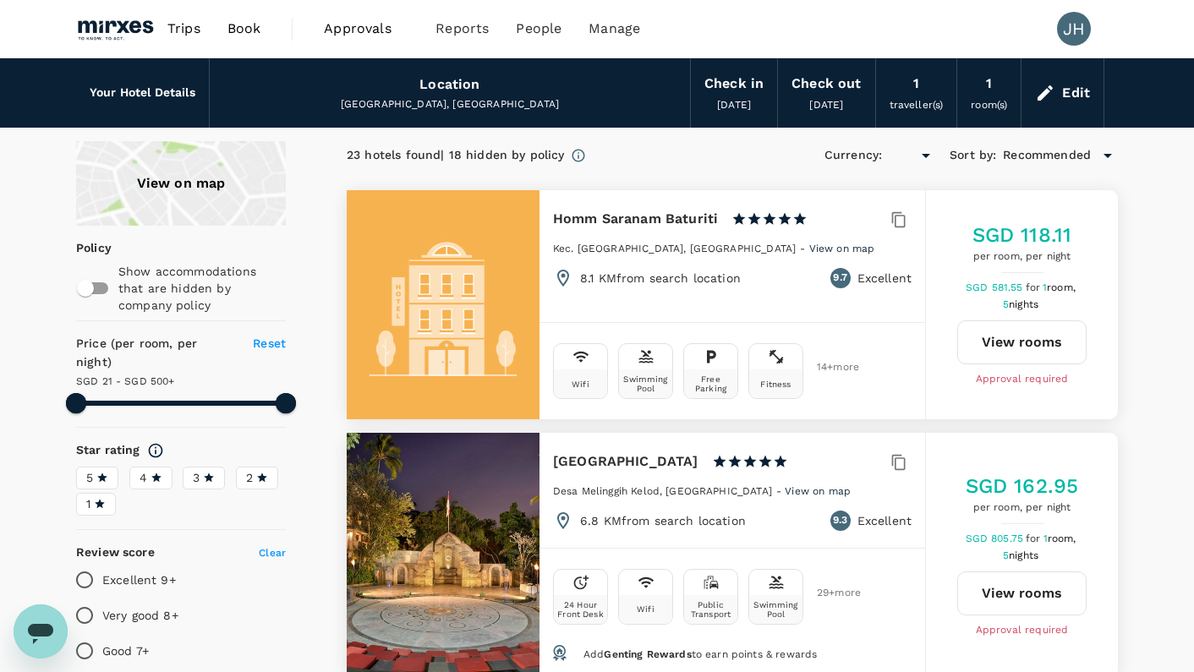
type input "499.47"
type input "SGD"
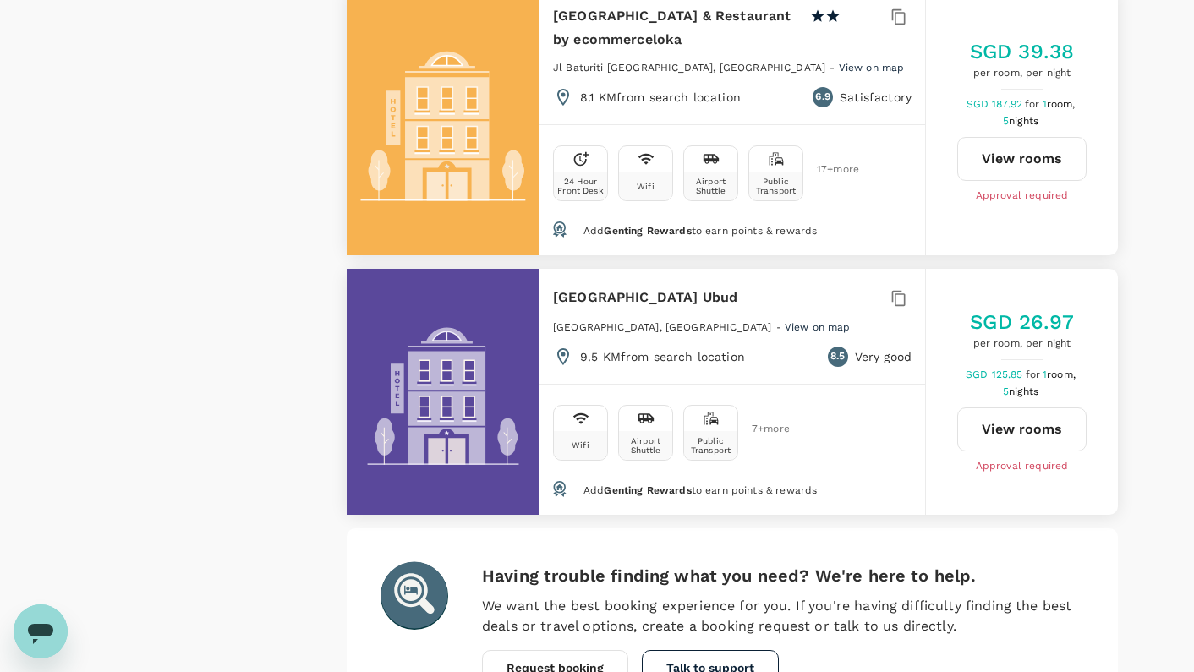
scroll to position [5014, 0]
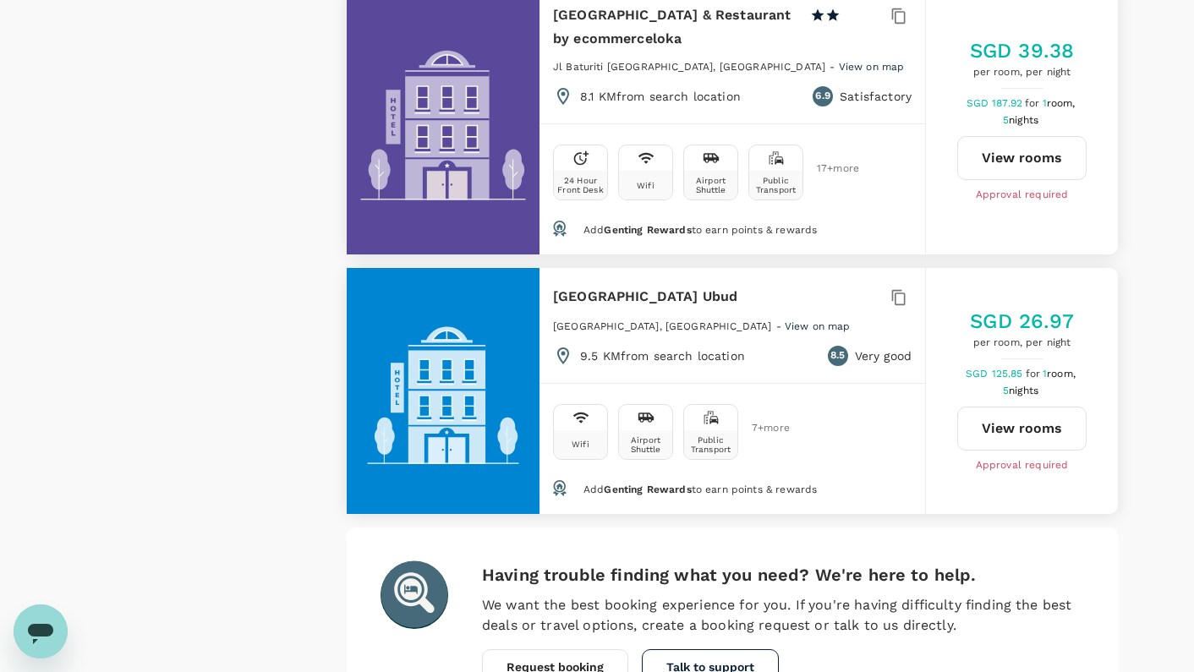
scroll to position [0, 0]
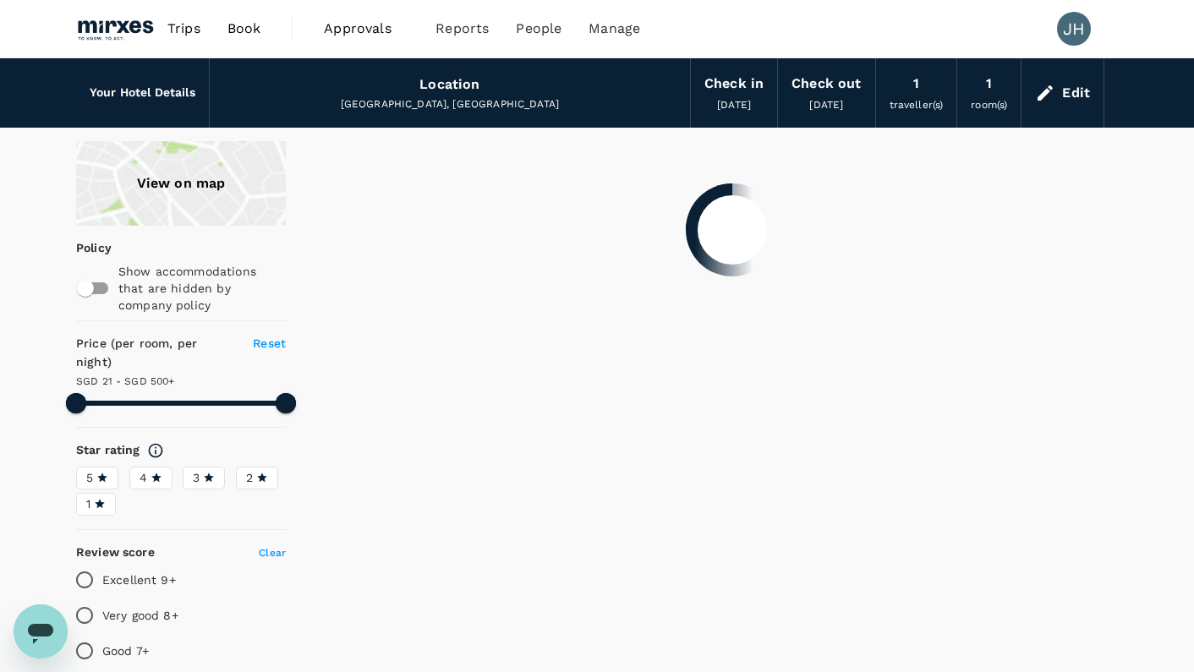
type input "499.47"
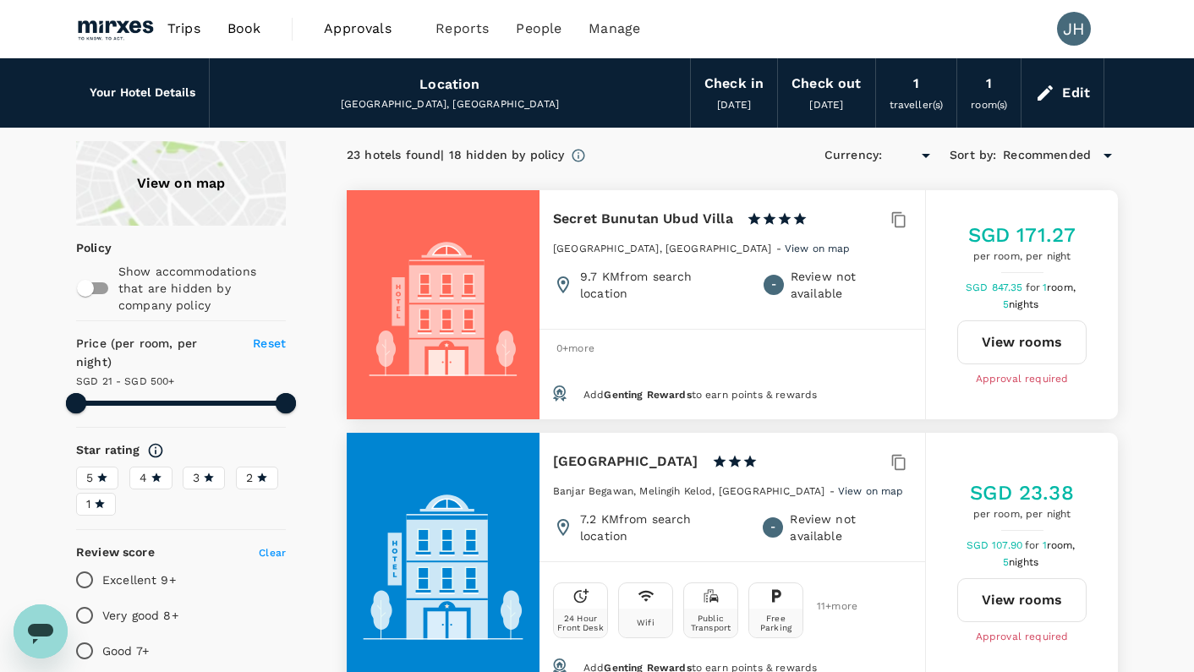
type input "SGD"
click at [1071, 91] on div "Edit" at bounding box center [1076, 93] width 28 height 24
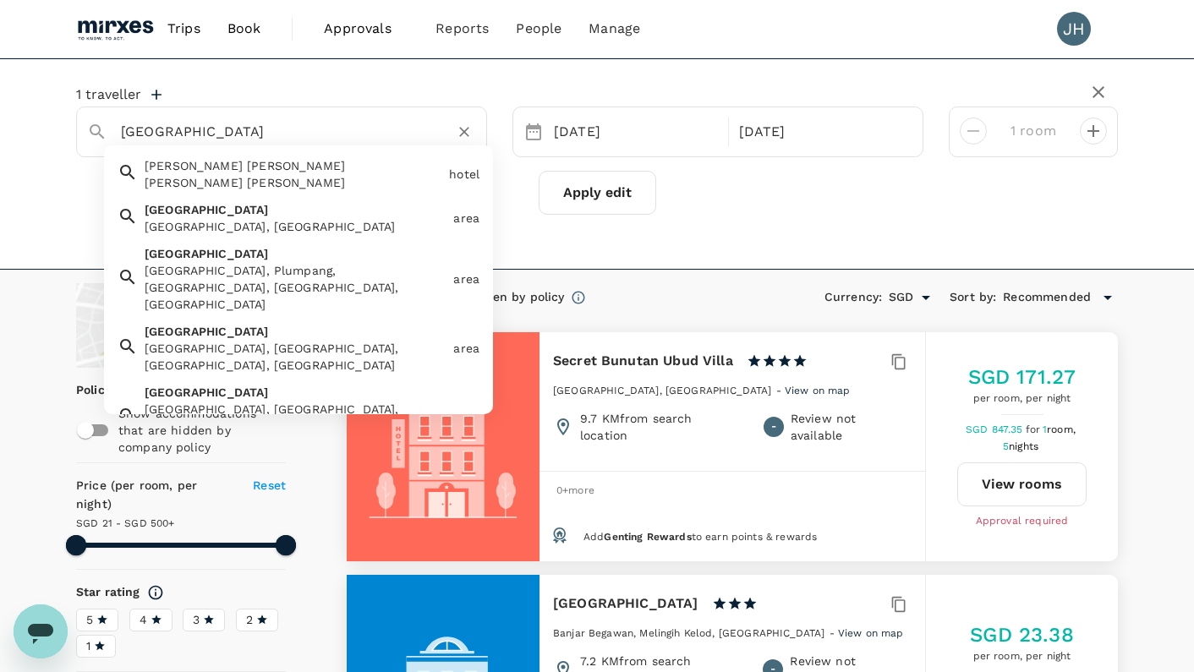
click at [273, 132] on input "[GEOGRAPHIC_DATA]" at bounding box center [275, 131] width 308 height 26
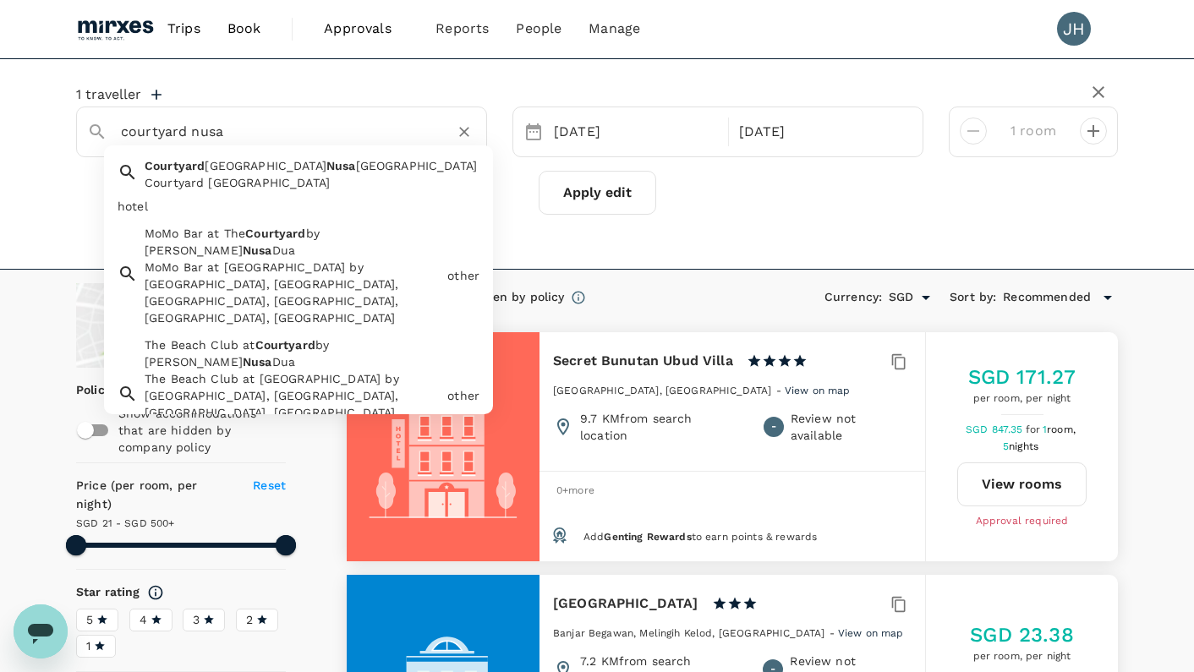
click at [356, 160] on span "Dua Resort" at bounding box center [417, 166] width 122 height 14
type input "Courtyard [GEOGRAPHIC_DATA]"
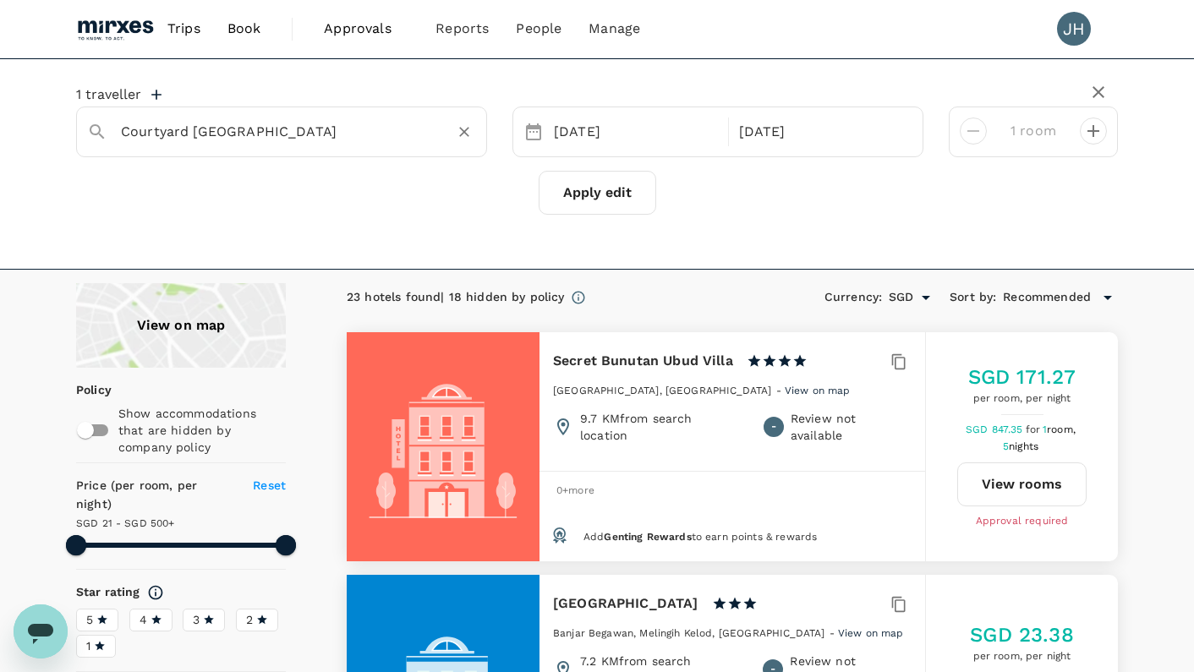
click at [605, 189] on button "Apply edit" at bounding box center [598, 193] width 118 height 44
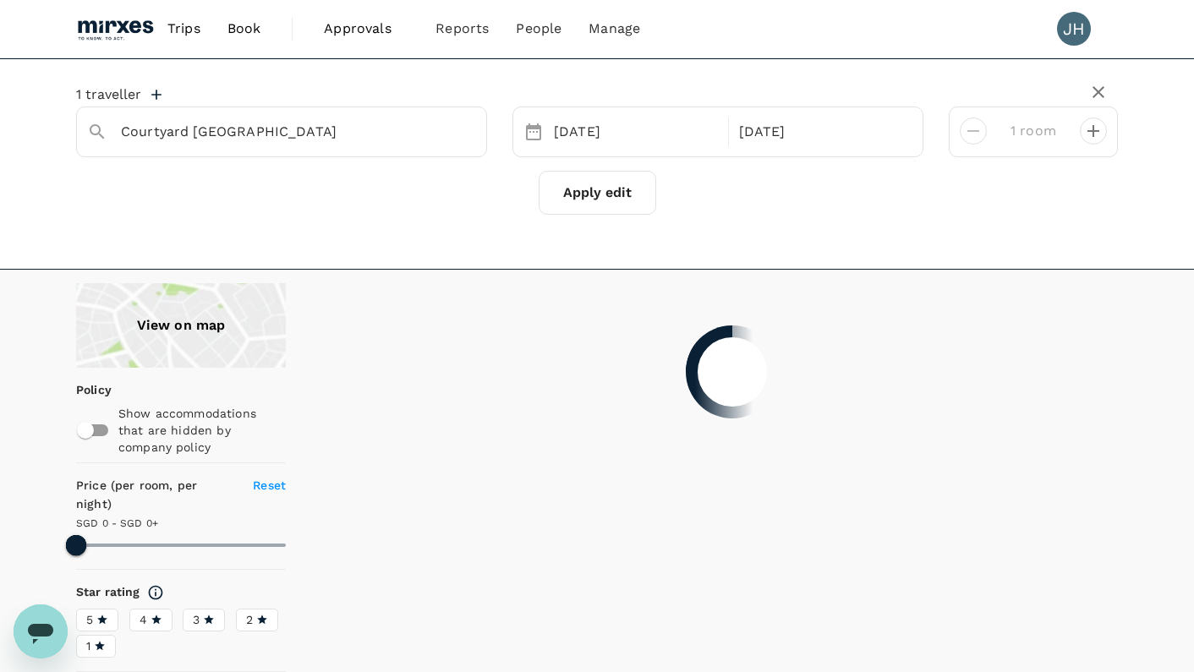
type input "500"
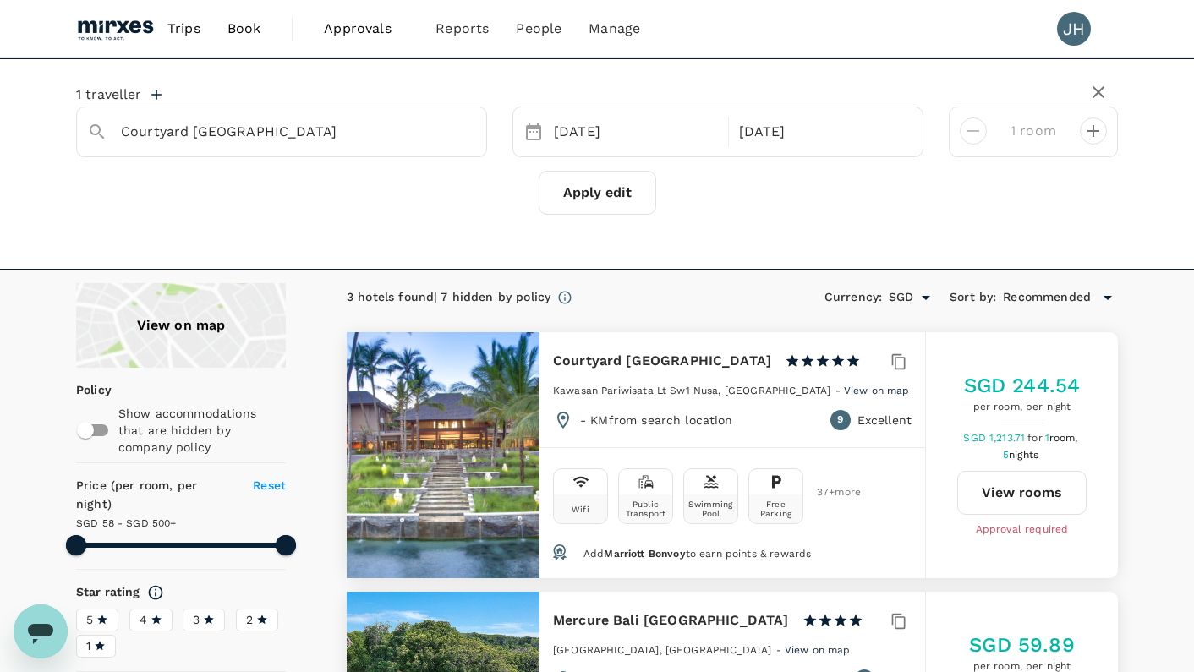
click at [1026, 487] on button "View rooms" at bounding box center [1021, 493] width 129 height 44
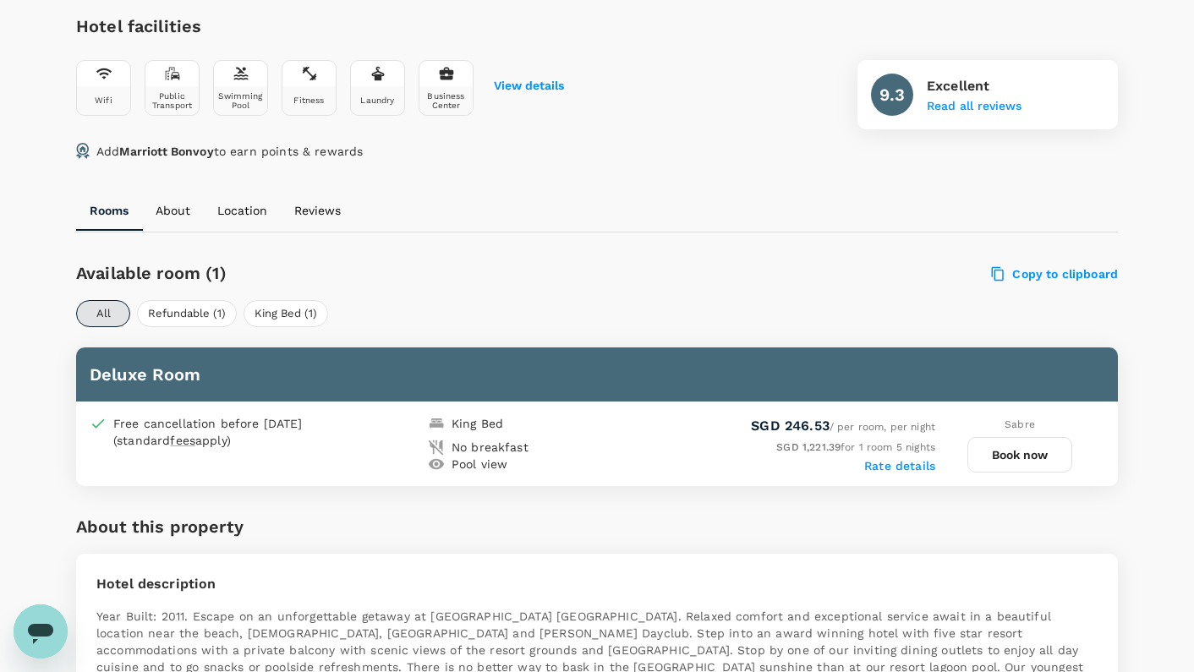
scroll to position [616, 0]
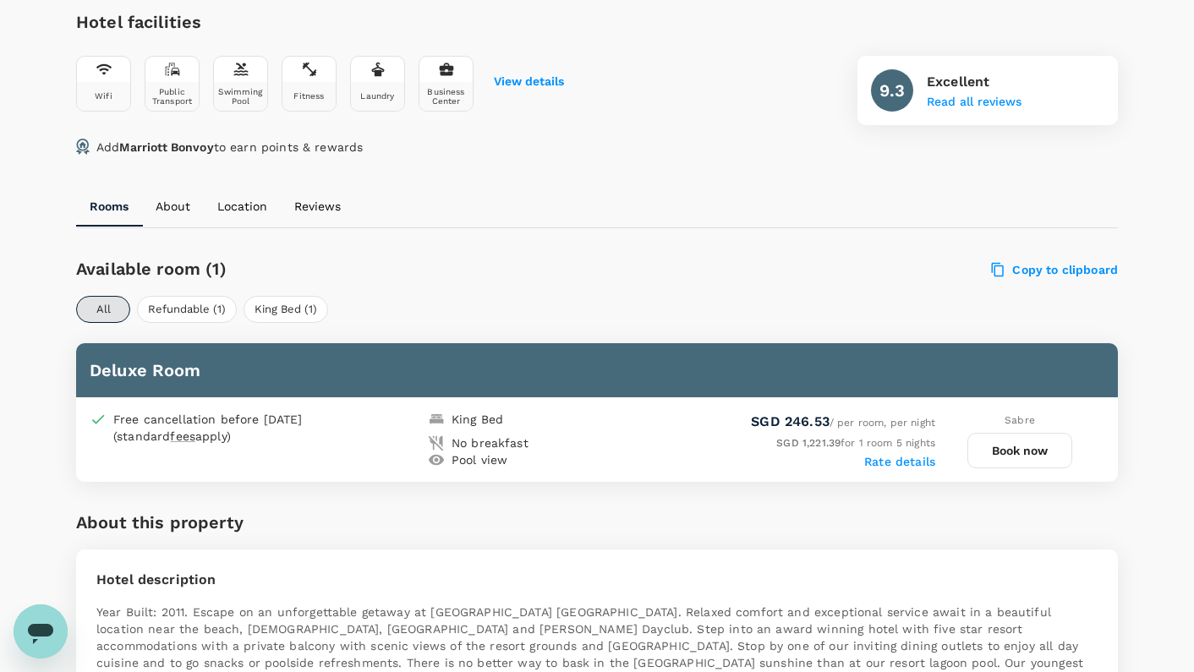
click at [1044, 460] on button "Book now" at bounding box center [1019, 451] width 105 height 36
